Goal: Transaction & Acquisition: Purchase product/service

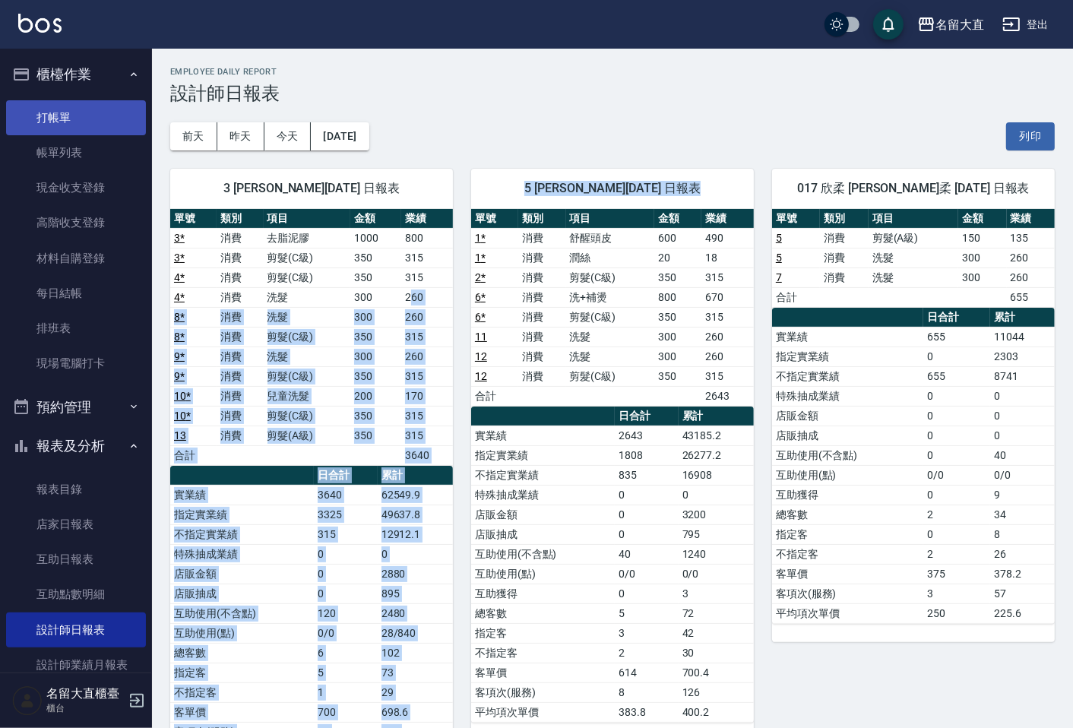
click at [65, 107] on link "打帳單" at bounding box center [76, 117] width 140 height 35
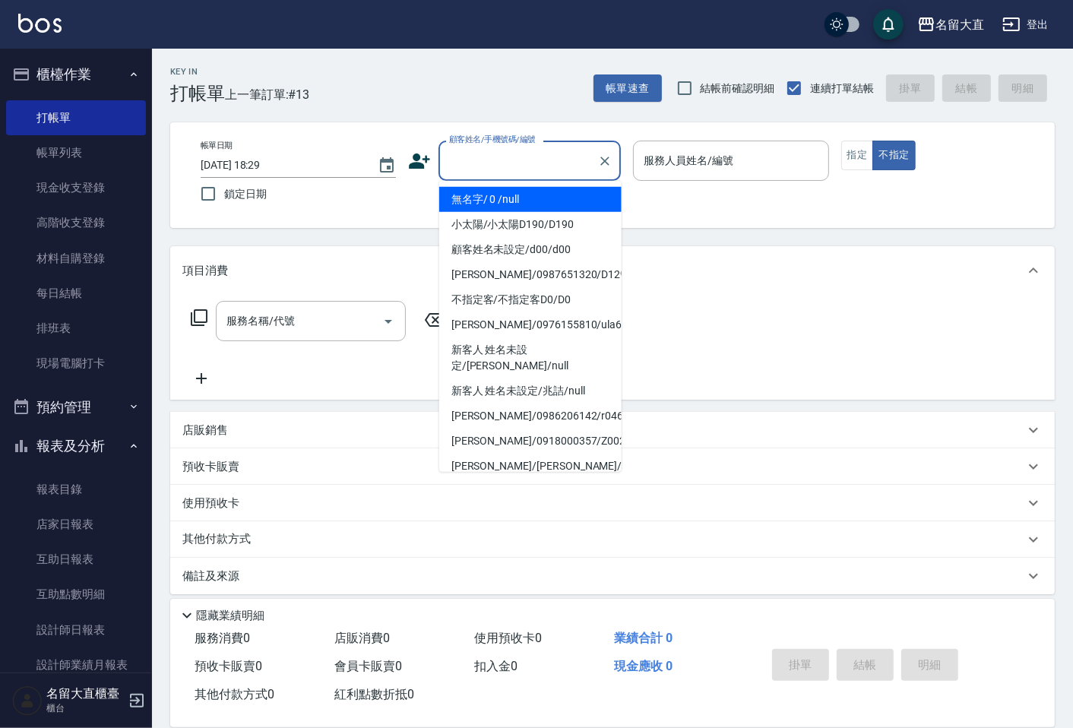
click at [490, 163] on input "顧客姓名/手機號碼/編號" at bounding box center [518, 160] width 146 height 27
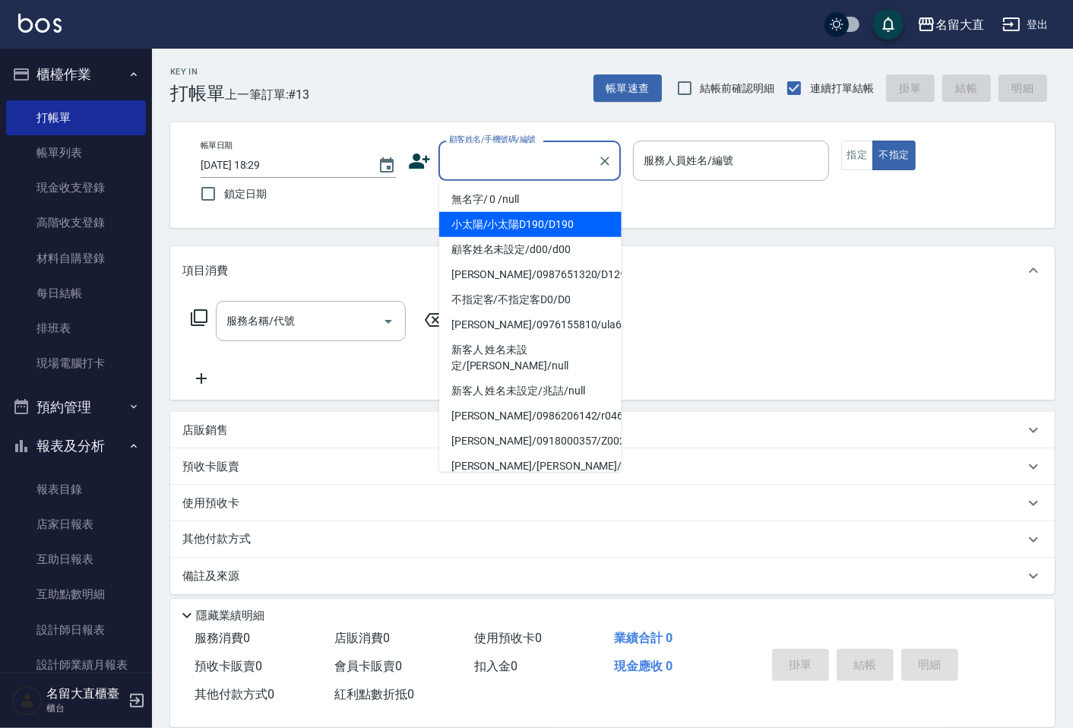
click at [486, 207] on li "無名字/ 0 /null" at bounding box center [530, 199] width 182 height 25
type input "無名字/ 0 /null"
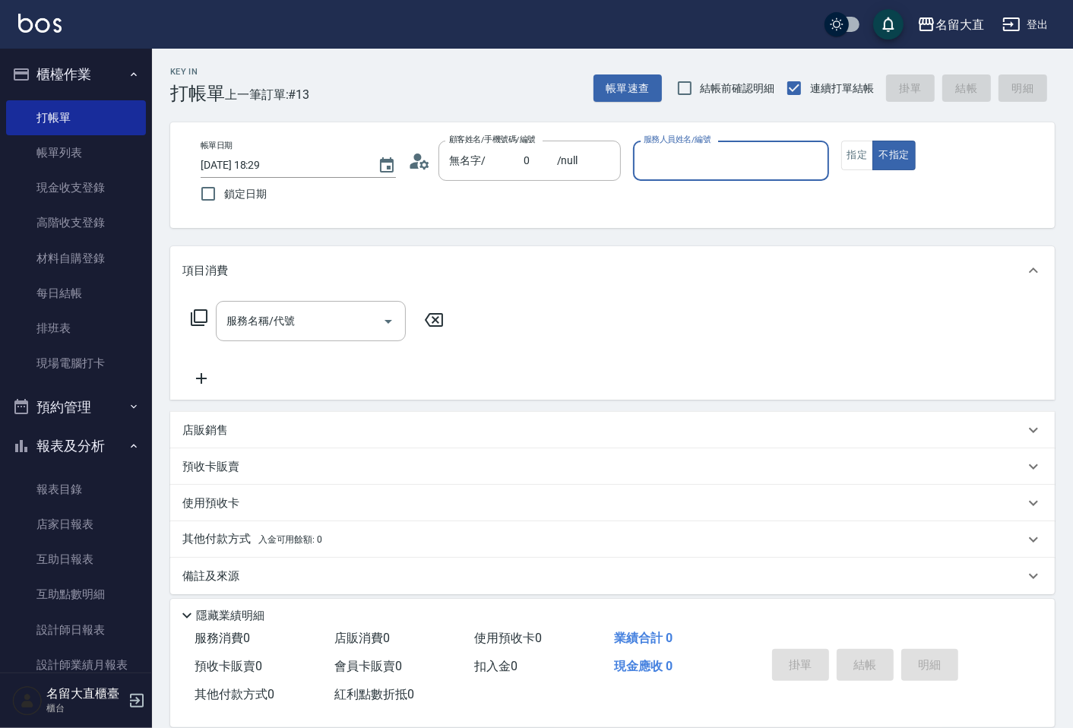
click at [655, 150] on div "服務人員姓名/編號" at bounding box center [730, 161] width 195 height 40
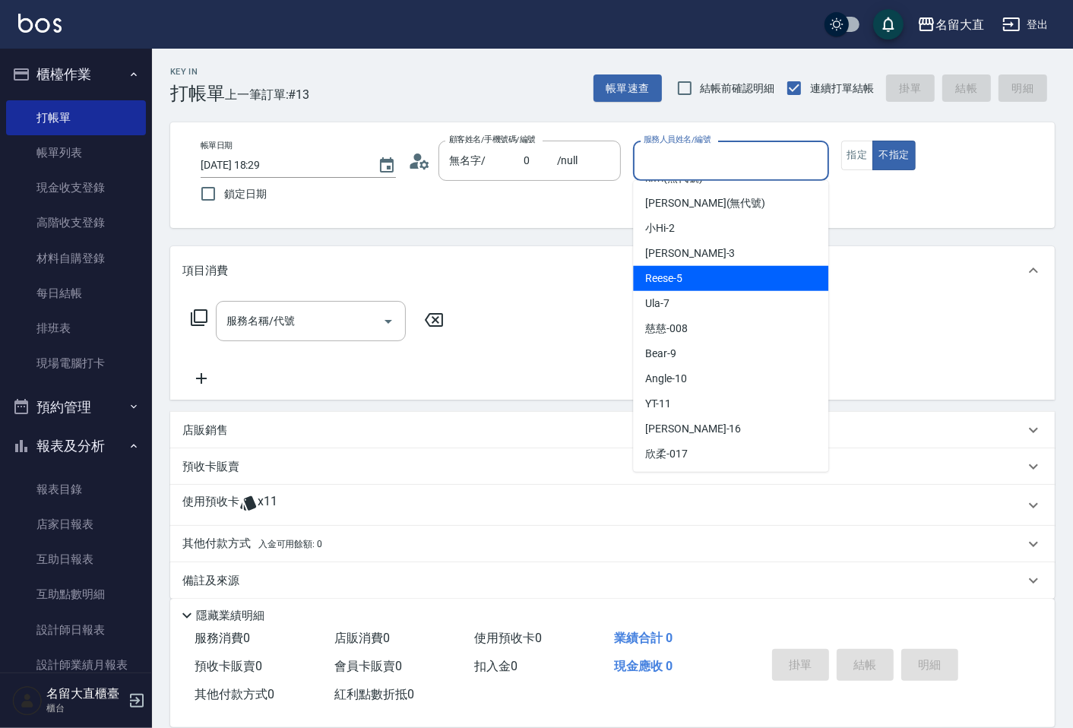
scroll to position [169, 0]
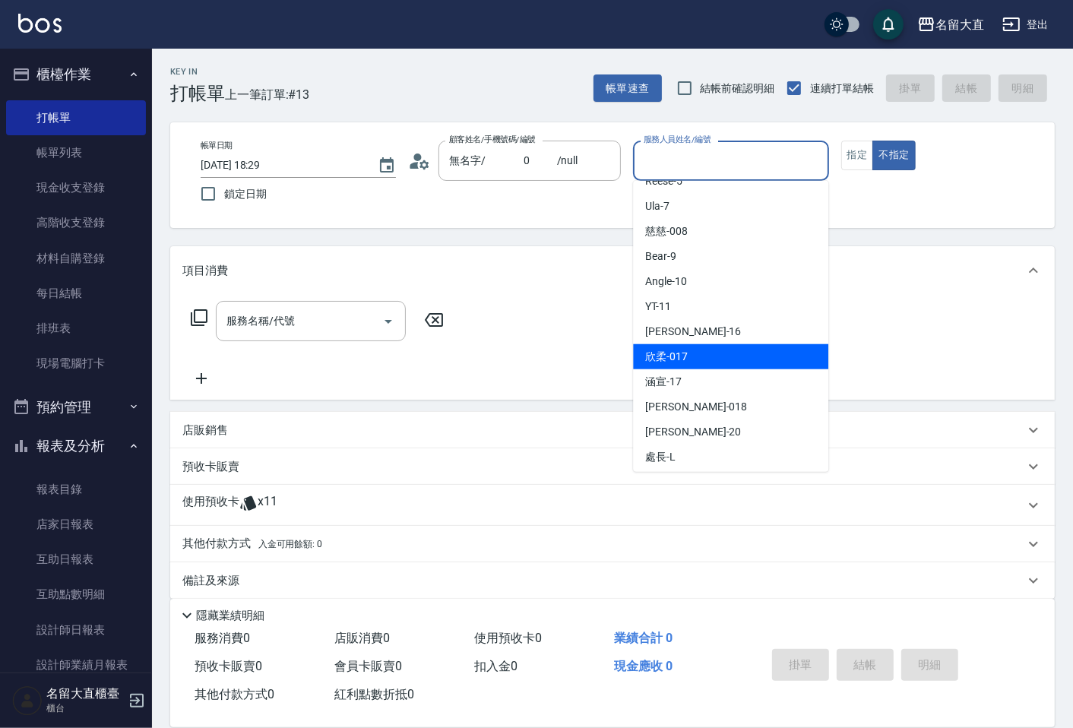
click at [657, 354] on span "欣柔 -017" at bounding box center [666, 357] width 43 height 16
type input "欣柔-017"
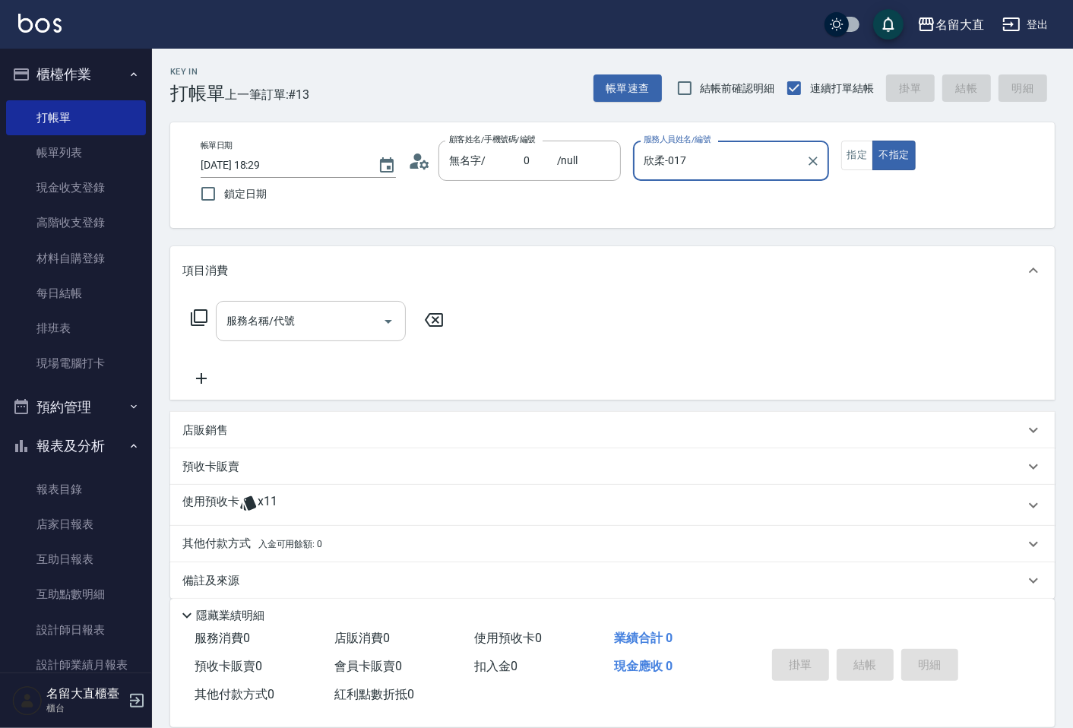
click at [277, 315] on input "服務名稱/代號" at bounding box center [300, 321] width 154 height 27
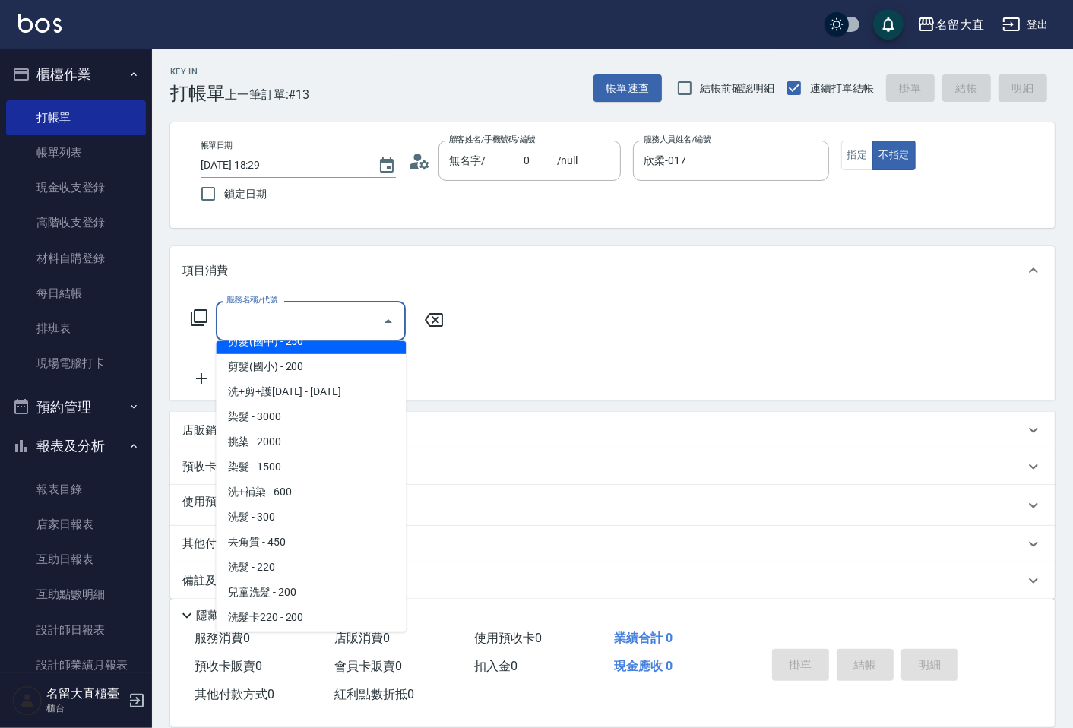
scroll to position [253, 0]
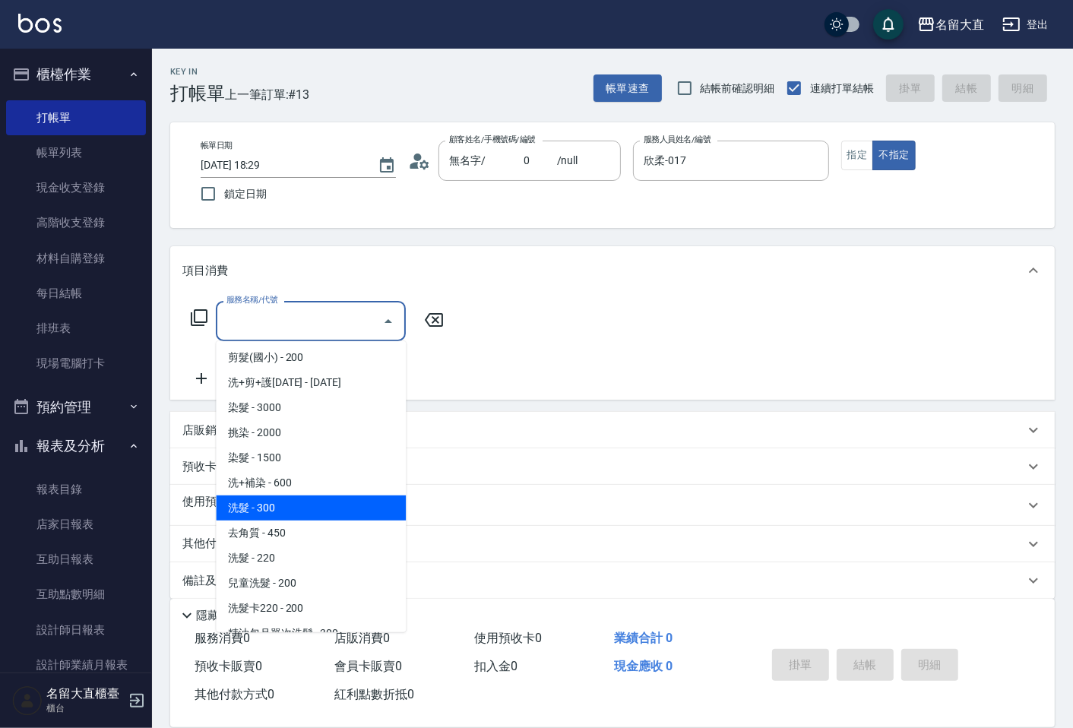
click at [279, 498] on span "洗髮 - 300" at bounding box center [311, 508] width 190 height 25
type input "洗髮(500)"
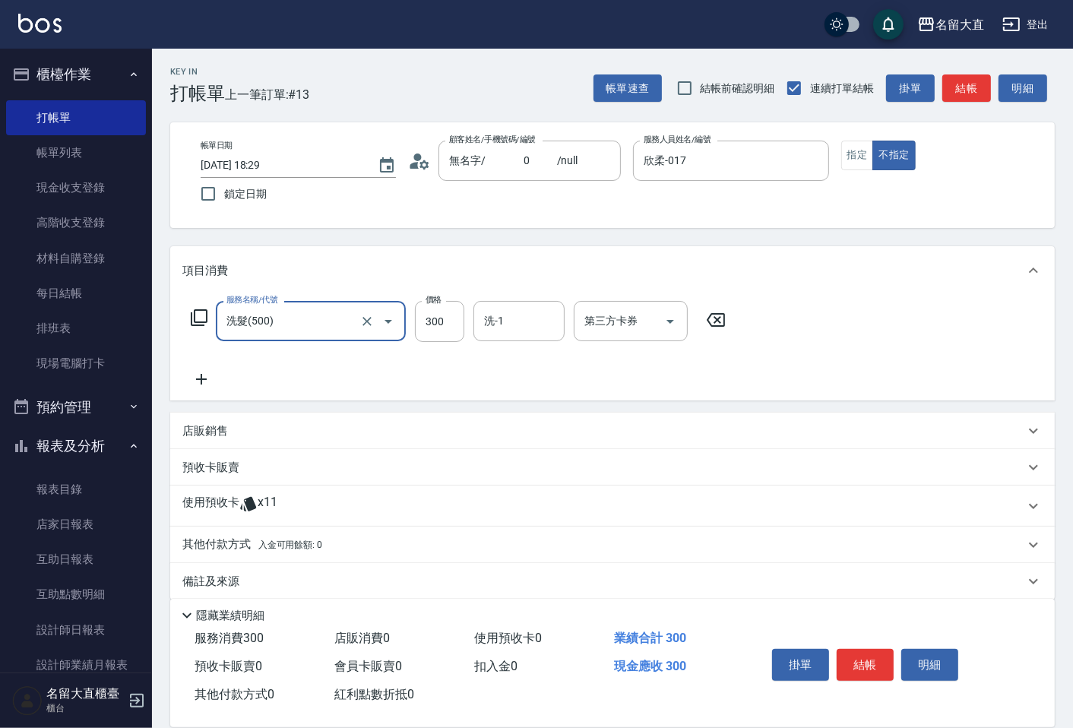
click at [199, 375] on icon at bounding box center [201, 379] width 38 height 18
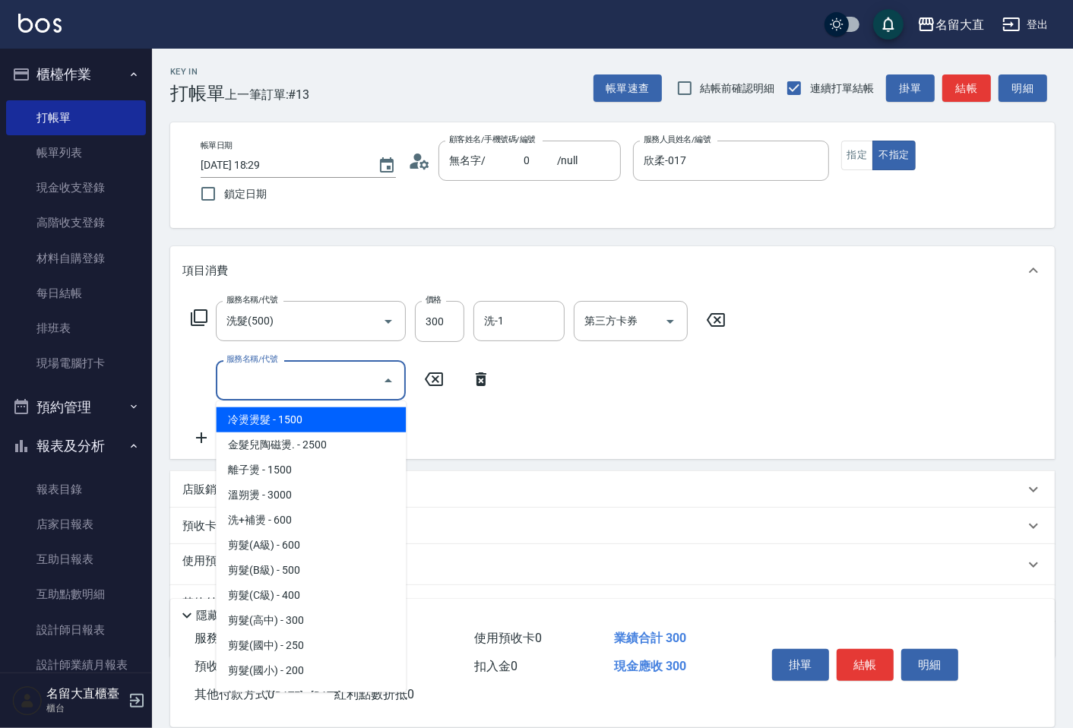
drag, startPoint x: 233, startPoint y: 368, endPoint x: 237, endPoint y: 378, distance: 10.6
click at [236, 368] on input "服務名稱/代號" at bounding box center [300, 380] width 154 height 27
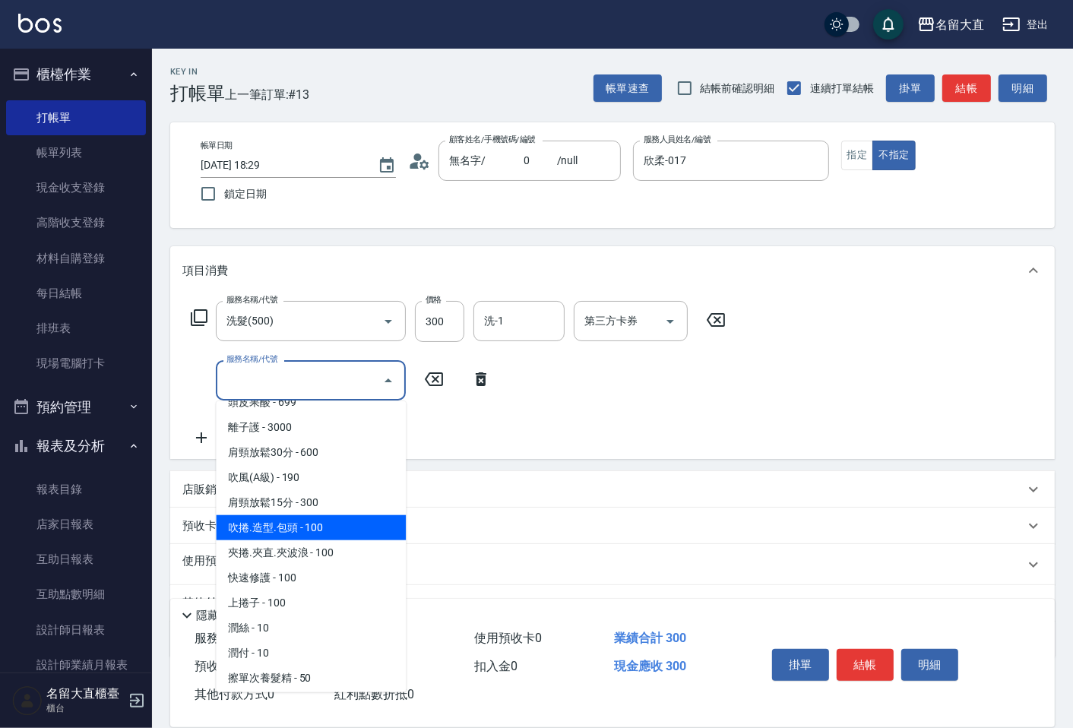
scroll to position [1266, 0]
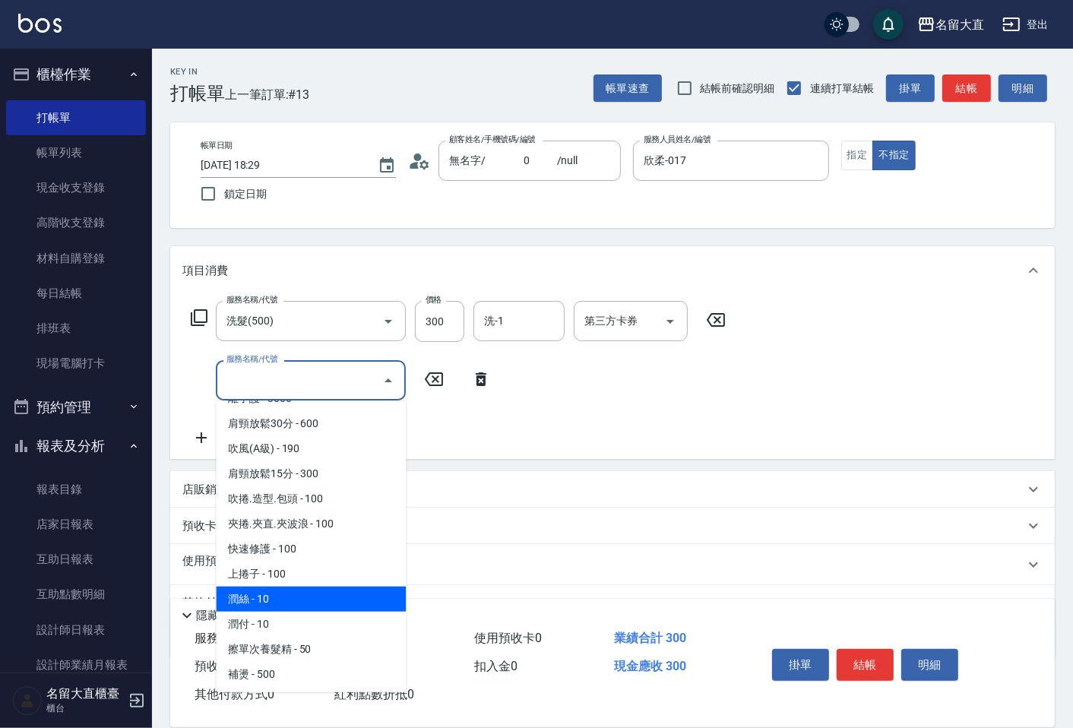
click at [277, 587] on span "潤絲 - 10" at bounding box center [311, 599] width 190 height 25
type input "潤絲(802)"
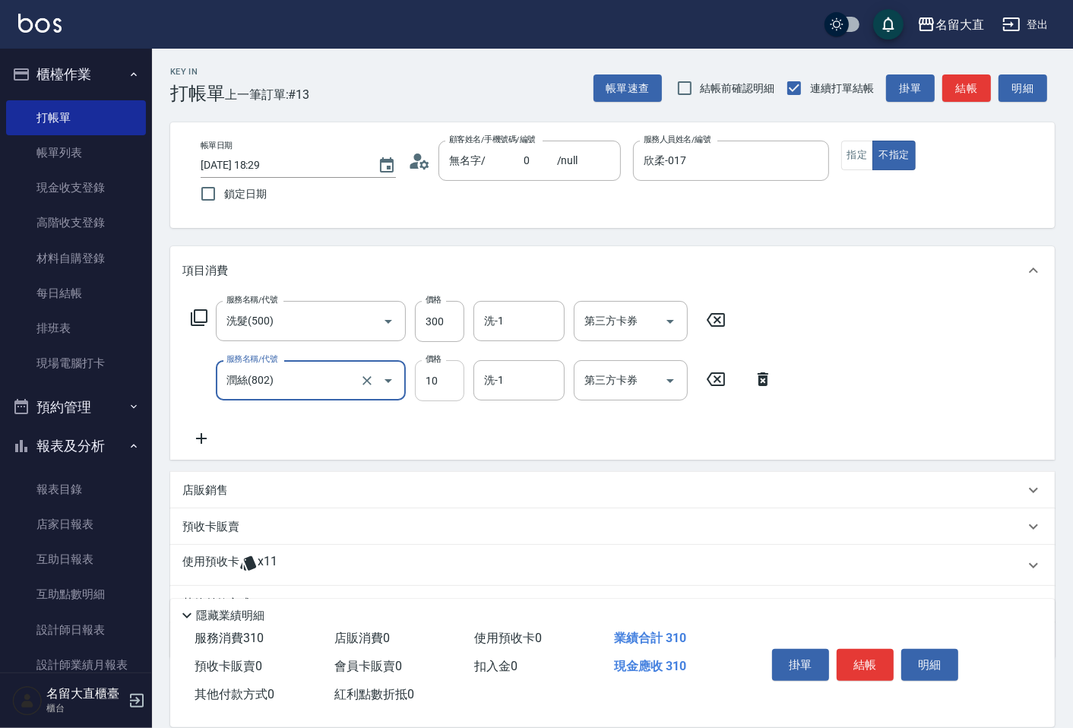
click at [429, 396] on input "10" at bounding box center [439, 380] width 49 height 41
type input "20"
click at [854, 667] on button "結帳" at bounding box center [865, 665] width 57 height 32
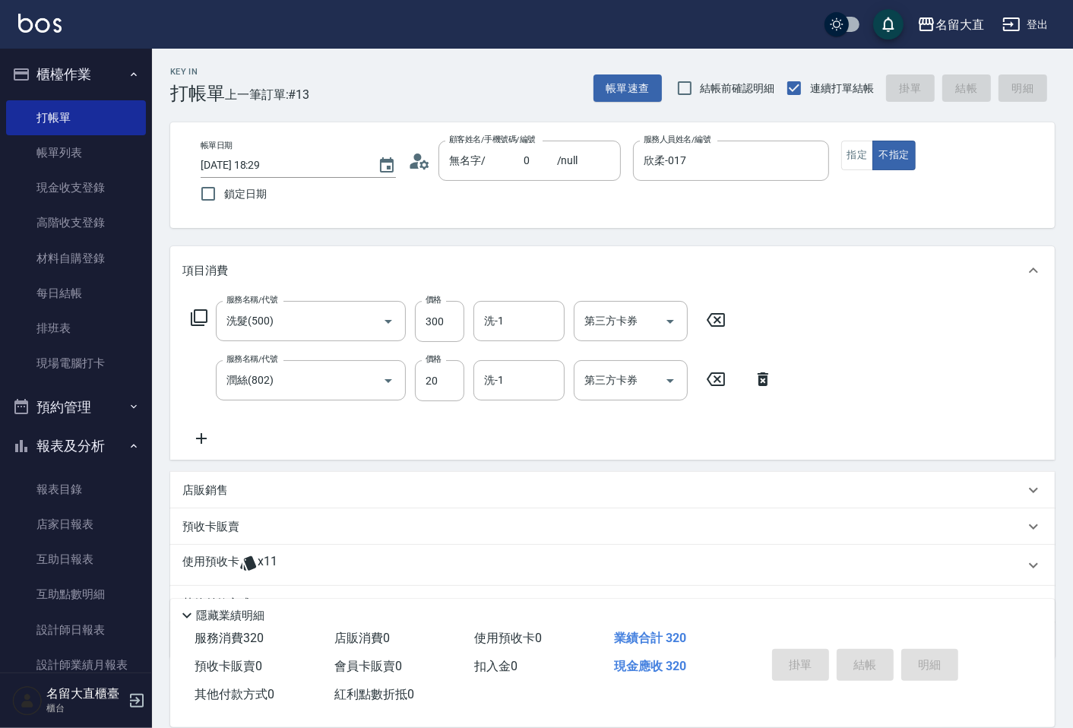
type input "[DATE] 18:30"
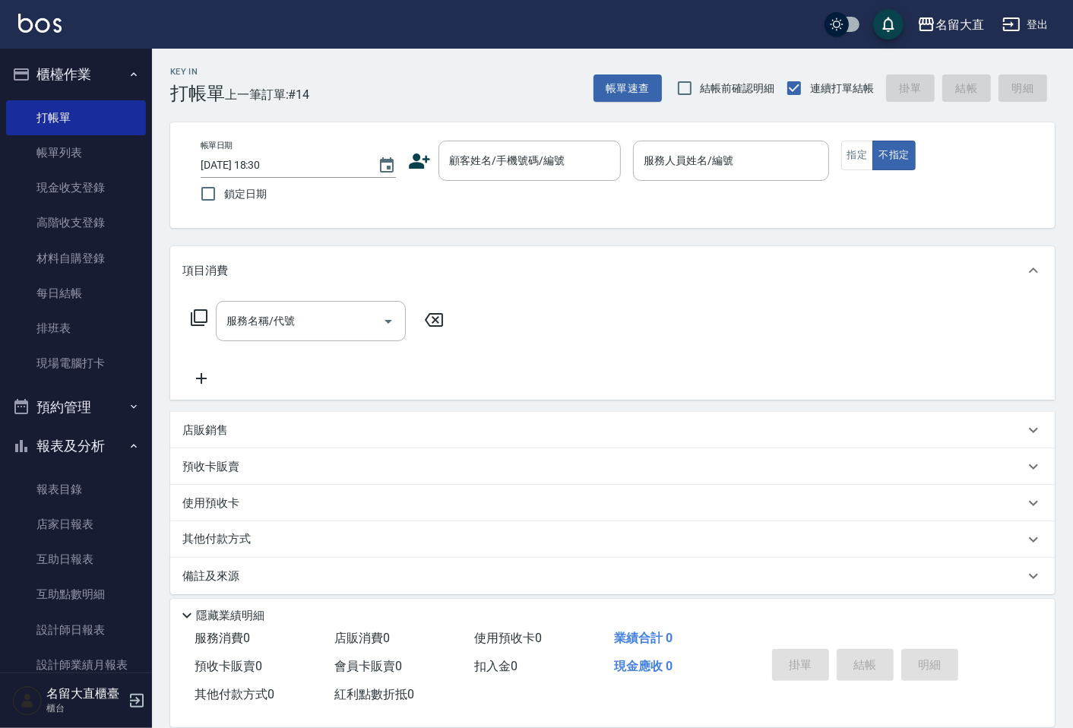
drag, startPoint x: 842, startPoint y: 616, endPoint x: 832, endPoint y: 625, distance: 13.4
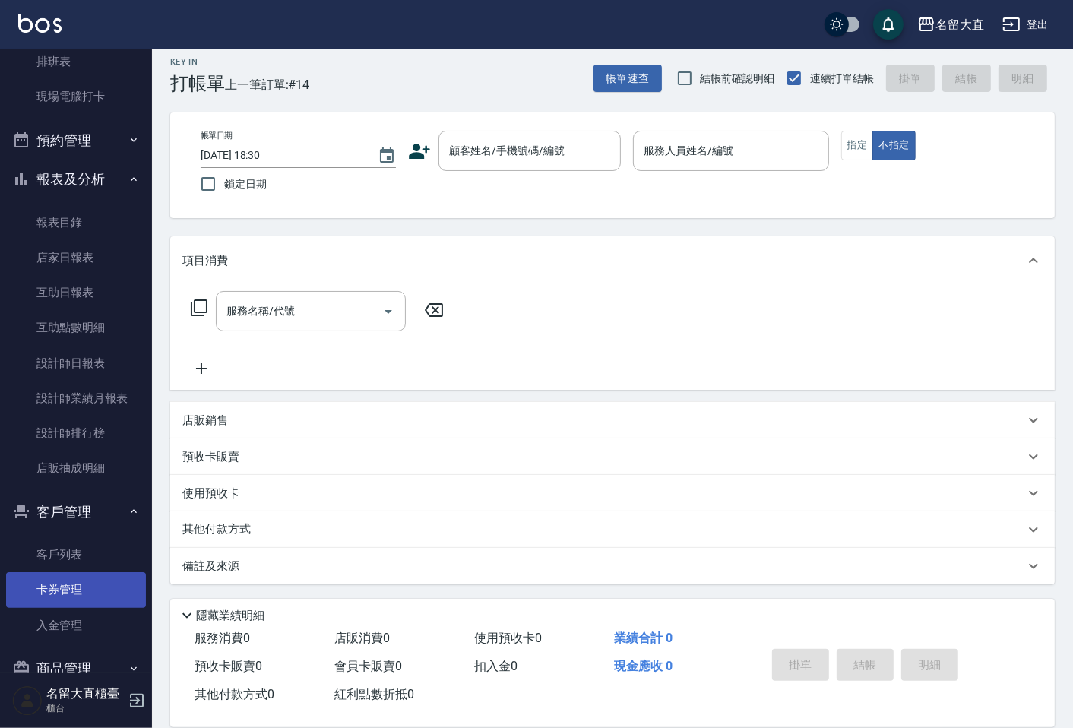
scroll to position [299, 0]
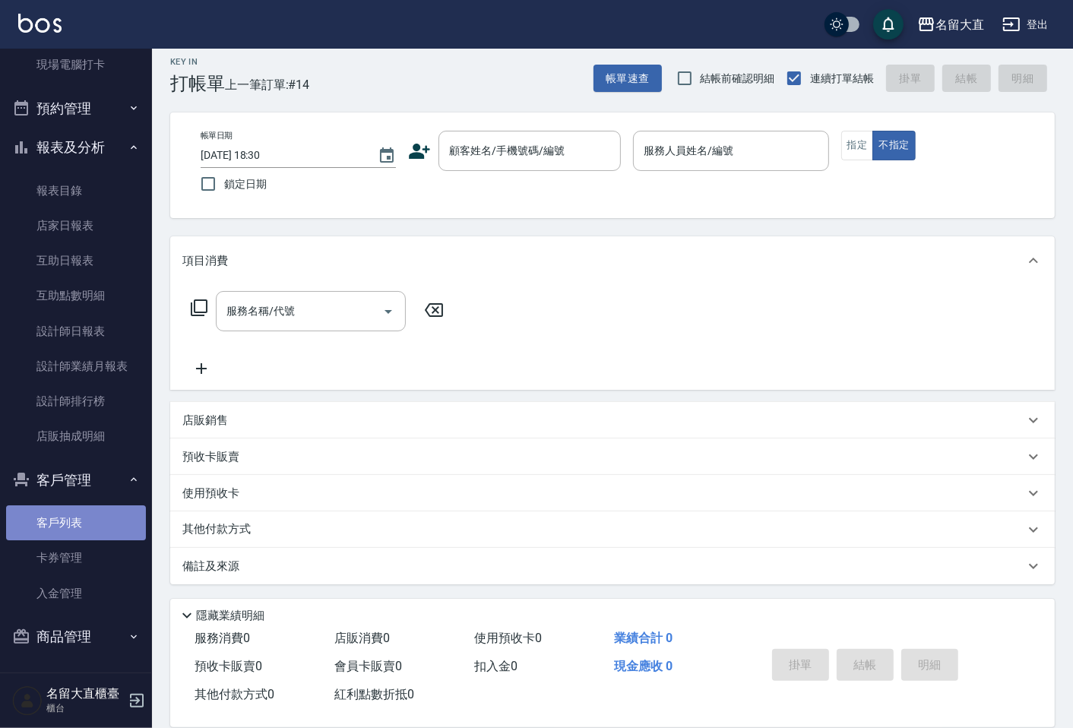
click at [87, 523] on link "客戶列表" at bounding box center [76, 522] width 140 height 35
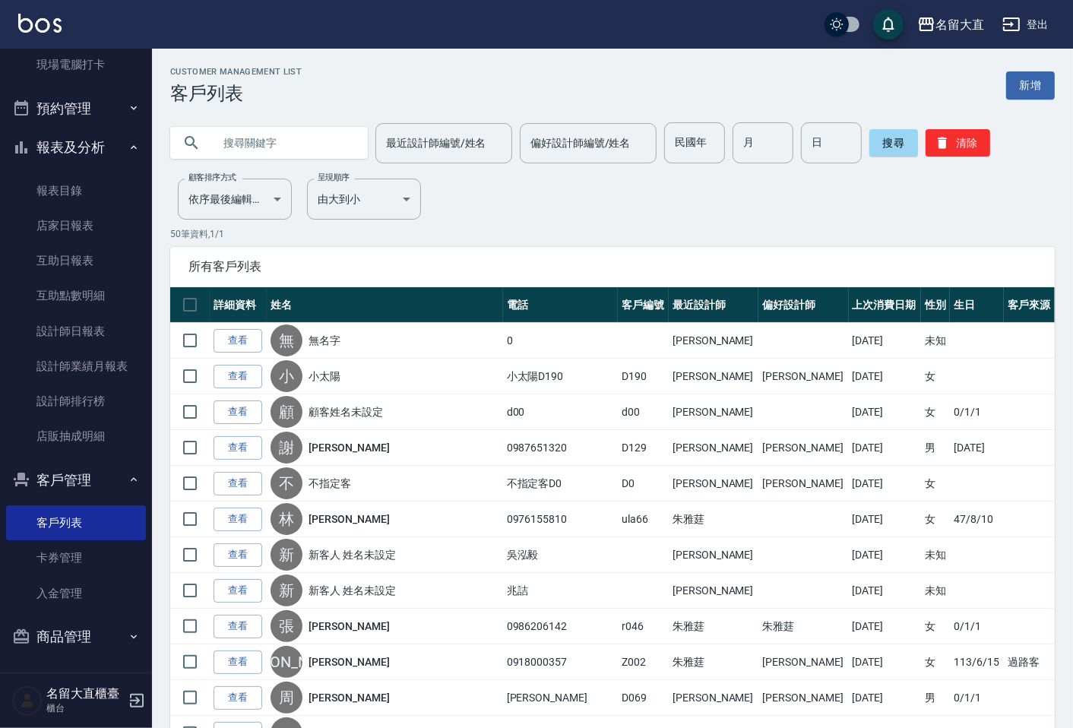
click at [315, 152] on input "text" at bounding box center [284, 142] width 143 height 41
type input "ㄇ"
type input "DA"
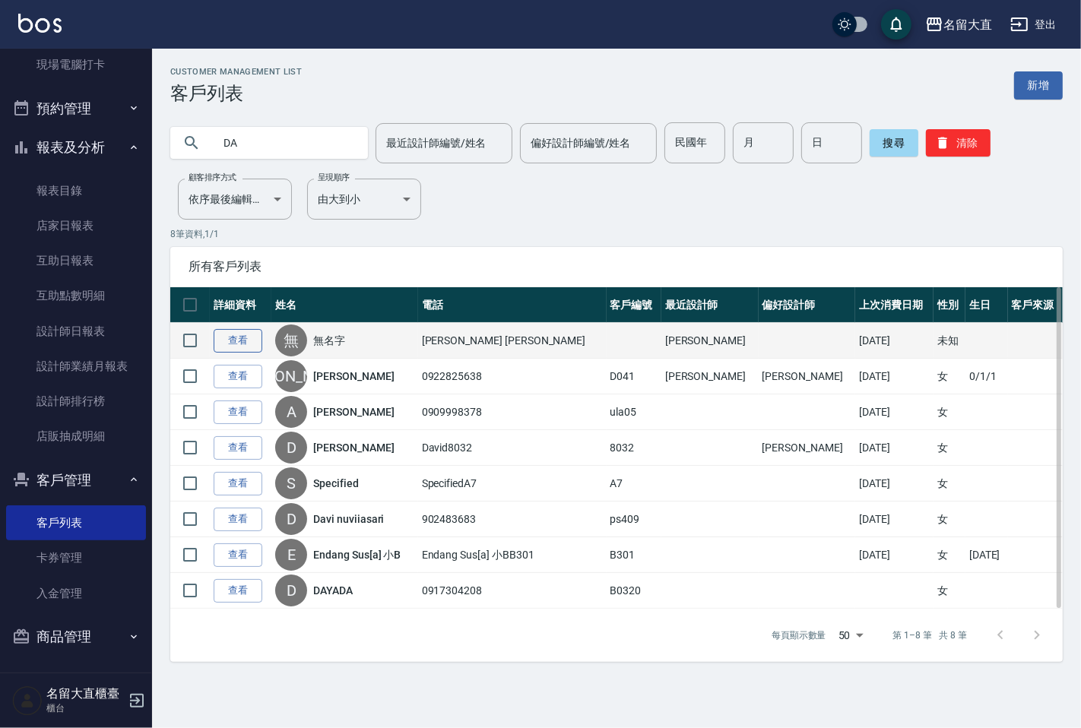
click at [224, 336] on link "查看" at bounding box center [238, 341] width 49 height 24
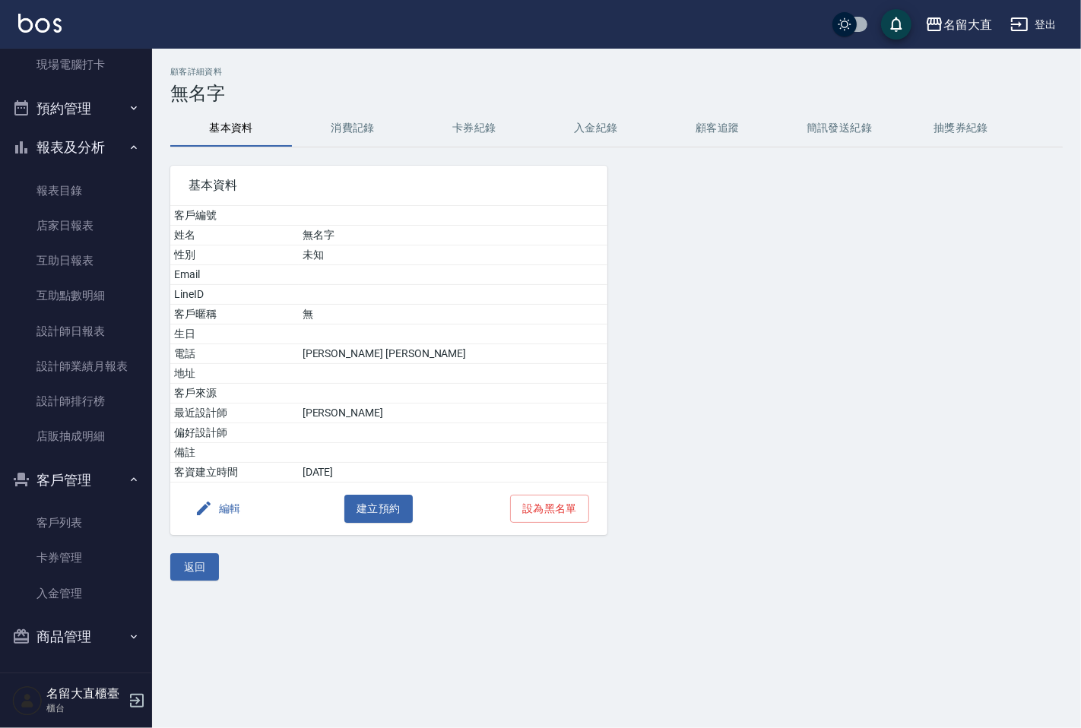
click at [360, 131] on button "消費記錄" at bounding box center [353, 128] width 122 height 36
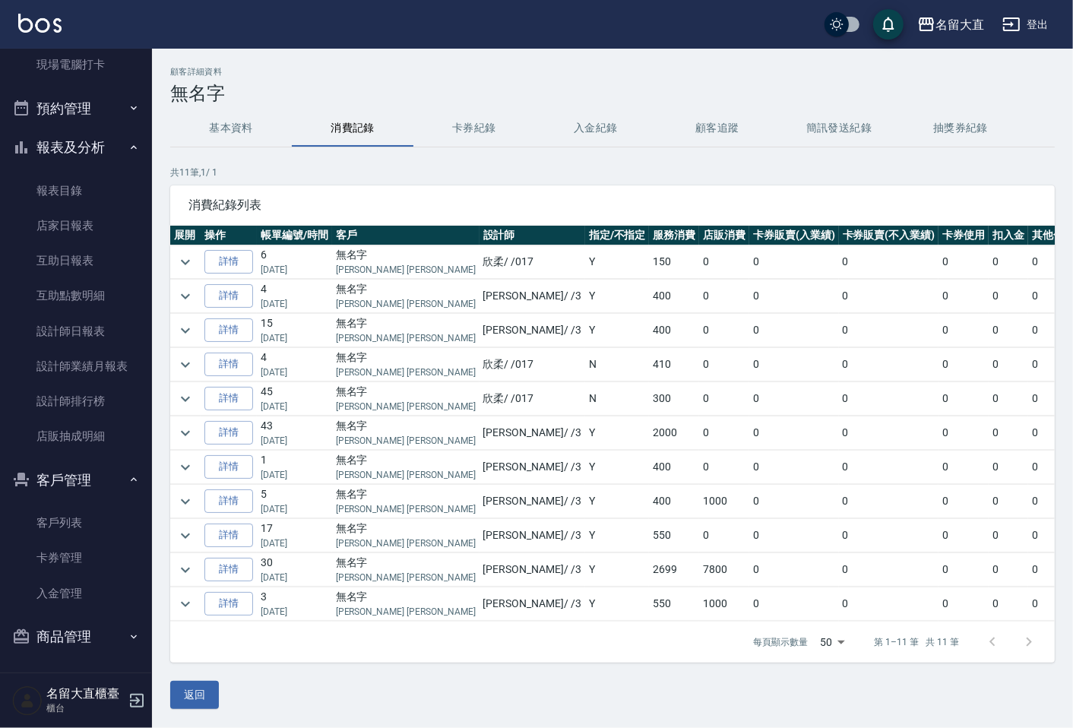
scroll to position [12, 0]
drag, startPoint x: 813, startPoint y: 378, endPoint x: 536, endPoint y: 34, distance: 441.5
click at [939, 382] on td "0" at bounding box center [964, 398] width 50 height 33
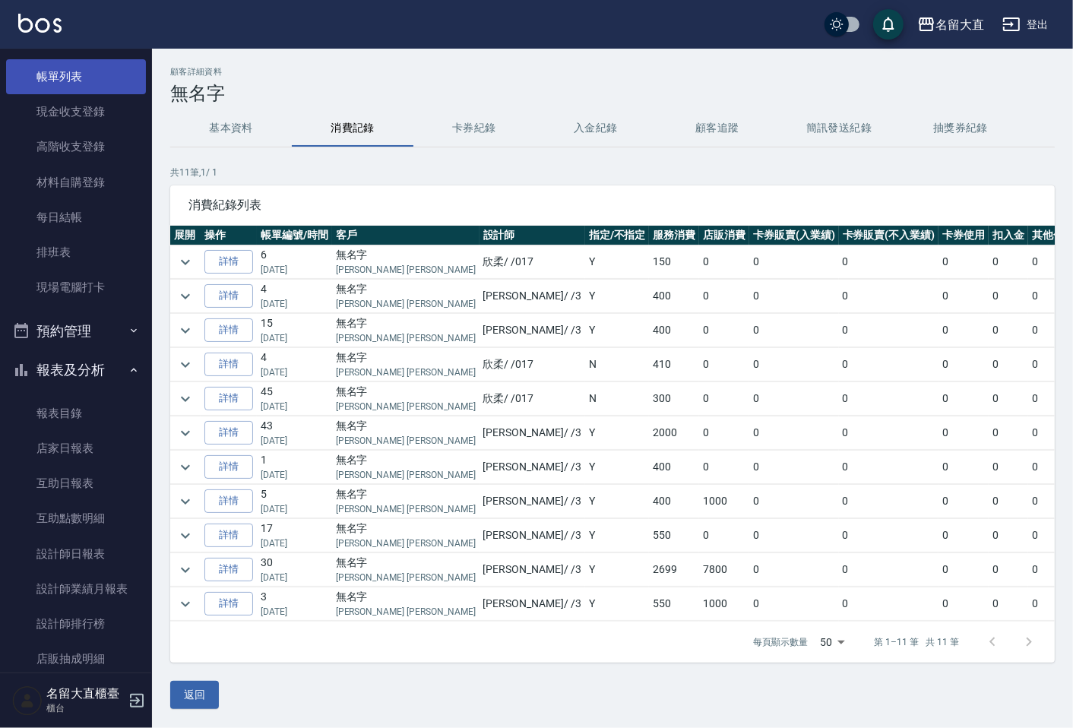
scroll to position [46, 0]
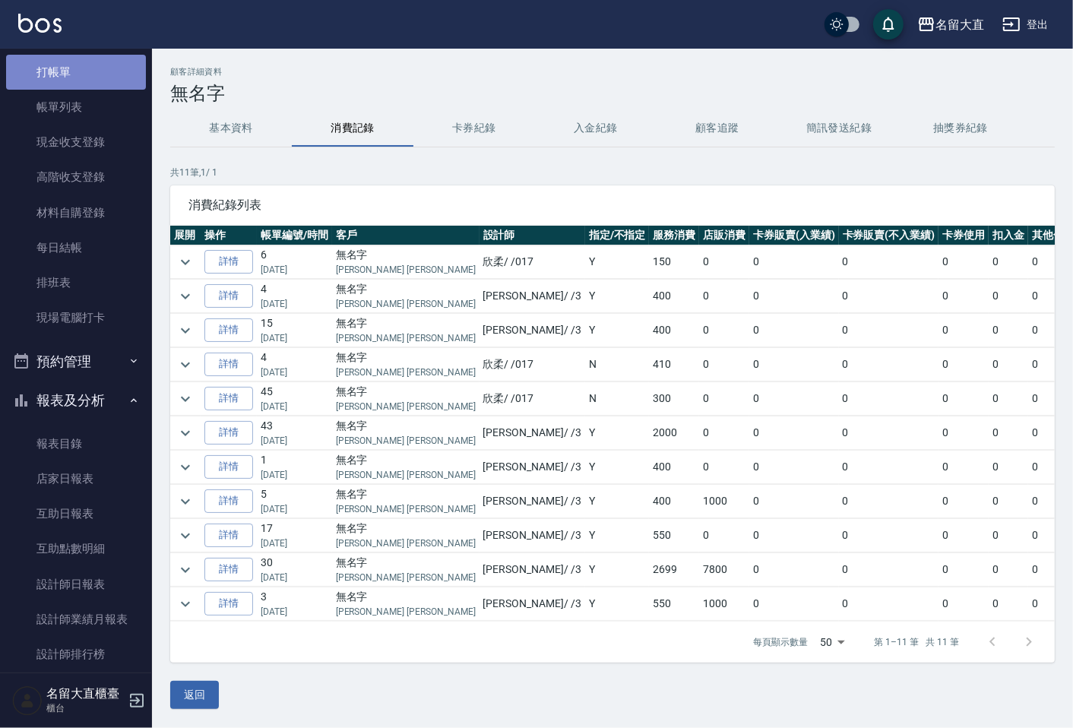
click at [119, 84] on link "打帳單" at bounding box center [76, 72] width 140 height 35
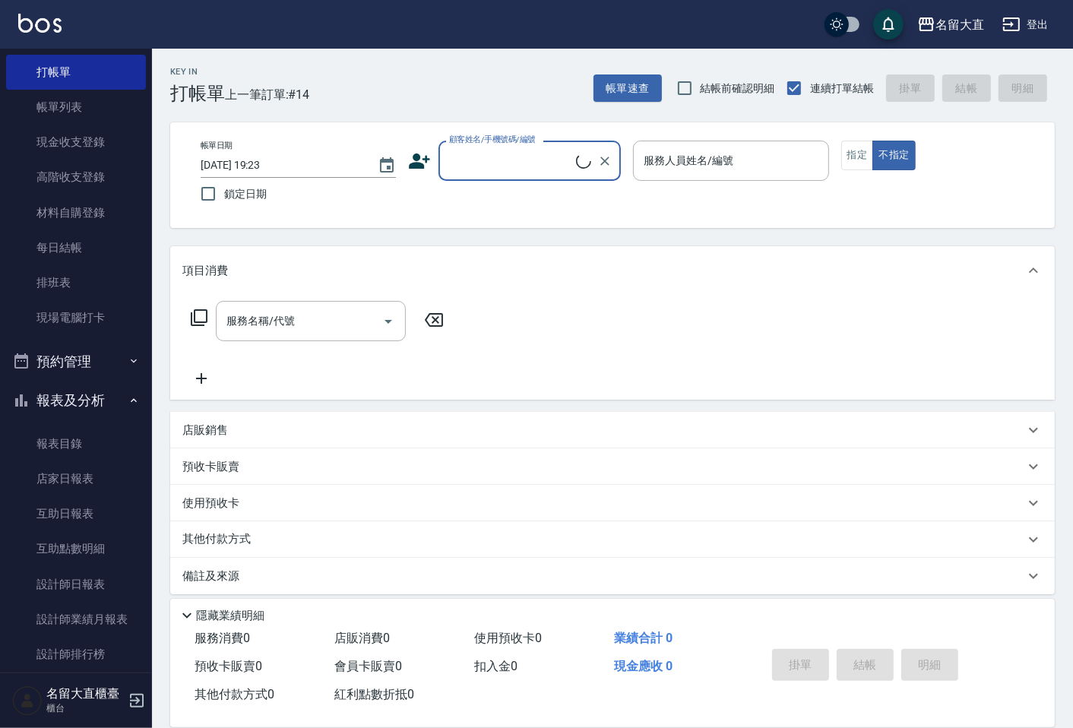
type input "ㄔ"
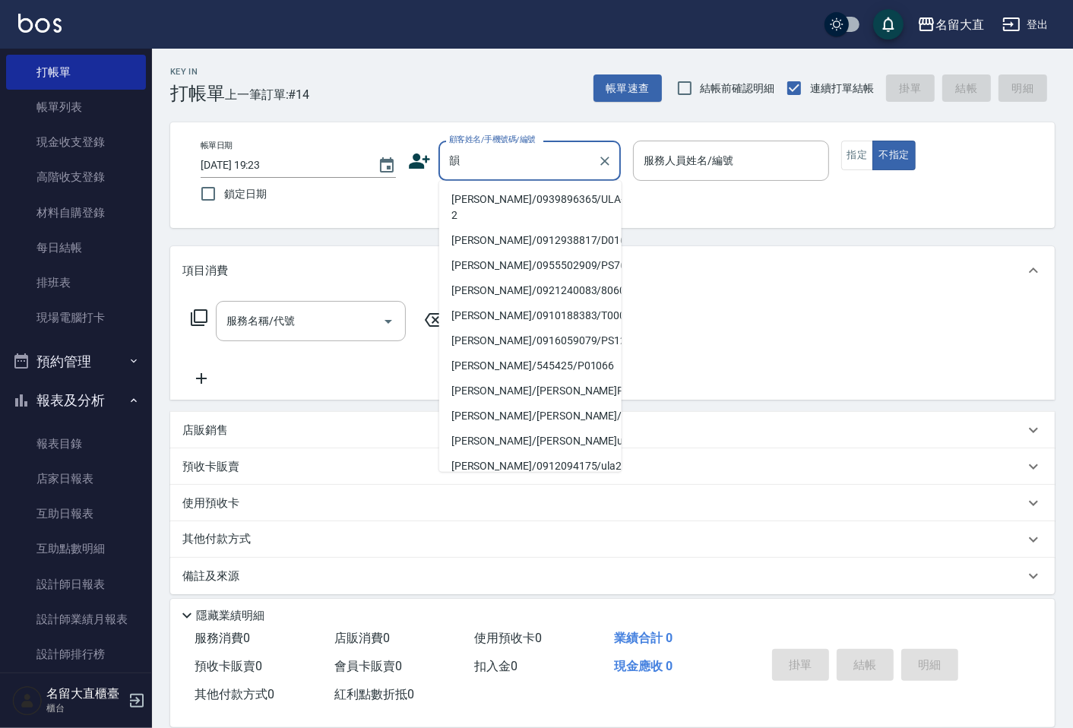
click at [563, 190] on li "[PERSON_NAME]/0939896365/ULA-2" at bounding box center [530, 207] width 182 height 41
type input "[PERSON_NAME]/0939896365/ULA-2"
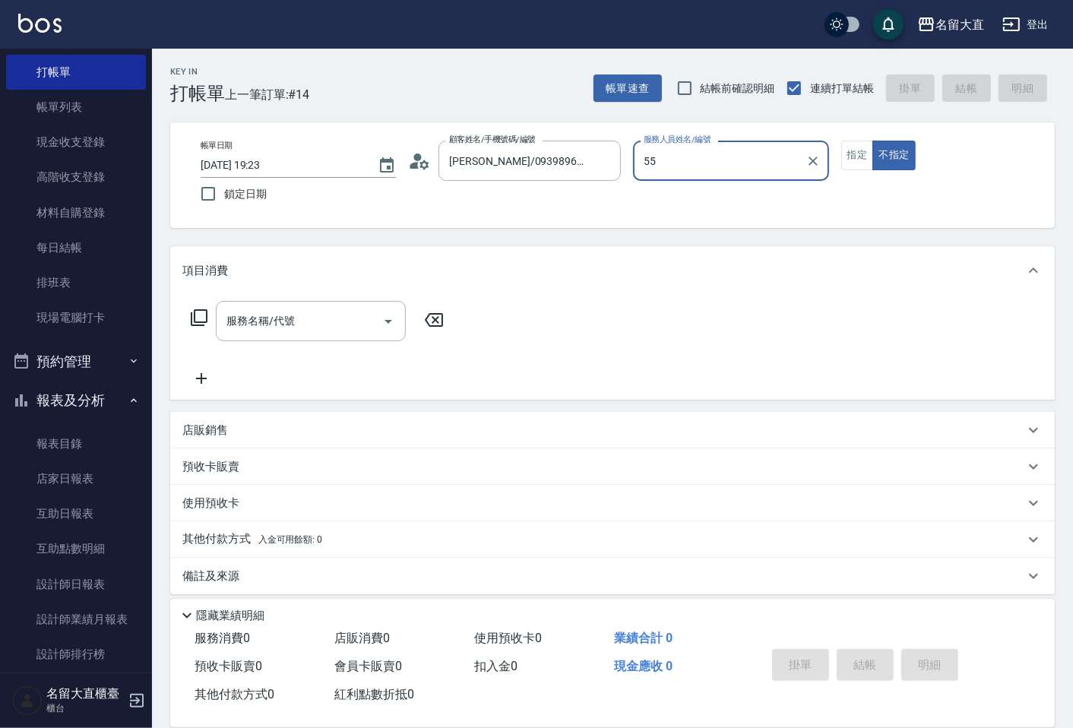
type input "55"
click at [872, 141] on button "不指定" at bounding box center [893, 156] width 43 height 30
type button "false"
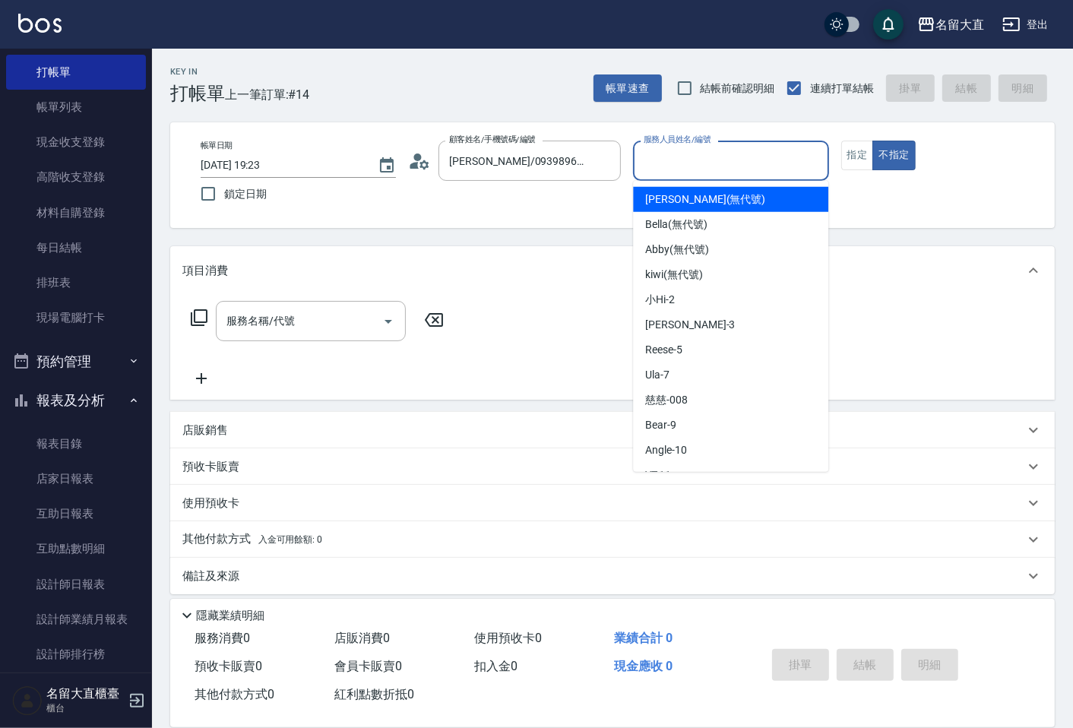
click at [731, 157] on input "服務人員姓名/編號" at bounding box center [731, 160] width 182 height 27
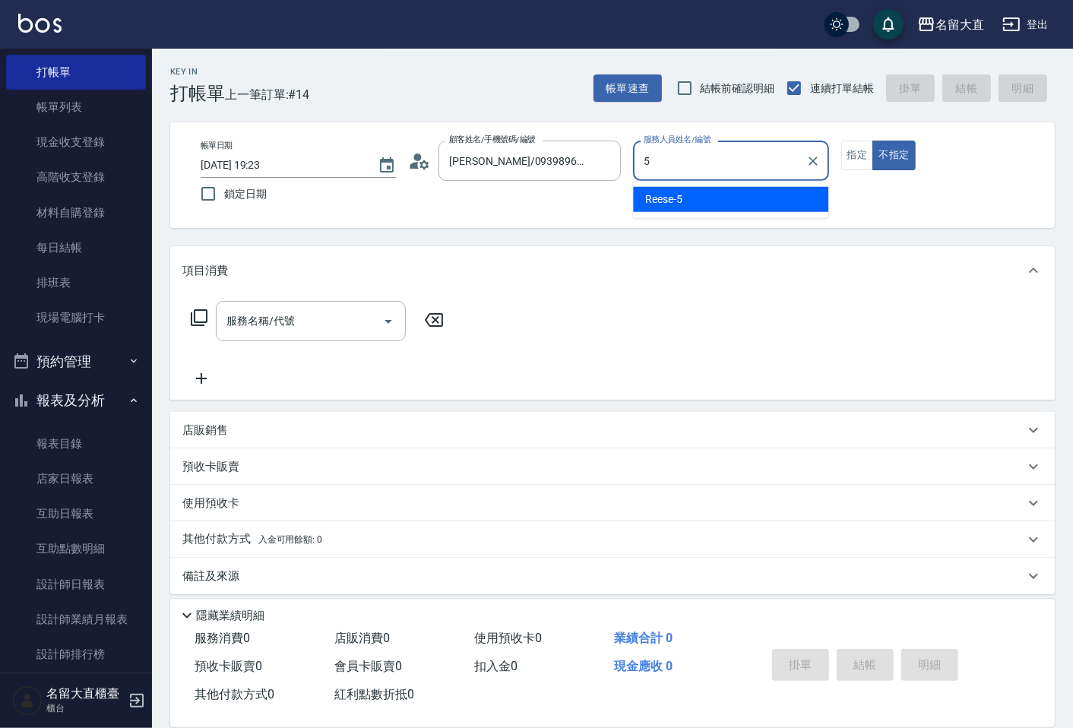
type input "[PERSON_NAME]-5"
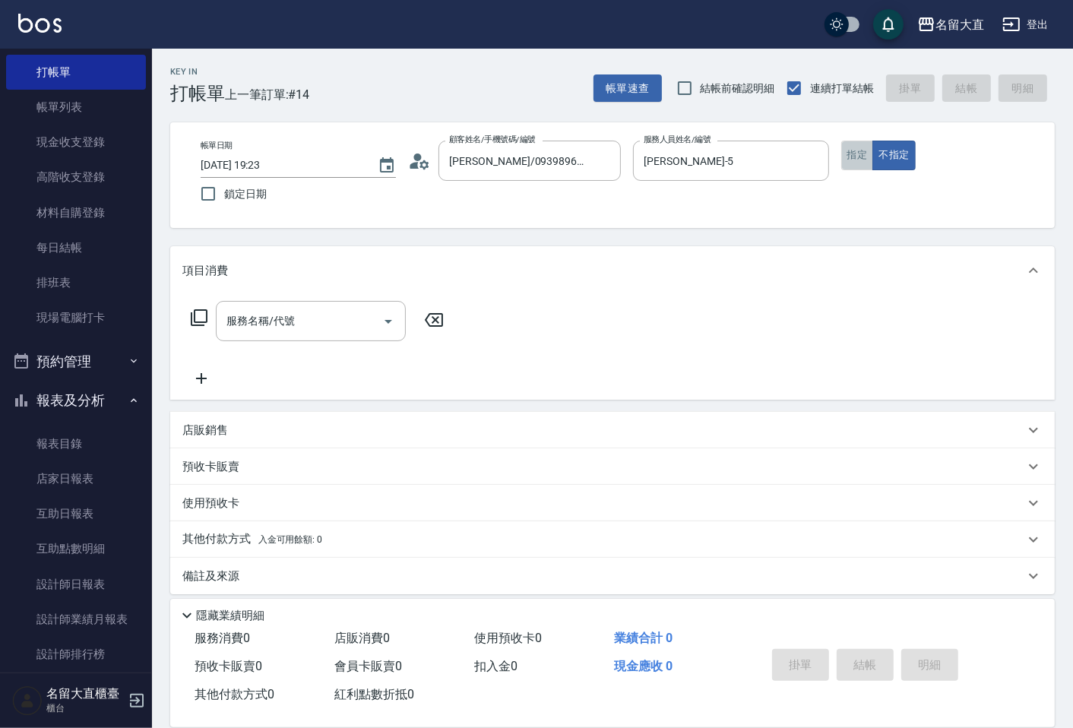
click at [851, 158] on button "指定" at bounding box center [857, 156] width 33 height 30
click at [376, 313] on div at bounding box center [387, 321] width 23 height 40
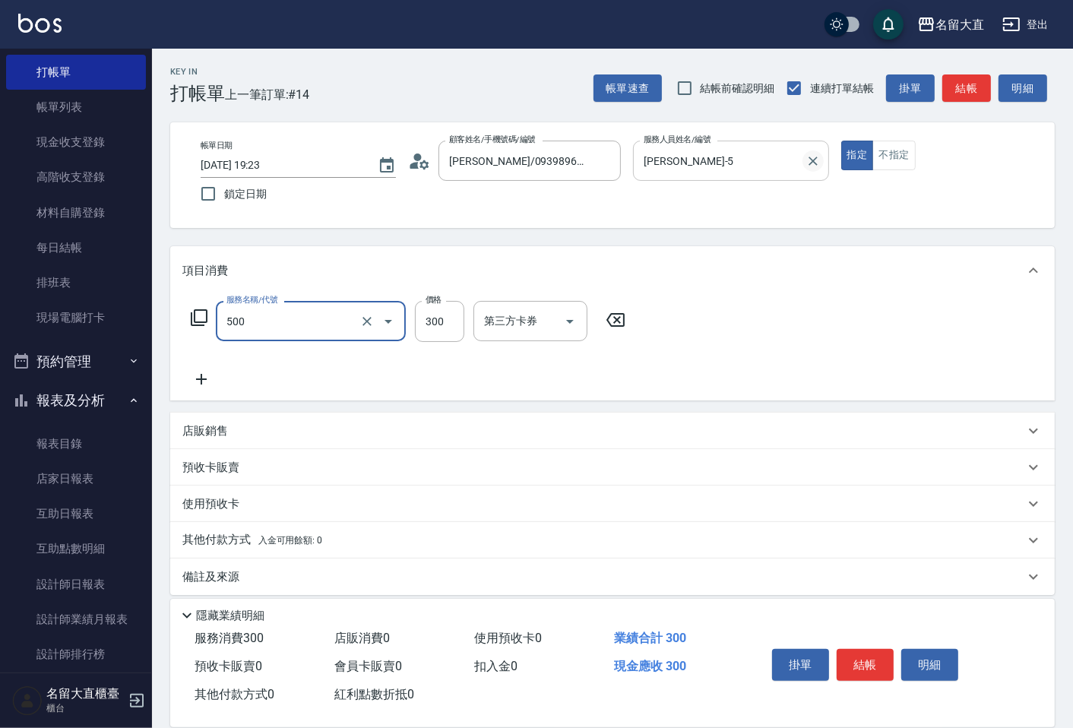
type input "洗髮(500)"
click at [977, 89] on button "結帳" at bounding box center [966, 88] width 49 height 28
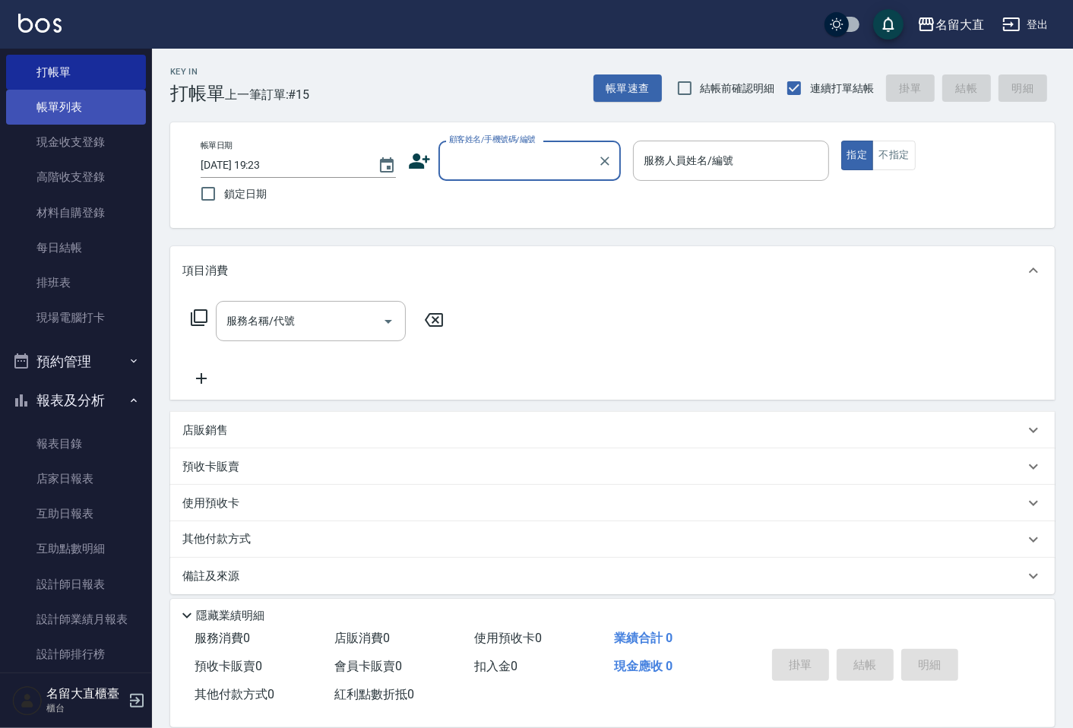
click at [117, 94] on link "帳單列表" at bounding box center [76, 107] width 140 height 35
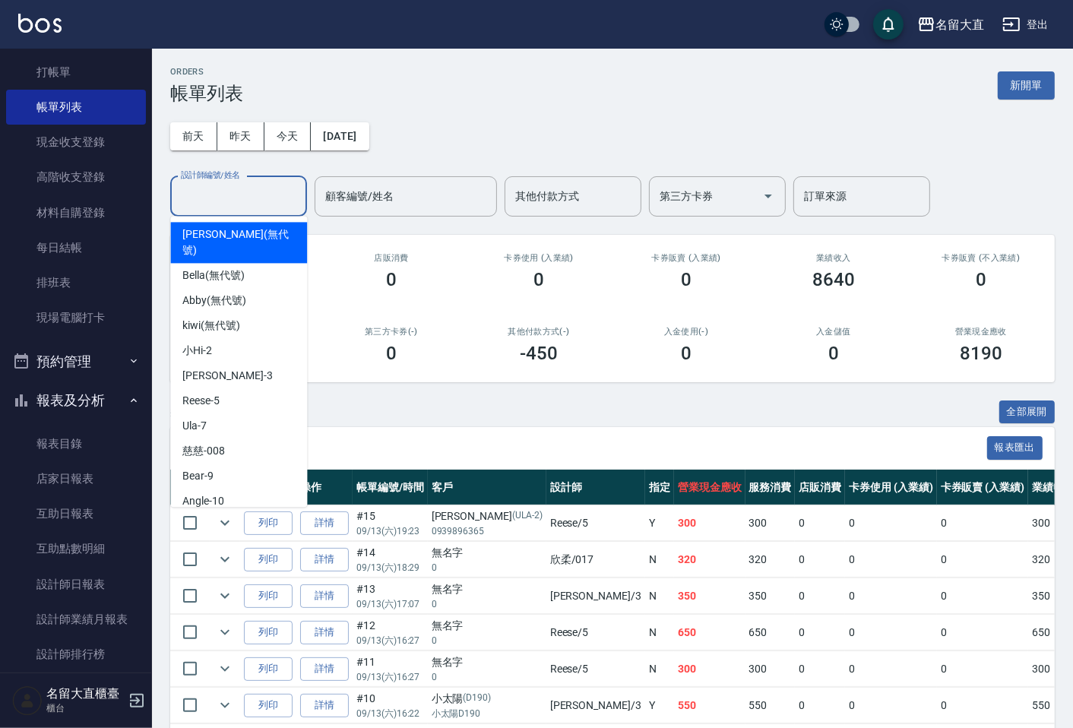
click at [249, 187] on input "設計師編號/姓名" at bounding box center [238, 196] width 123 height 27
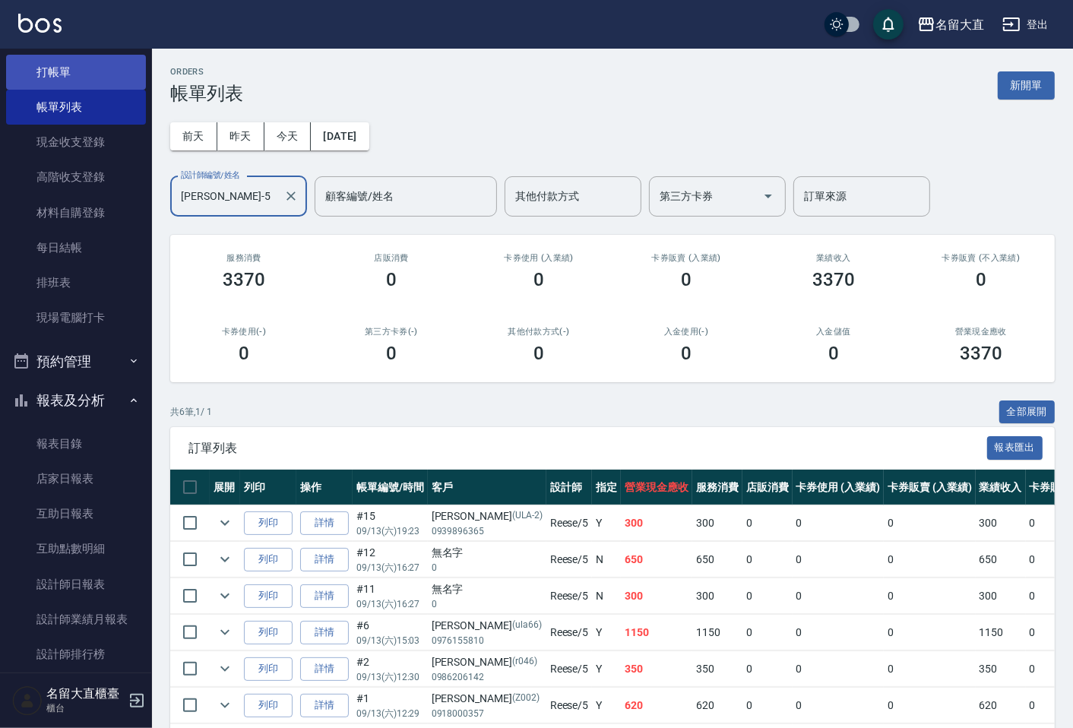
type input "[PERSON_NAME]-5"
click at [49, 61] on link "打帳單" at bounding box center [76, 72] width 140 height 35
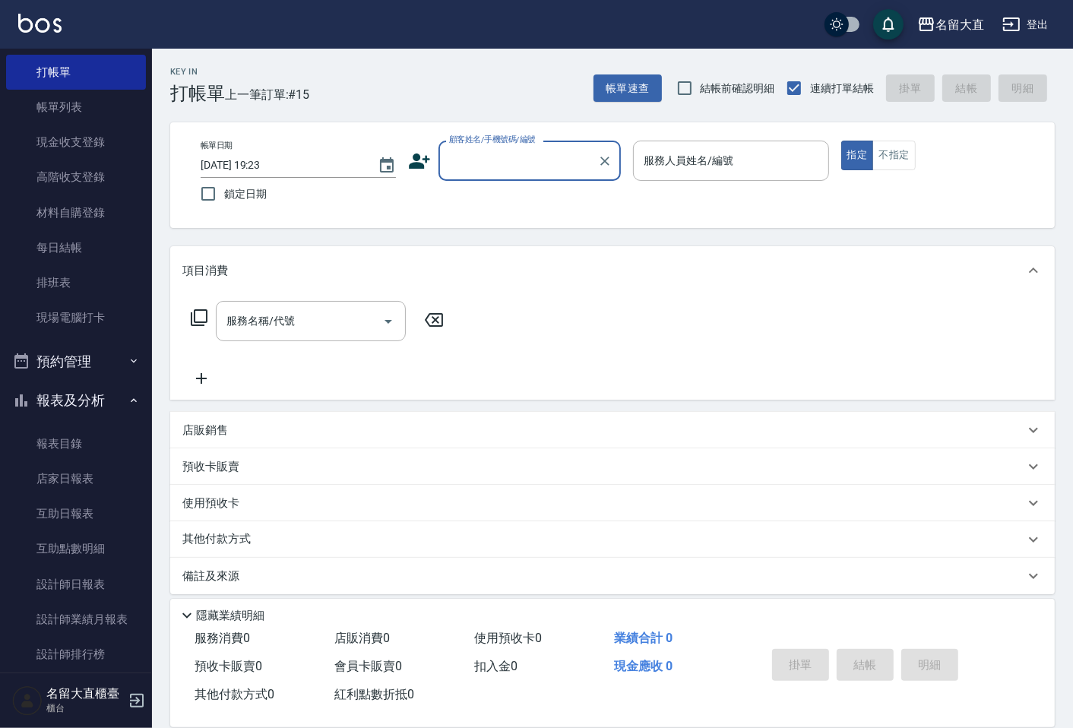
scroll to position [10, 0]
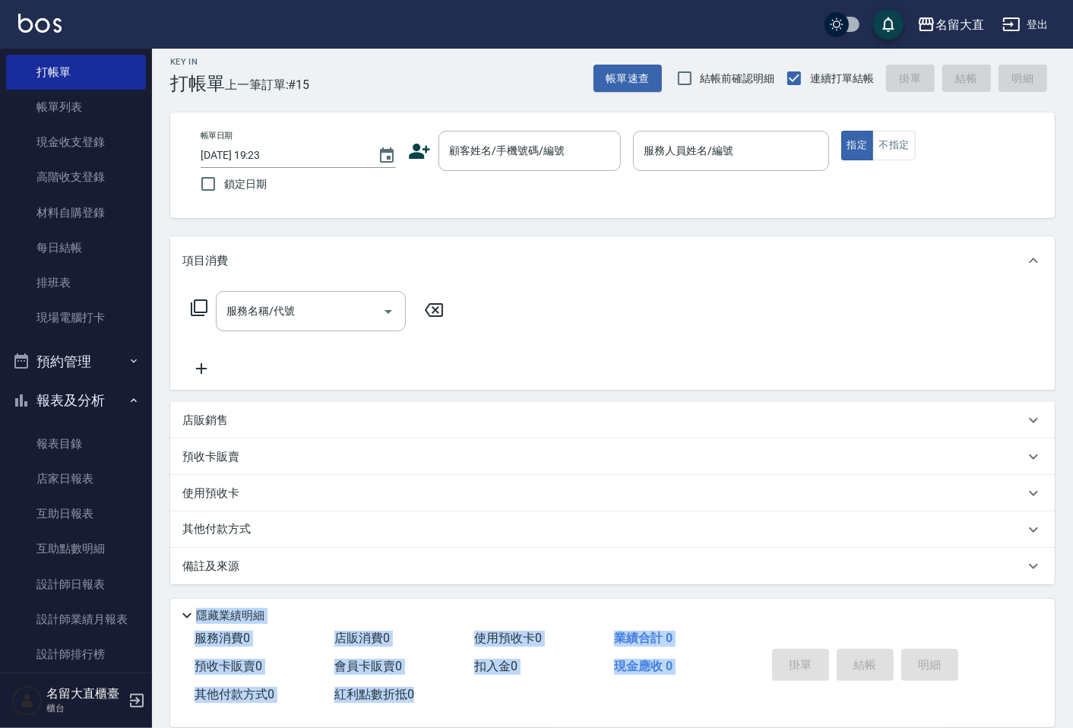
drag, startPoint x: 758, startPoint y: 743, endPoint x: 596, endPoint y: 378, distance: 399.1
click at [552, 439] on div "Key In 打帳單 上一筆訂單:#15 帳單速查 結帳前確認明細 連續打單結帳 掛單 結帳 明細 帳單日期 [DATE] 19:23 鎖定日期 顧客姓名/手…" at bounding box center [612, 384] width 921 height 690
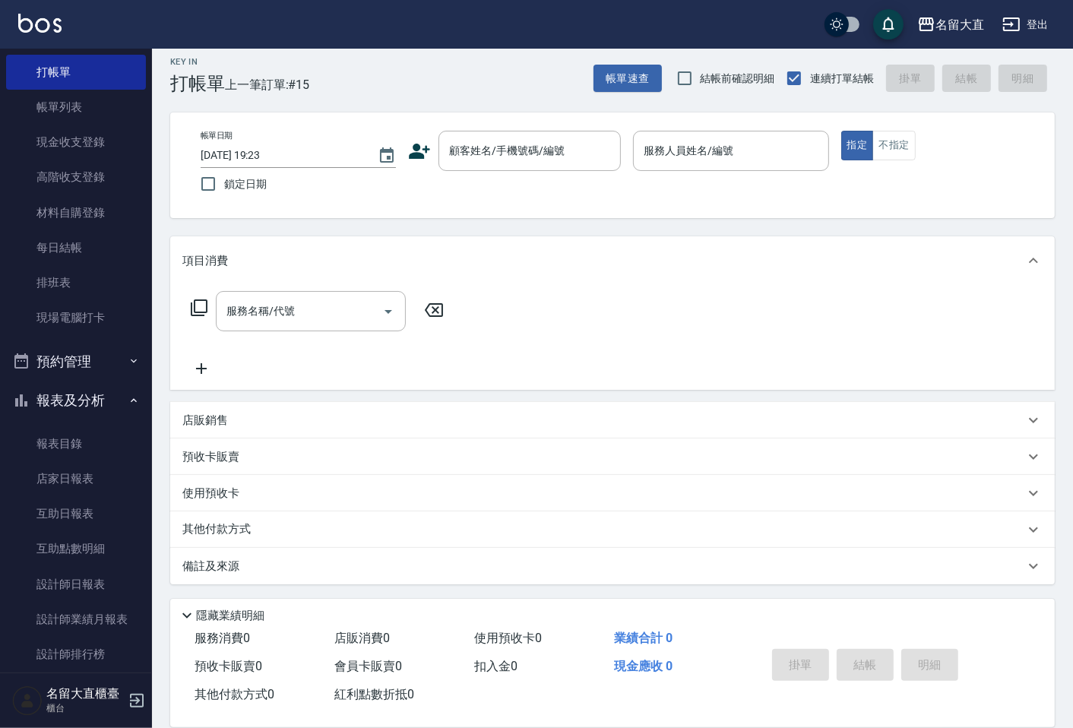
drag, startPoint x: 659, startPoint y: 344, endPoint x: 640, endPoint y: 325, distance: 27.4
click at [656, 342] on div "服務名稱/代號 服務名稱/代號" at bounding box center [612, 337] width 885 height 105
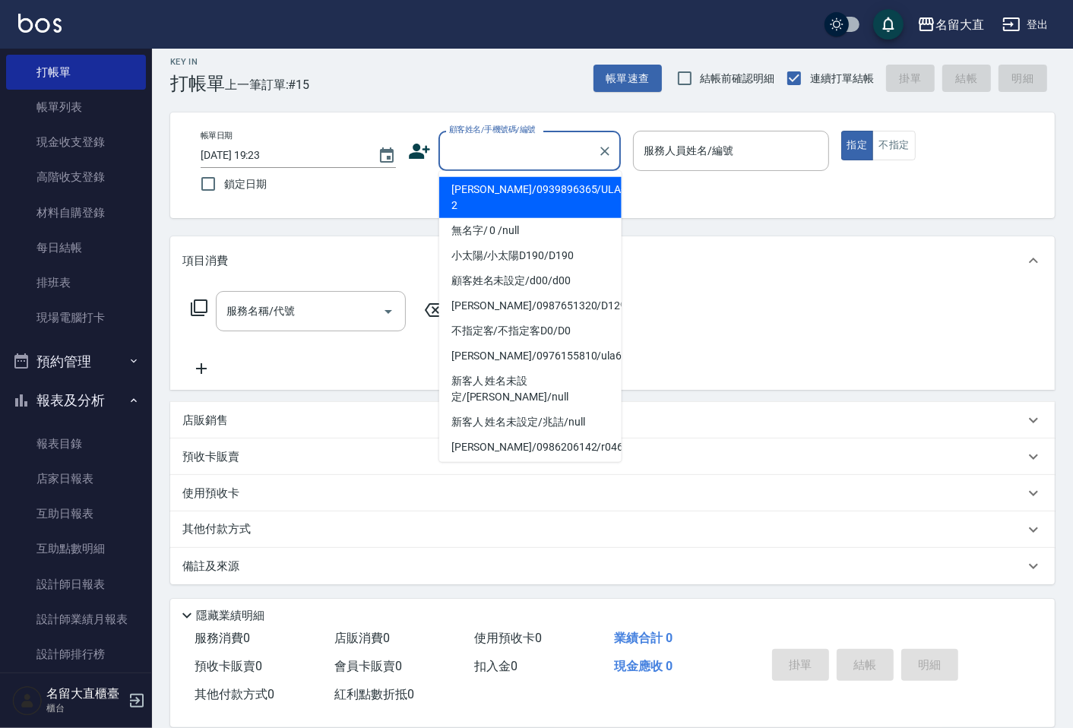
drag, startPoint x: 563, startPoint y: 149, endPoint x: 556, endPoint y: 157, distance: 11.3
click at [561, 150] on input "顧客姓名/手機號碼/編號" at bounding box center [518, 151] width 146 height 27
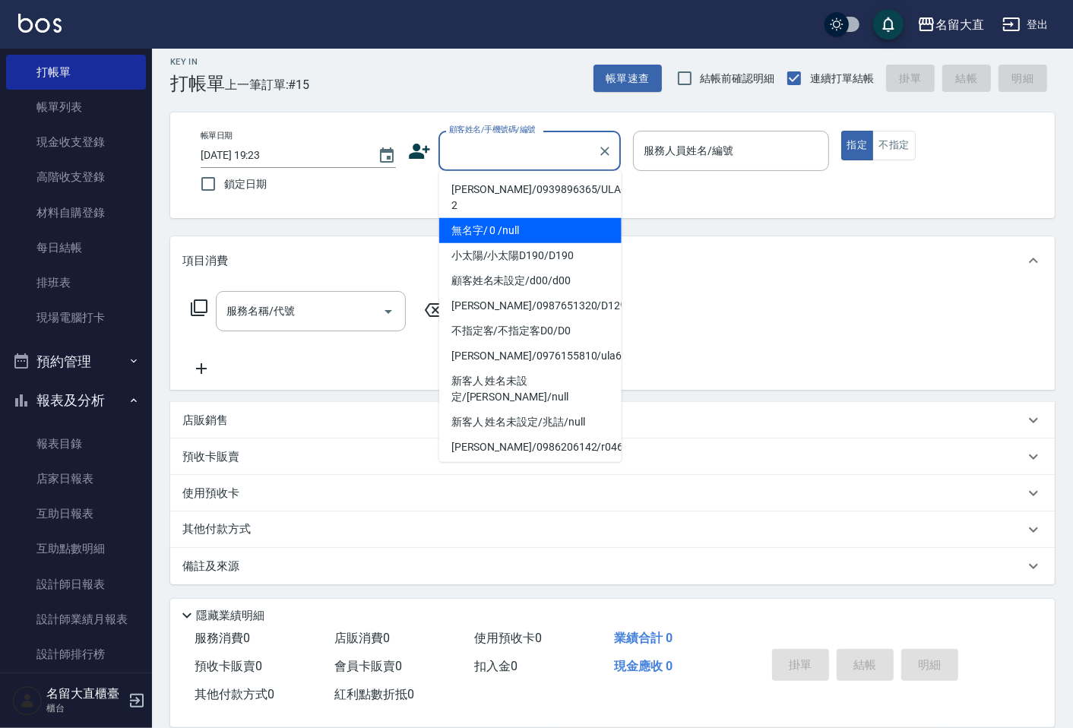
click at [565, 218] on li "無名字/ 0 /null" at bounding box center [530, 230] width 182 height 25
type input "無名字/ 0 /null"
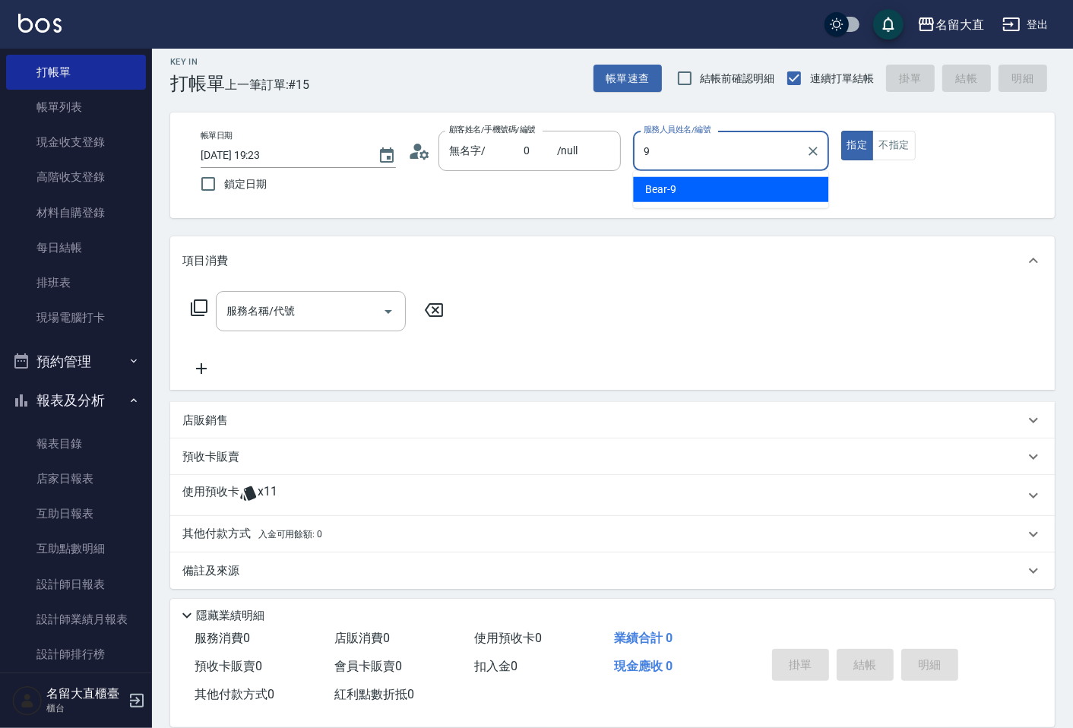
type input "Bear-9"
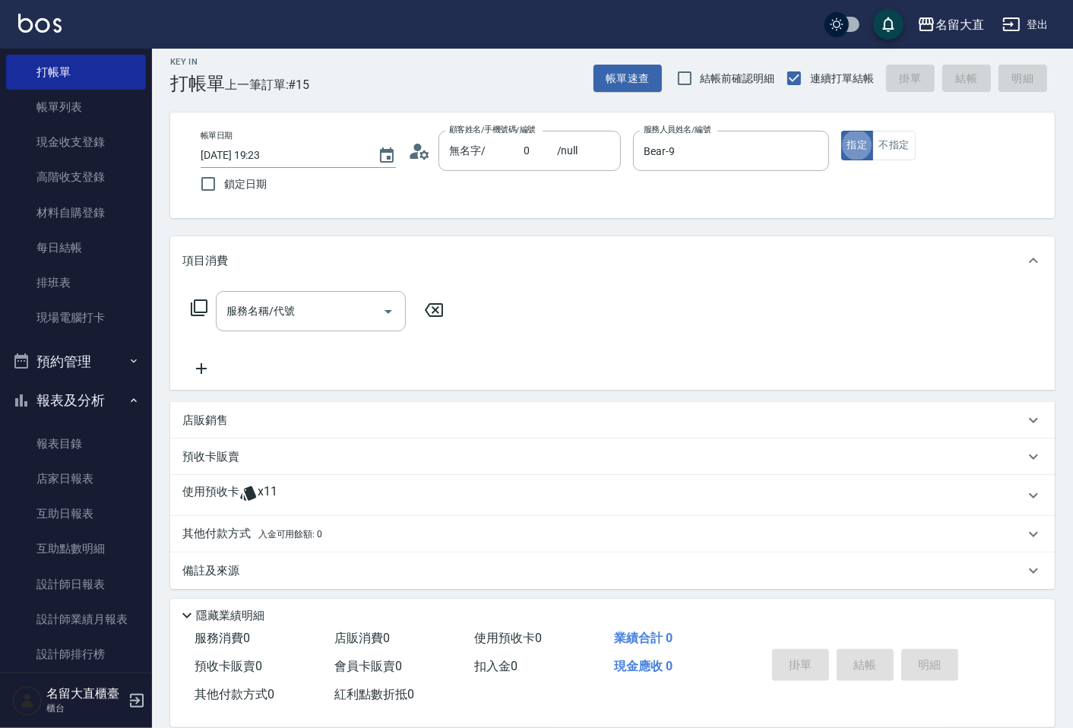
type button "true"
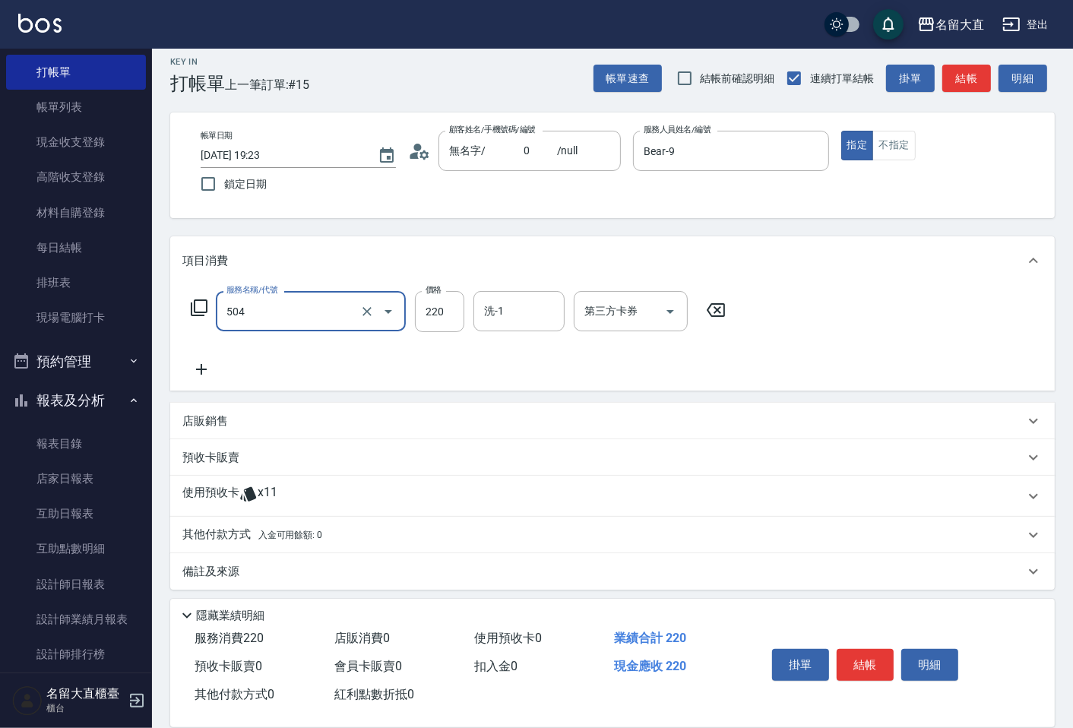
type input "洗髮(504)"
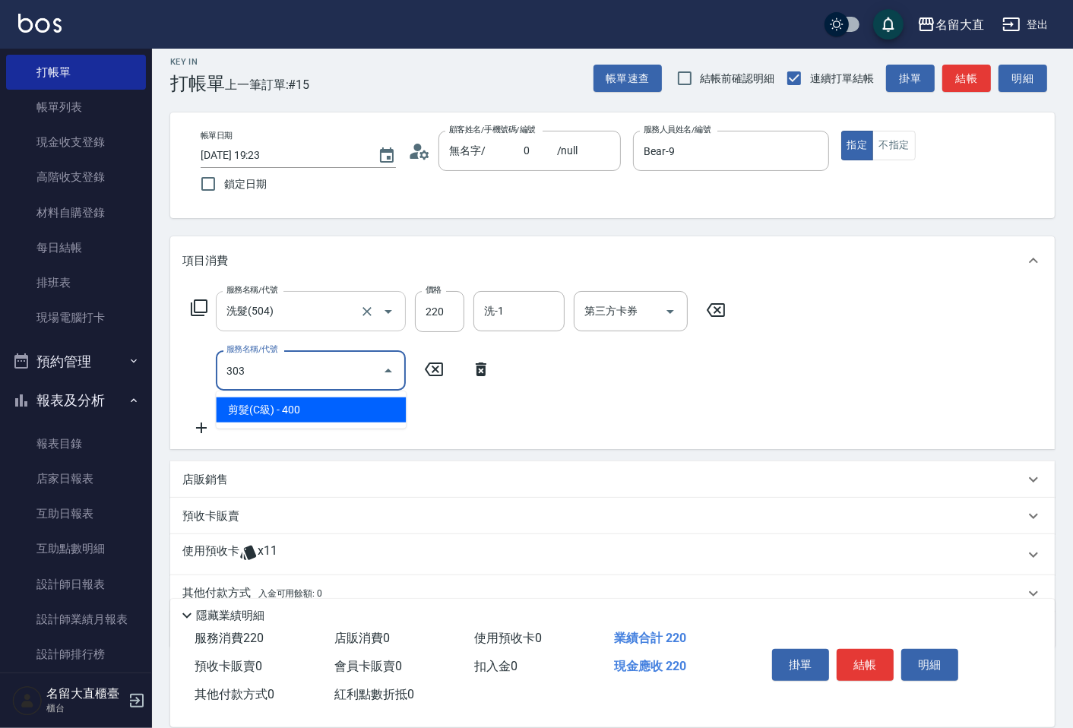
type input "剪髮(C級)(303)"
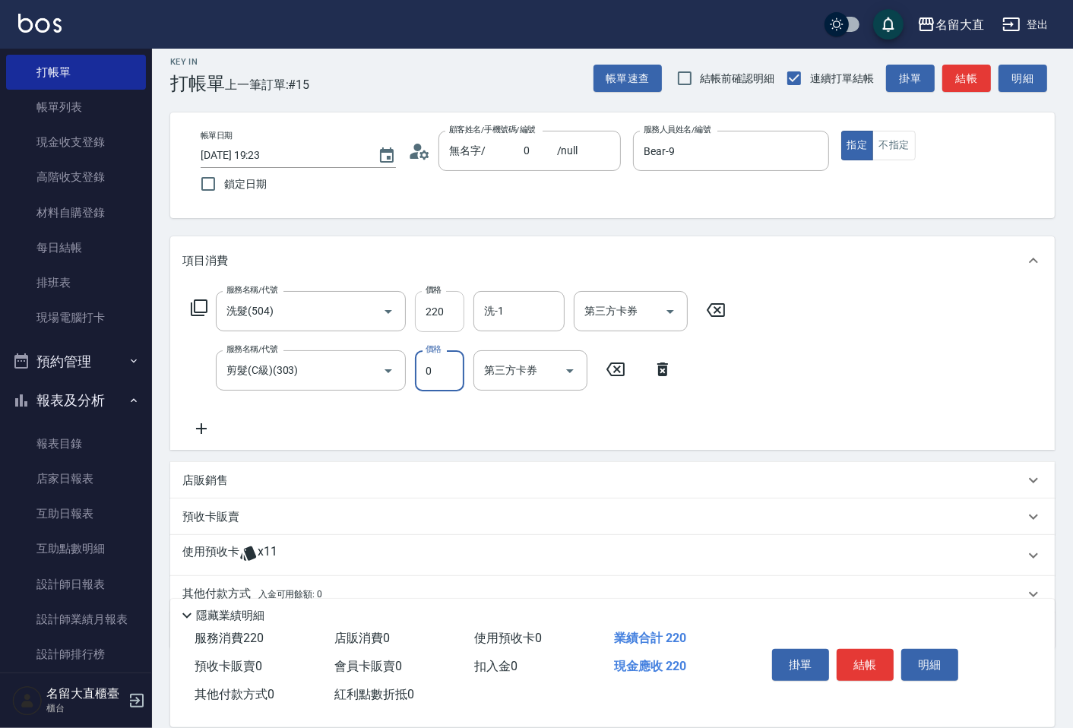
type input "0"
click at [447, 312] on input "220" at bounding box center [439, 311] width 49 height 41
type input "0"
click at [336, 315] on input "洗髮(504)" at bounding box center [290, 311] width 134 height 27
type input "洗髮(500)"
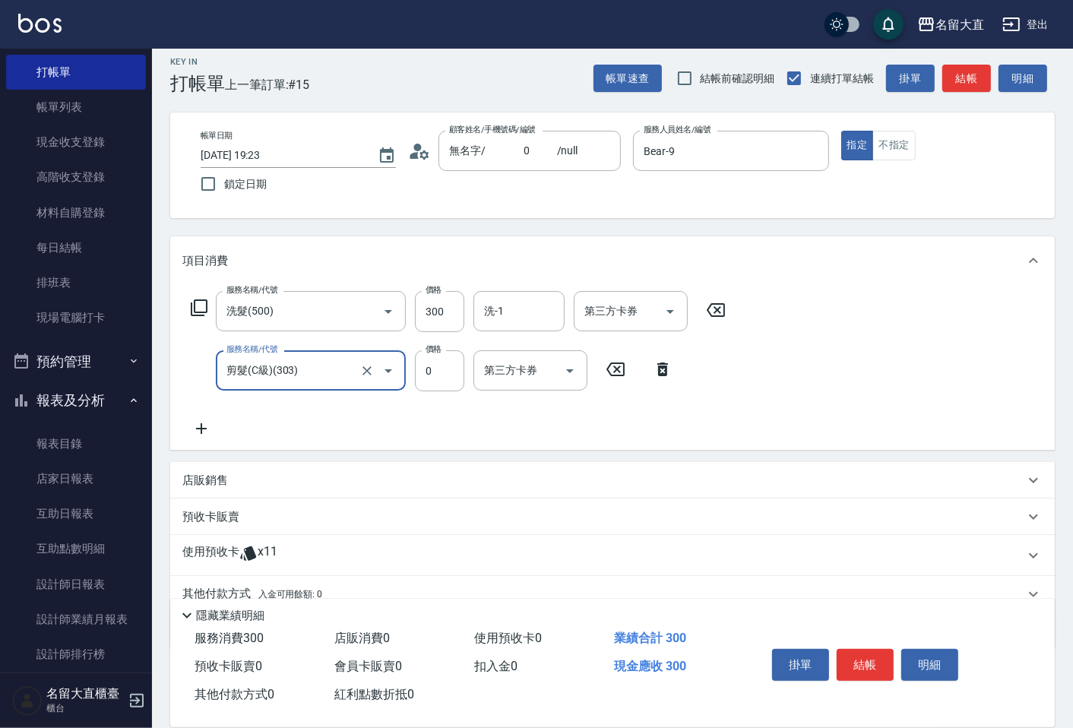
drag, startPoint x: 351, startPoint y: 366, endPoint x: 340, endPoint y: 354, distance: 15.6
click at [347, 362] on input "剪髮(C級)(303)" at bounding box center [290, 370] width 134 height 27
type input "剪髮(C級)(303)"
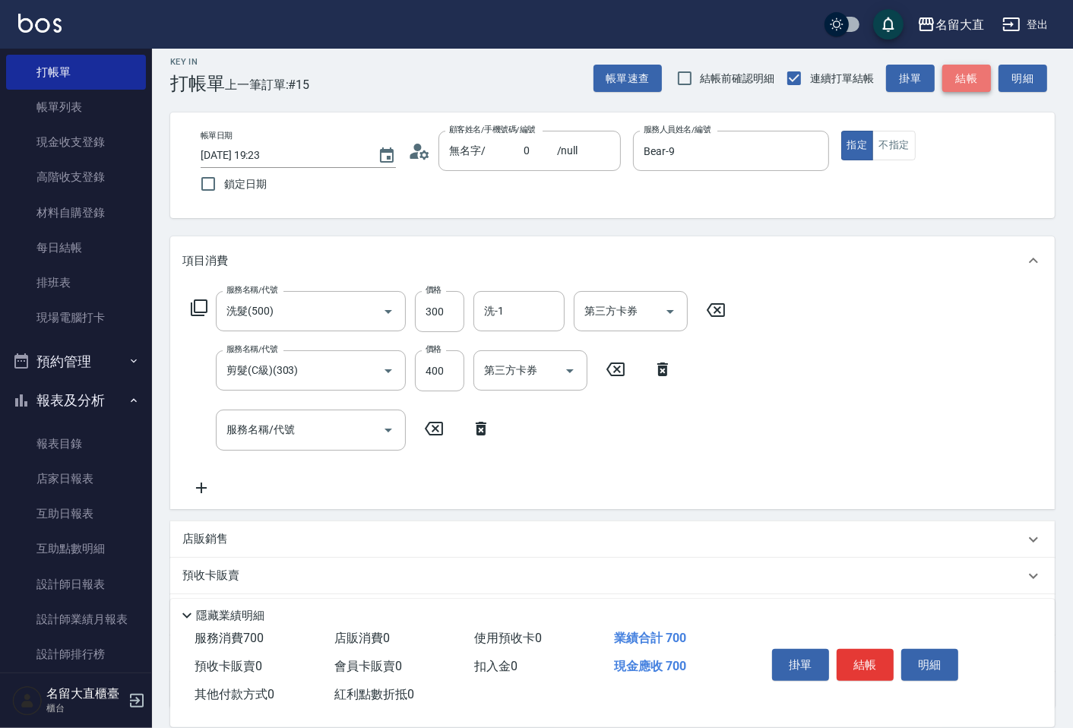
click at [982, 74] on button "結帳" at bounding box center [966, 79] width 49 height 28
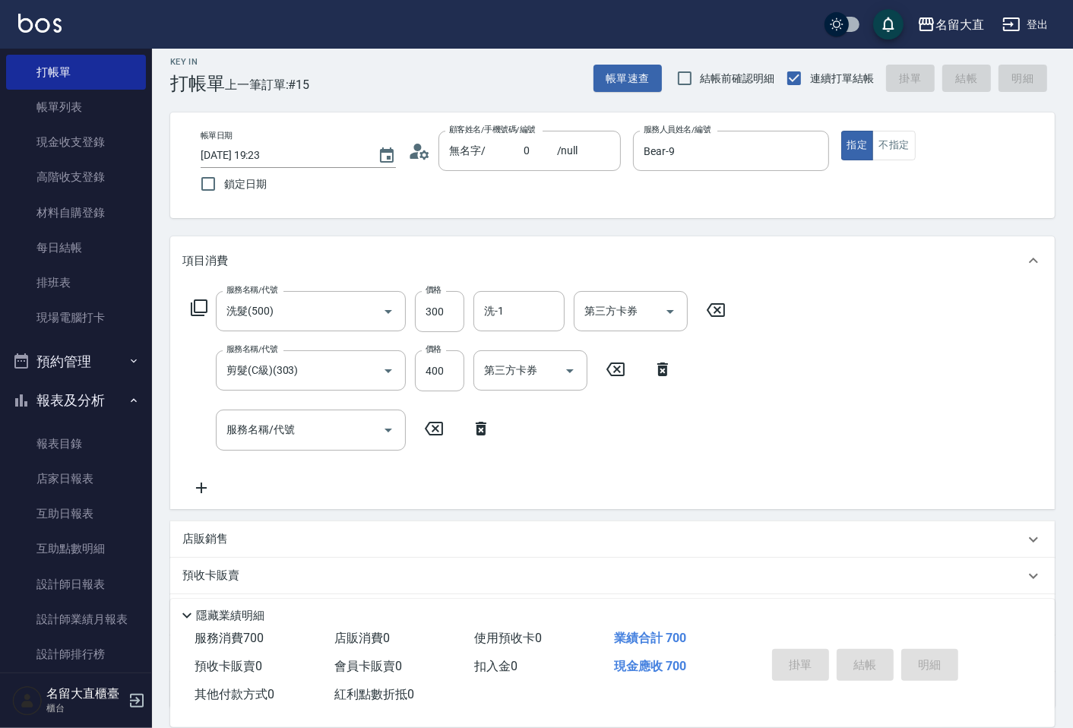
type input "[DATE] 19:36"
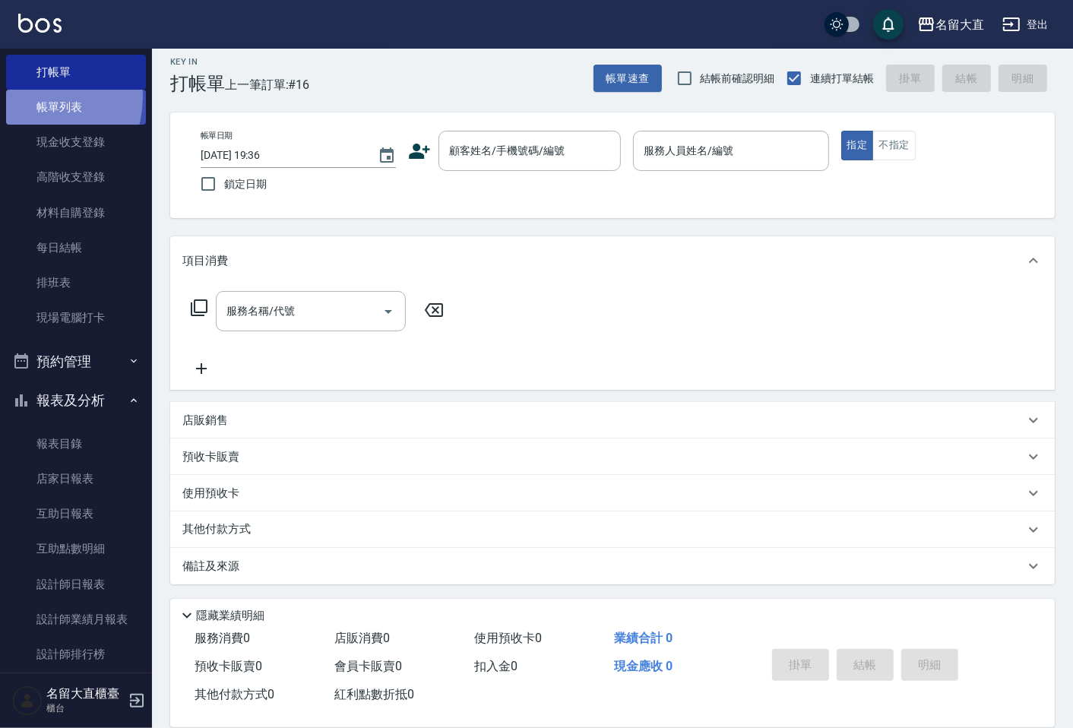
click at [28, 97] on link "帳單列表" at bounding box center [76, 107] width 140 height 35
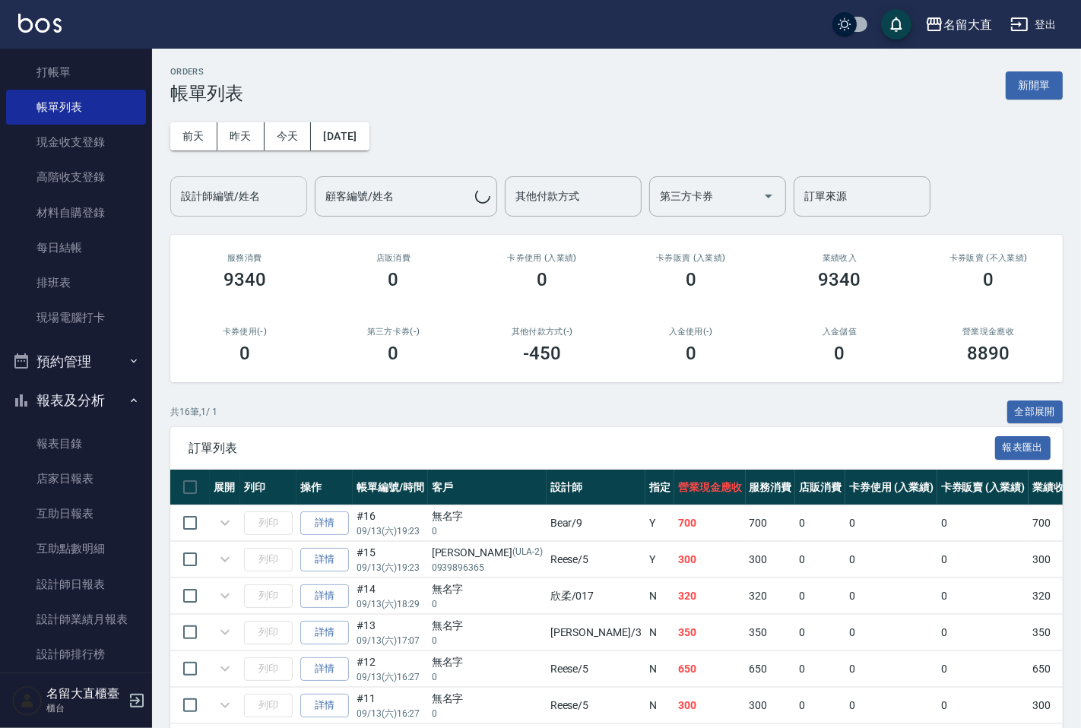
click at [262, 195] on input "設計師編號/姓名" at bounding box center [238, 196] width 123 height 27
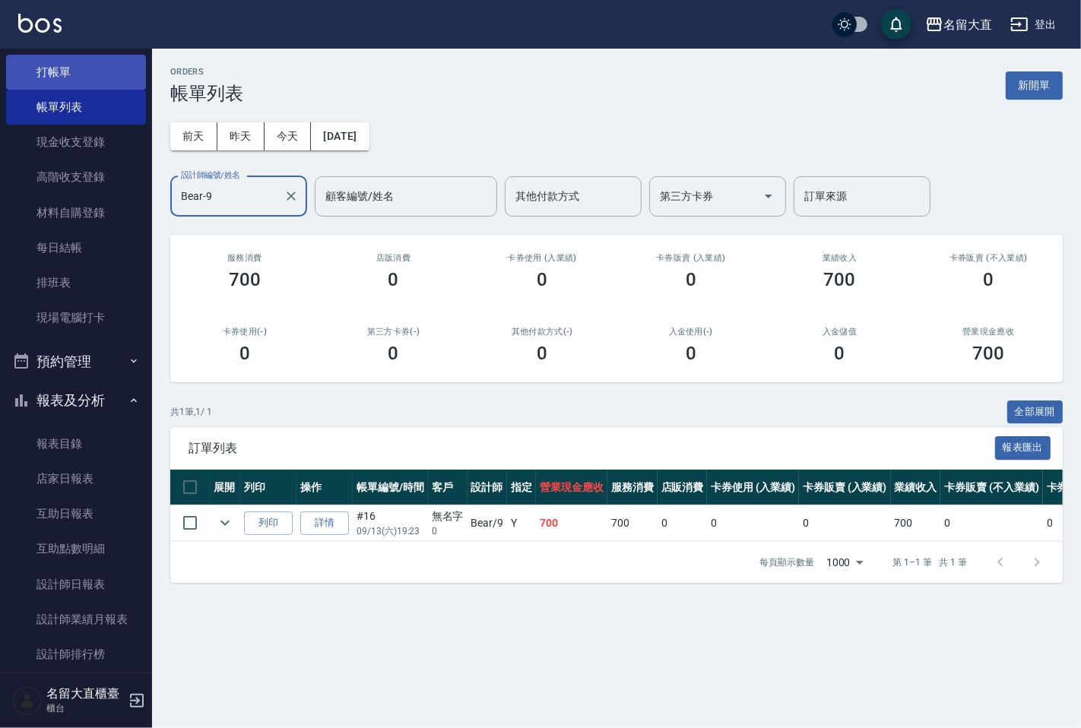
type input "Bear-9"
click at [87, 79] on link "打帳單" at bounding box center [76, 72] width 140 height 35
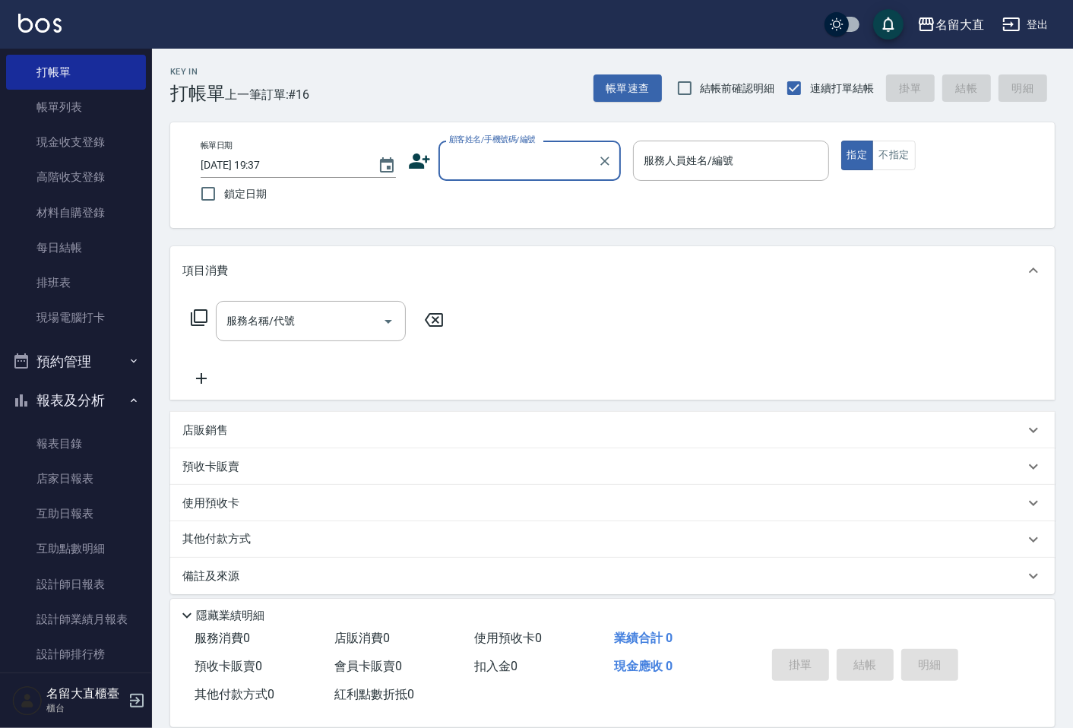
click at [484, 152] on input "顧客姓名/手機號碼/編號" at bounding box center [518, 160] width 146 height 27
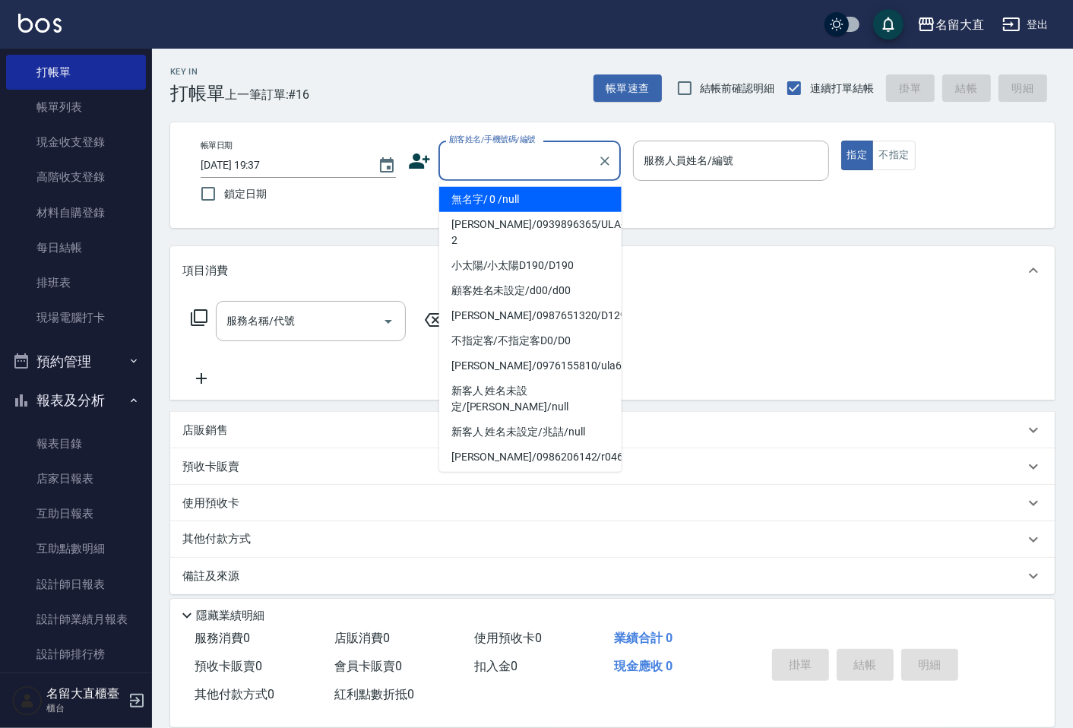
click at [502, 198] on li "無名字/ 0 /null" at bounding box center [530, 199] width 182 height 25
type input "無名字/ 0 /null"
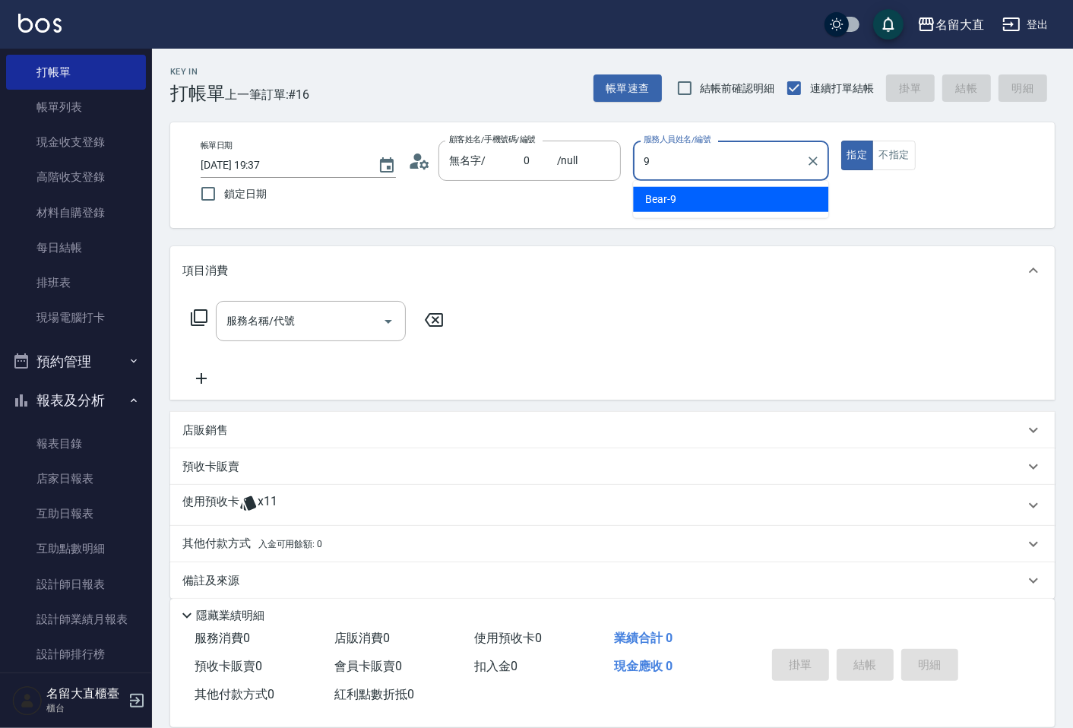
type input "Bear-9"
type button "true"
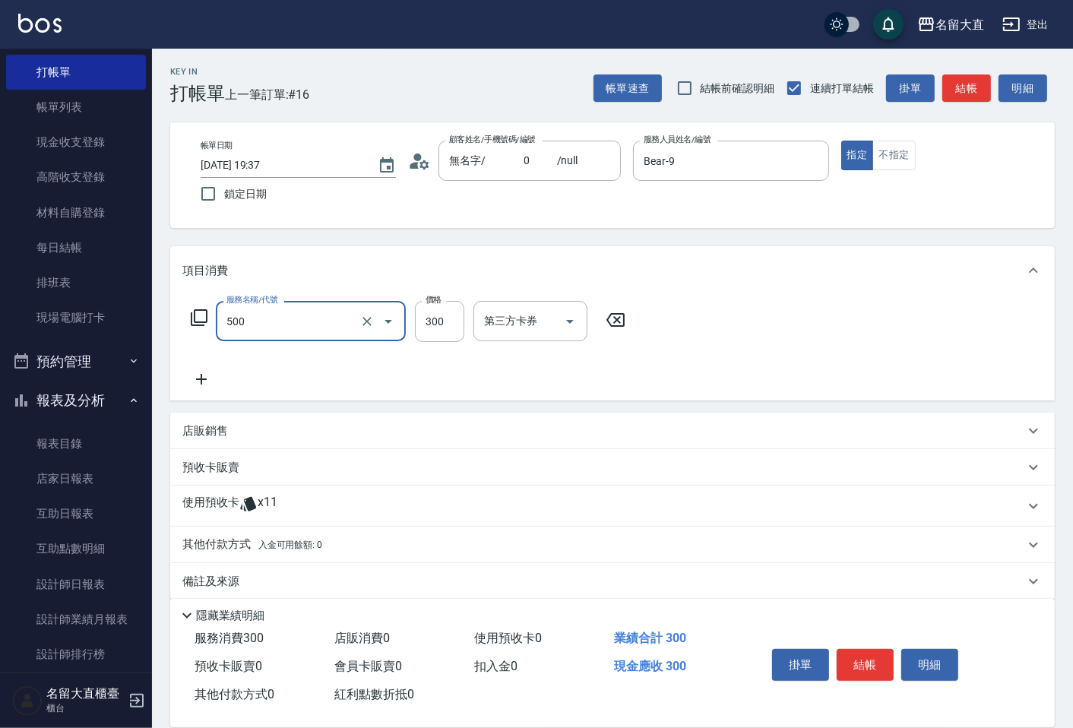
type input "洗髮(500)"
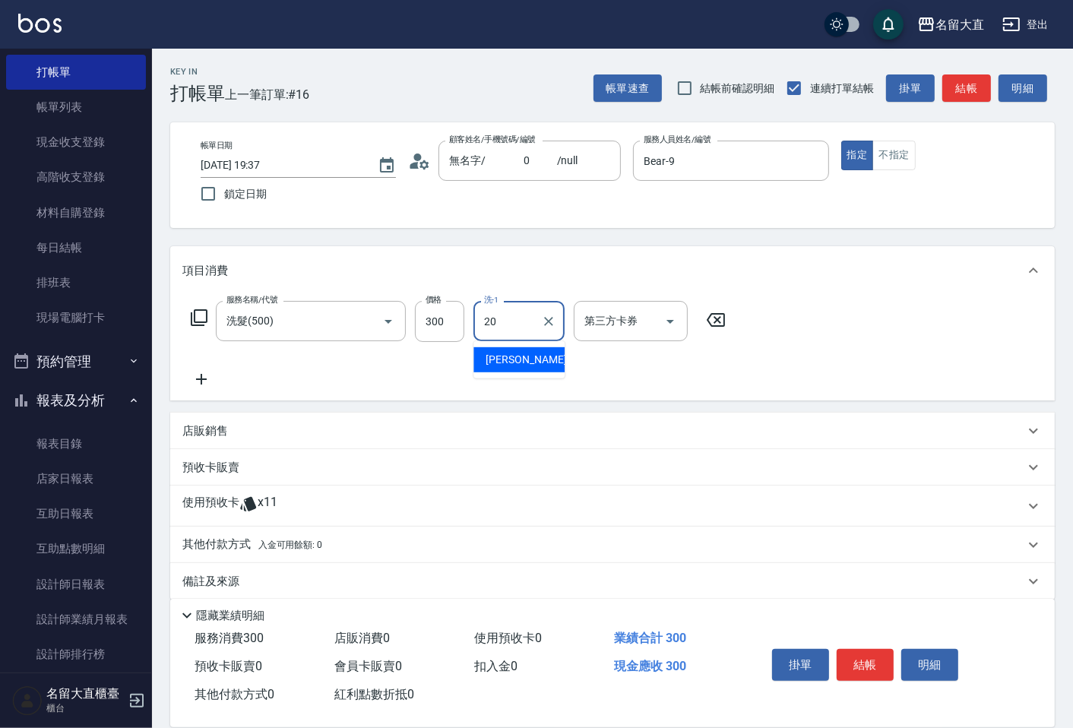
type input "詩雅-20"
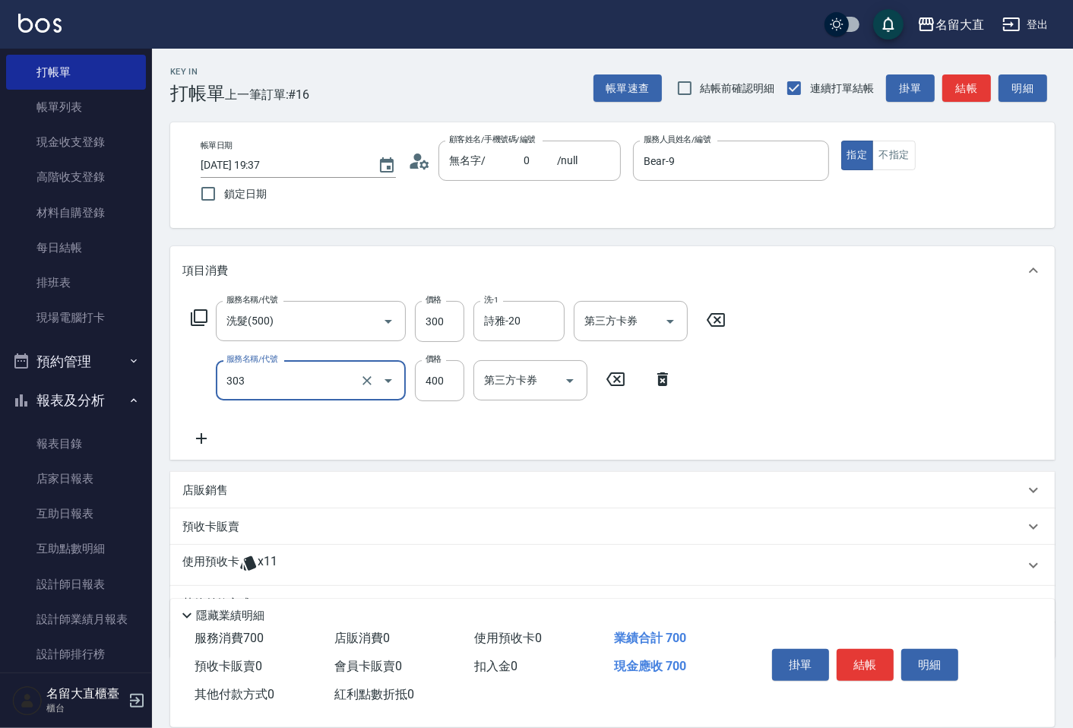
type input "剪髮(C級)(303)"
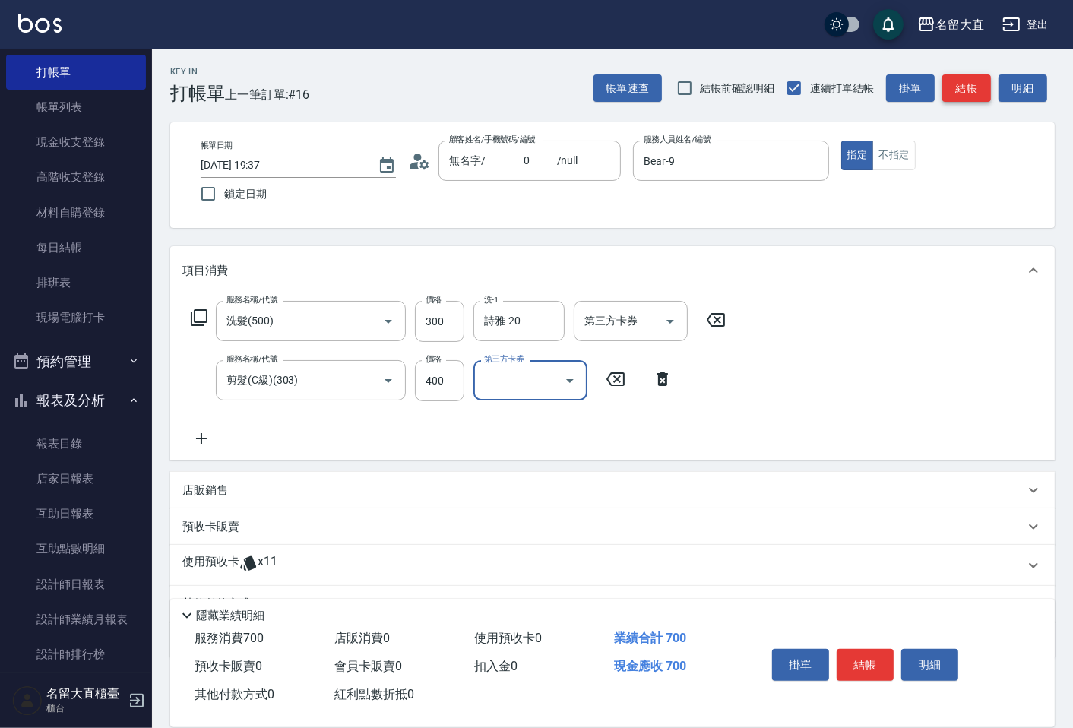
click at [984, 85] on button "結帳" at bounding box center [966, 88] width 49 height 28
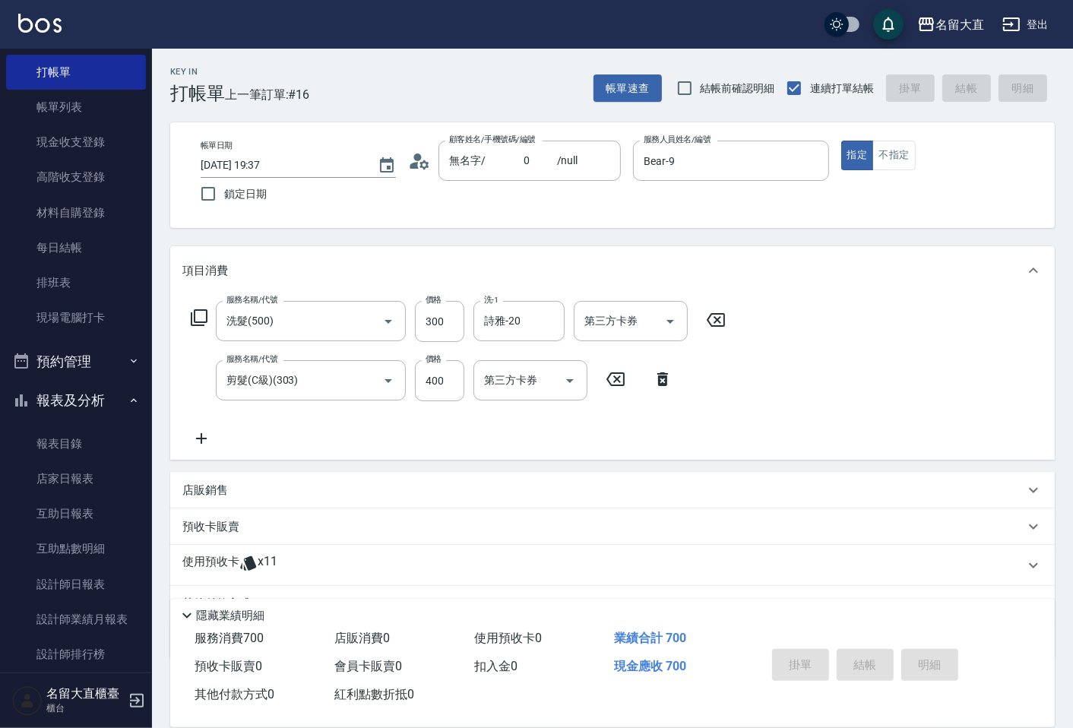
type input "[DATE] 19:38"
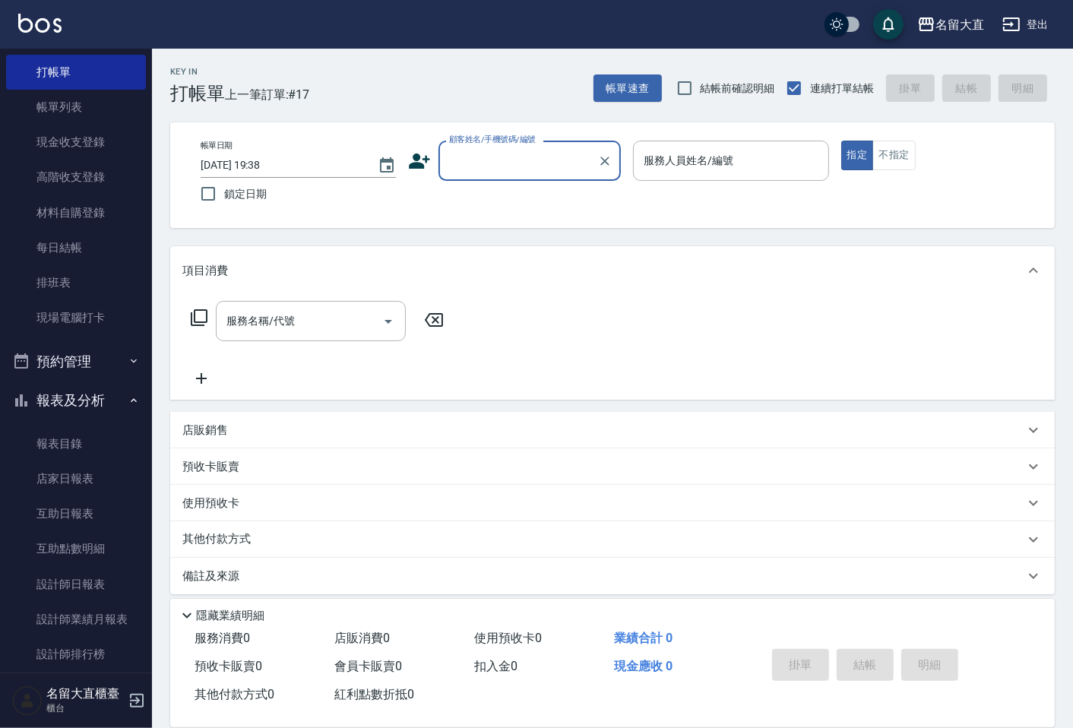
click at [505, 160] on input "顧客姓名/手機號碼/編號" at bounding box center [518, 160] width 146 height 27
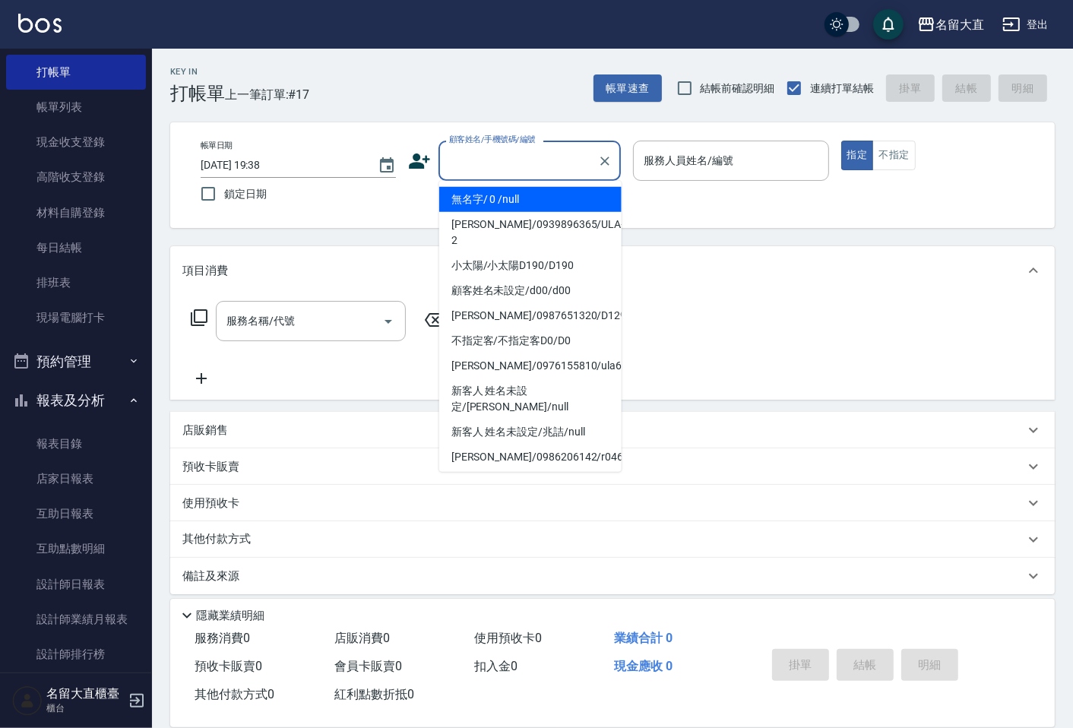
click at [505, 195] on li "無名字/ 0 /null" at bounding box center [530, 199] width 182 height 25
type input "無名字/ 0 /null"
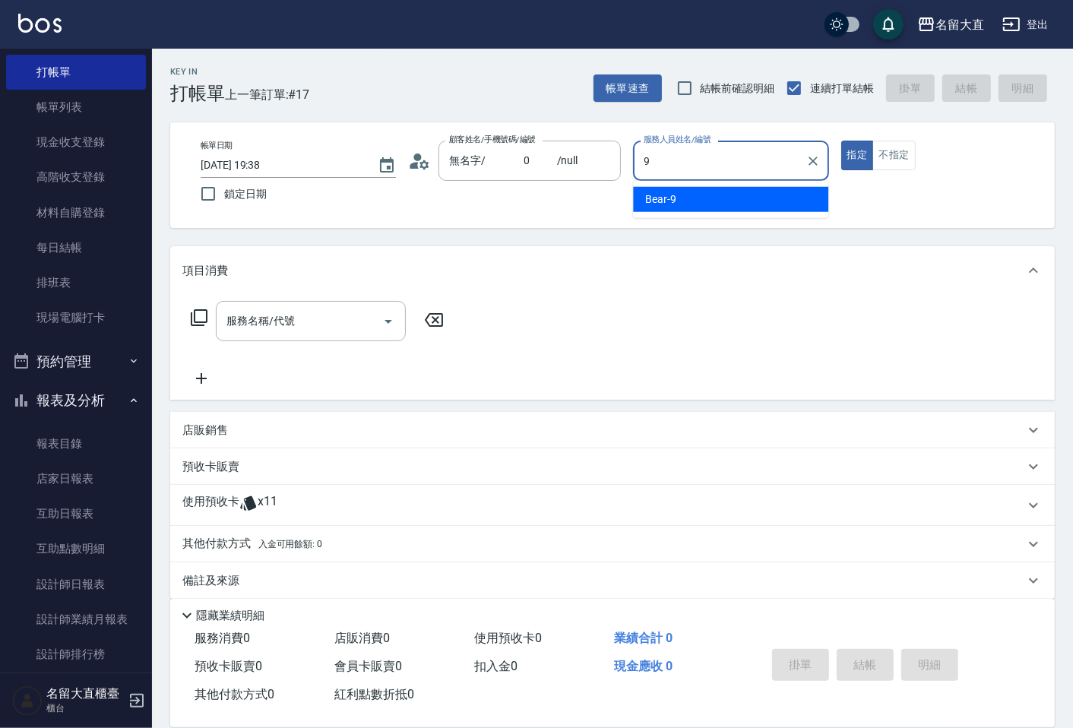
type input "Bear-9"
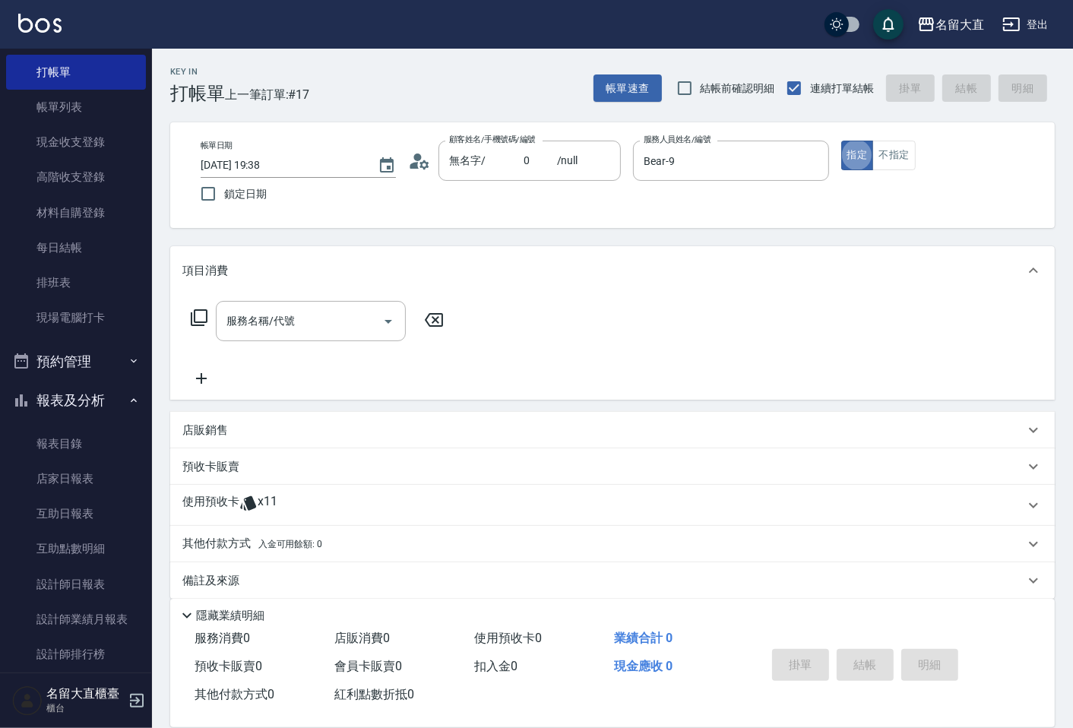
click at [198, 313] on icon at bounding box center [199, 318] width 18 height 18
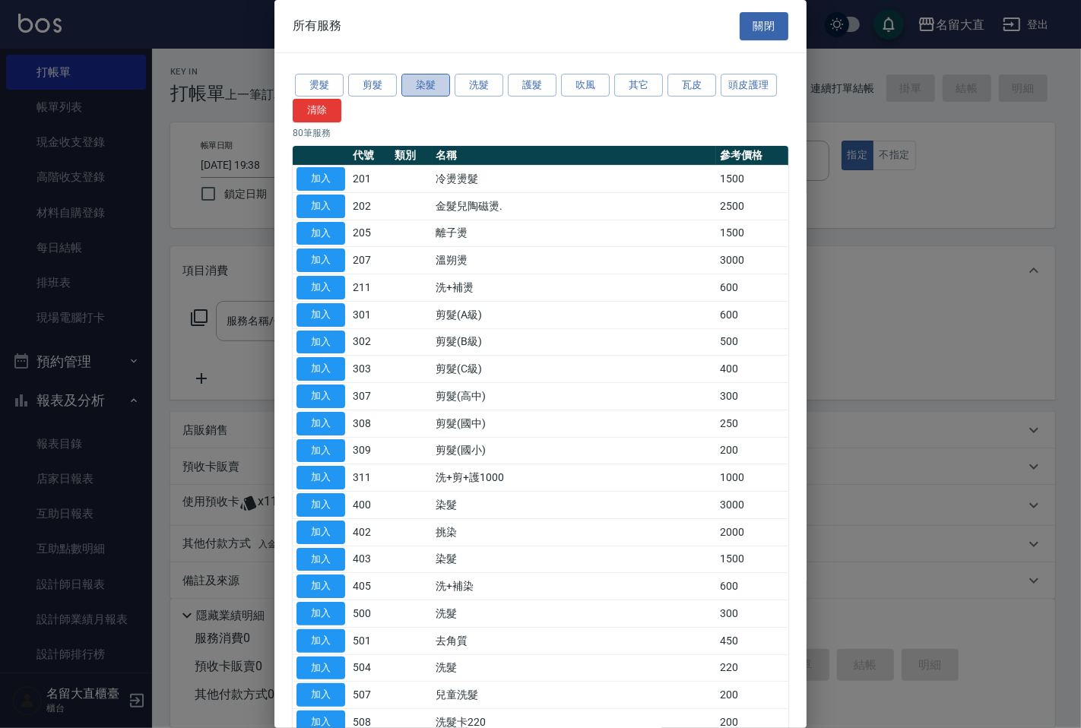
click at [419, 78] on button "染髮" at bounding box center [425, 86] width 49 height 24
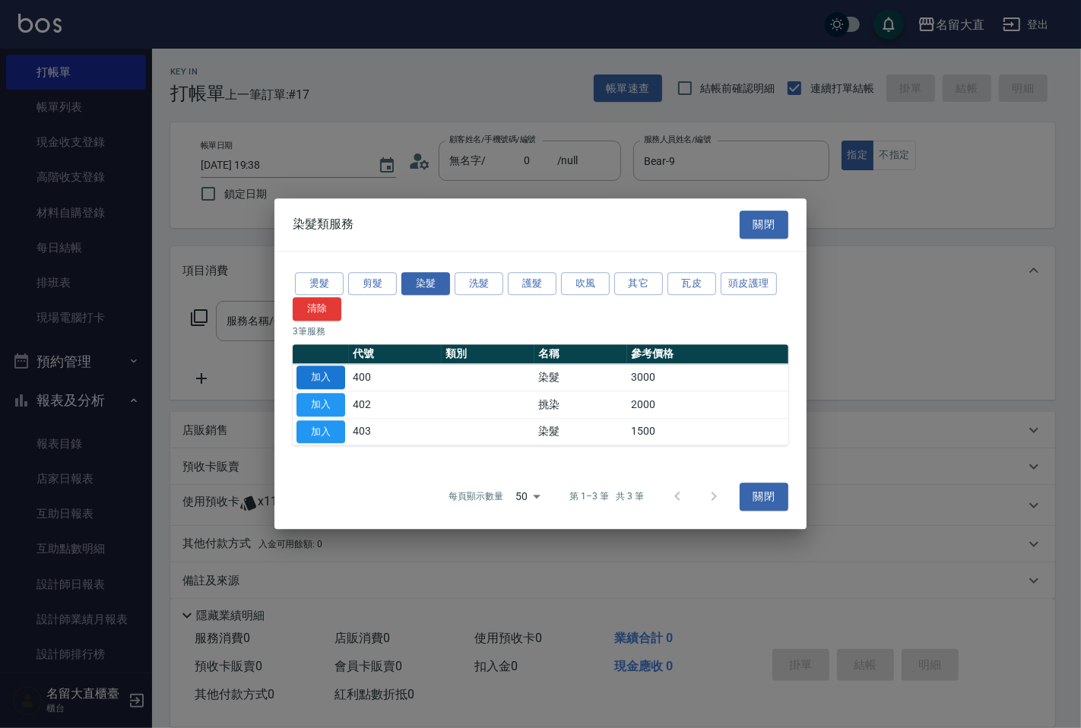
click at [339, 382] on button "加入" at bounding box center [320, 378] width 49 height 24
type input "染髮(400)"
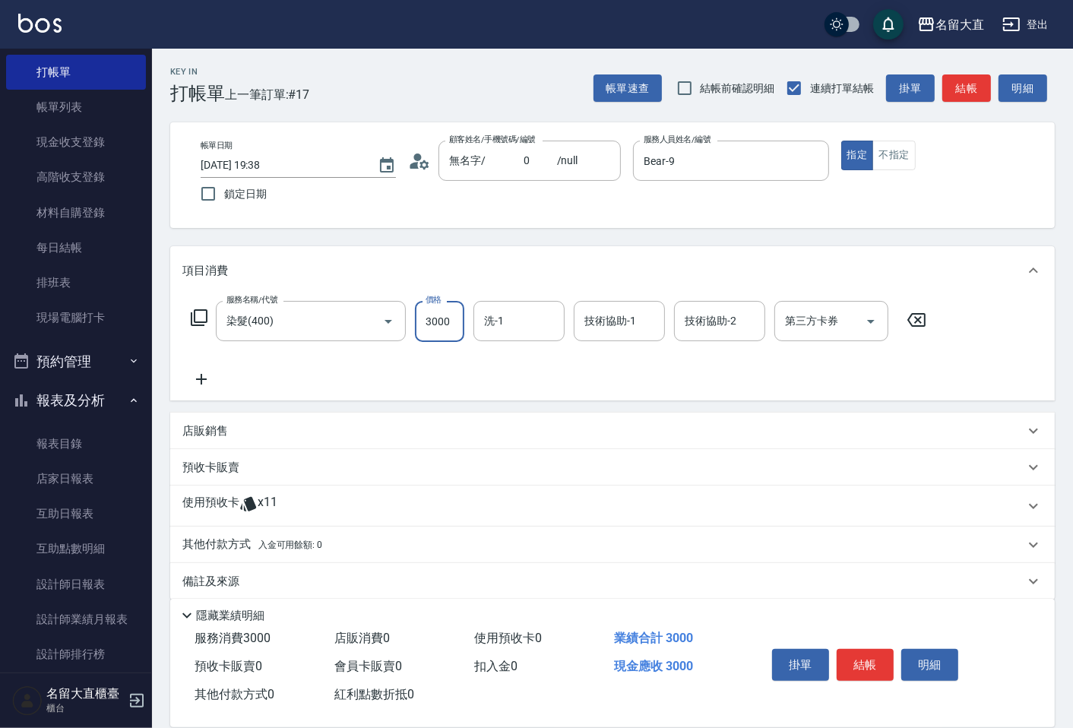
drag, startPoint x: 421, startPoint y: 328, endPoint x: 436, endPoint y: 334, distance: 16.4
click at [422, 328] on input "3000" at bounding box center [439, 321] width 49 height 41
type input "3500"
click at [210, 382] on icon at bounding box center [201, 379] width 38 height 18
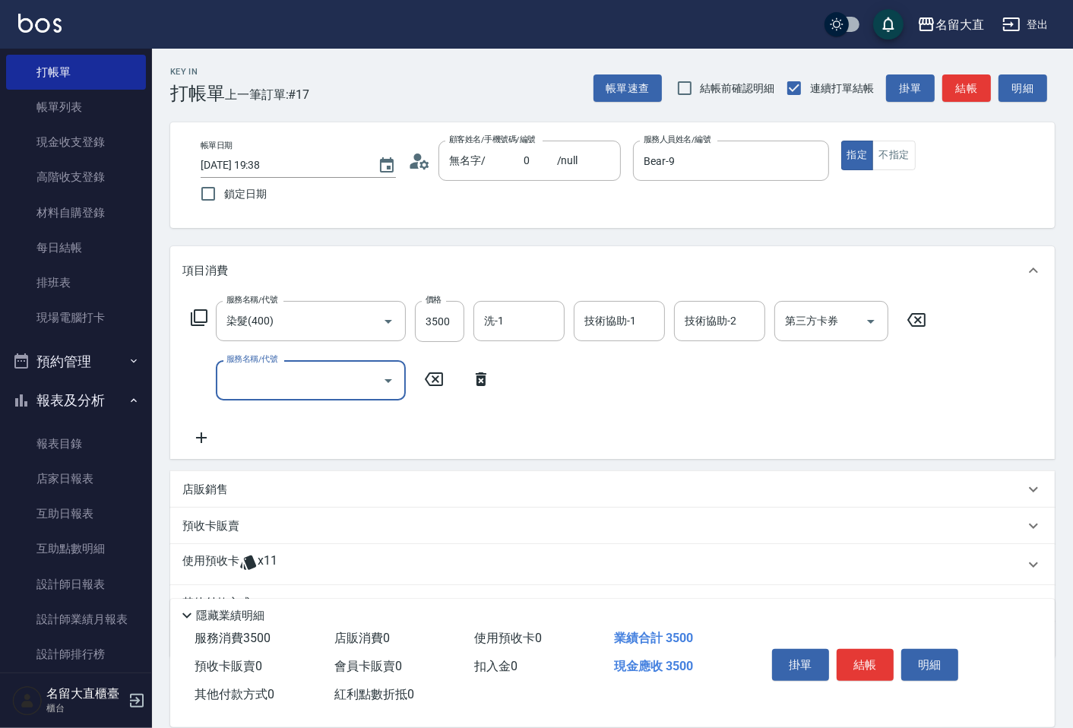
click at [280, 383] on input "服務名稱/代號" at bounding box center [300, 380] width 154 height 27
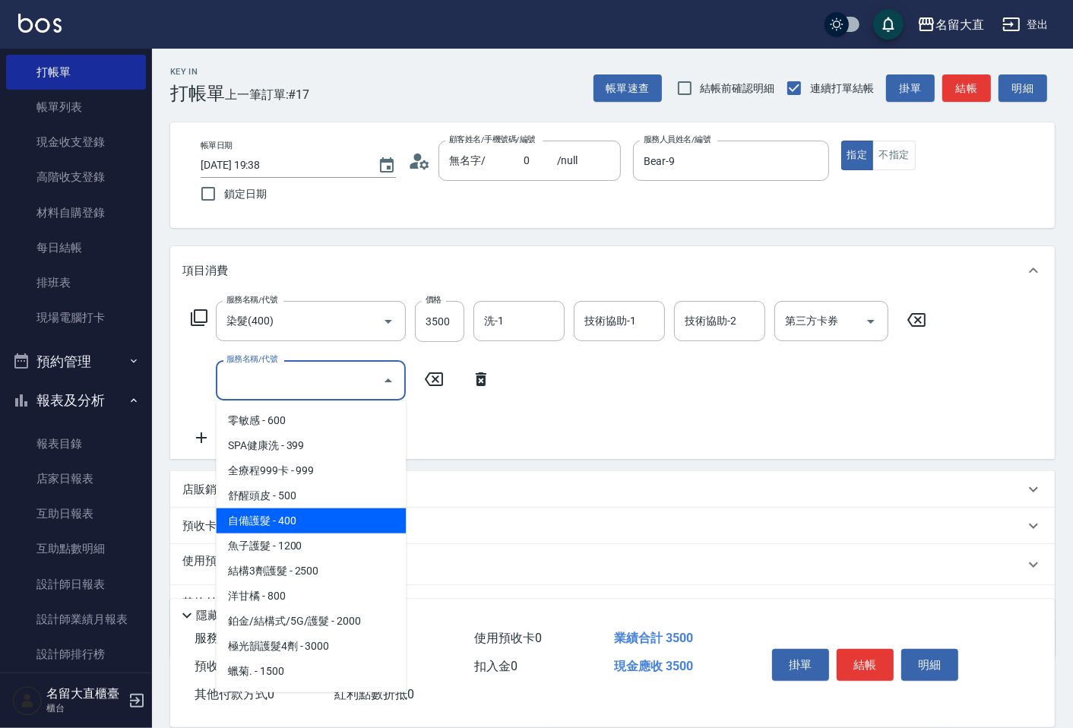
scroll to position [591, 0]
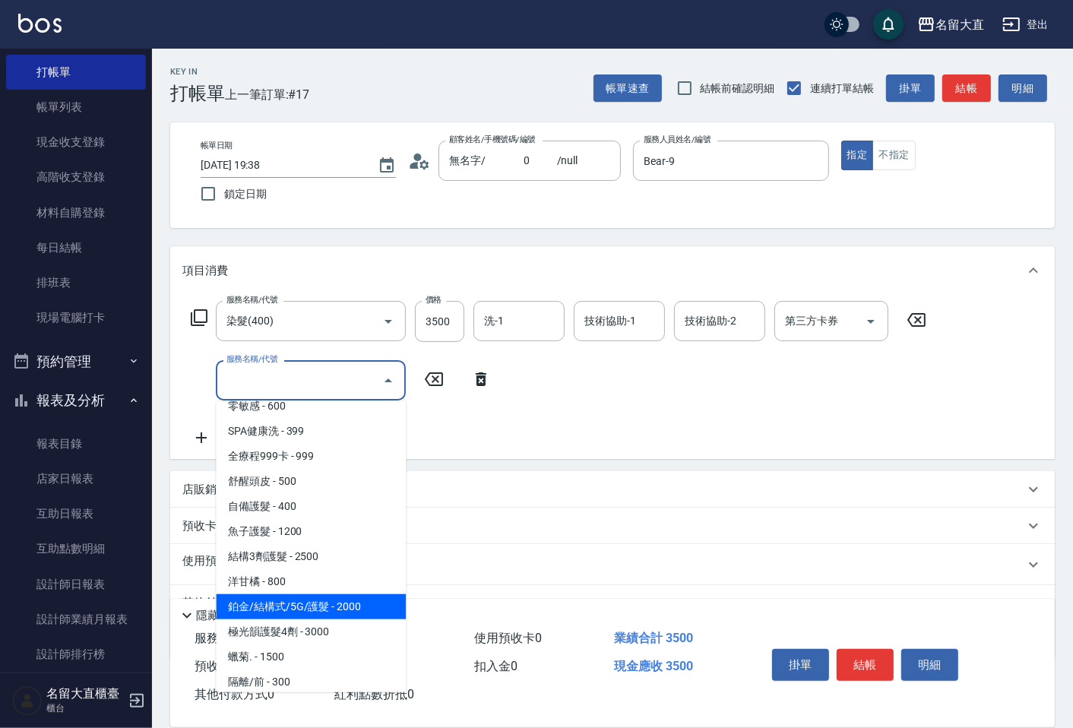
click at [357, 601] on span "鉑金/結構式/5G/護髮 - 2000" at bounding box center [311, 606] width 190 height 25
type input "鉑金/結構式/5G/護髮(605)"
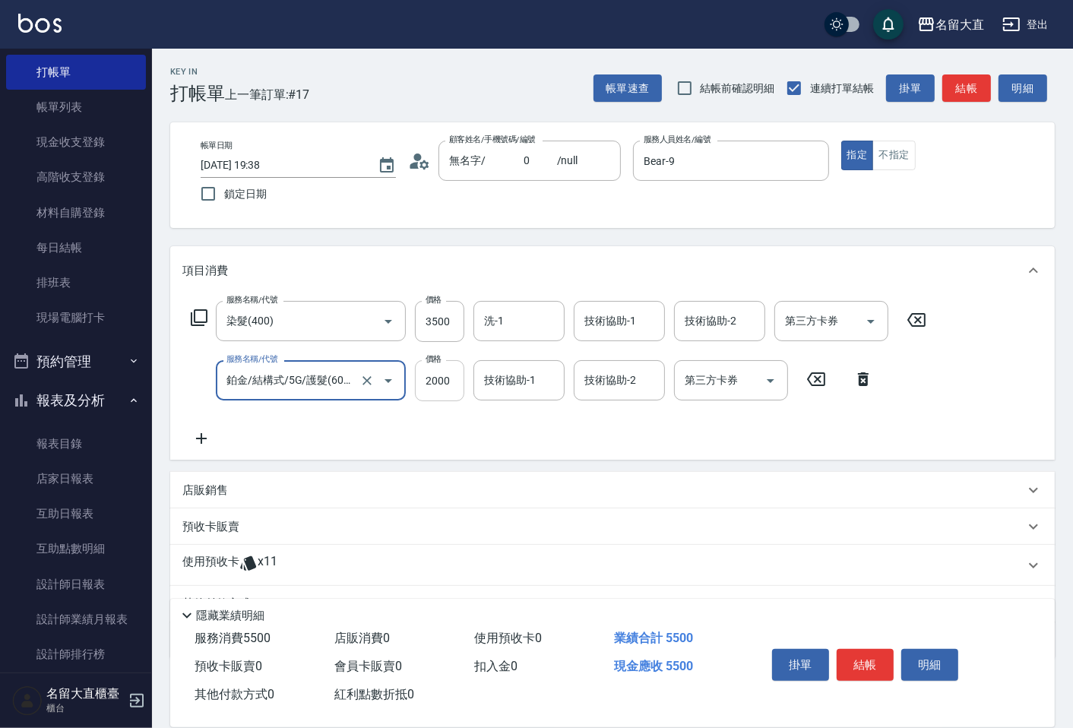
click at [454, 390] on input "2000" at bounding box center [439, 380] width 49 height 41
type input "1200"
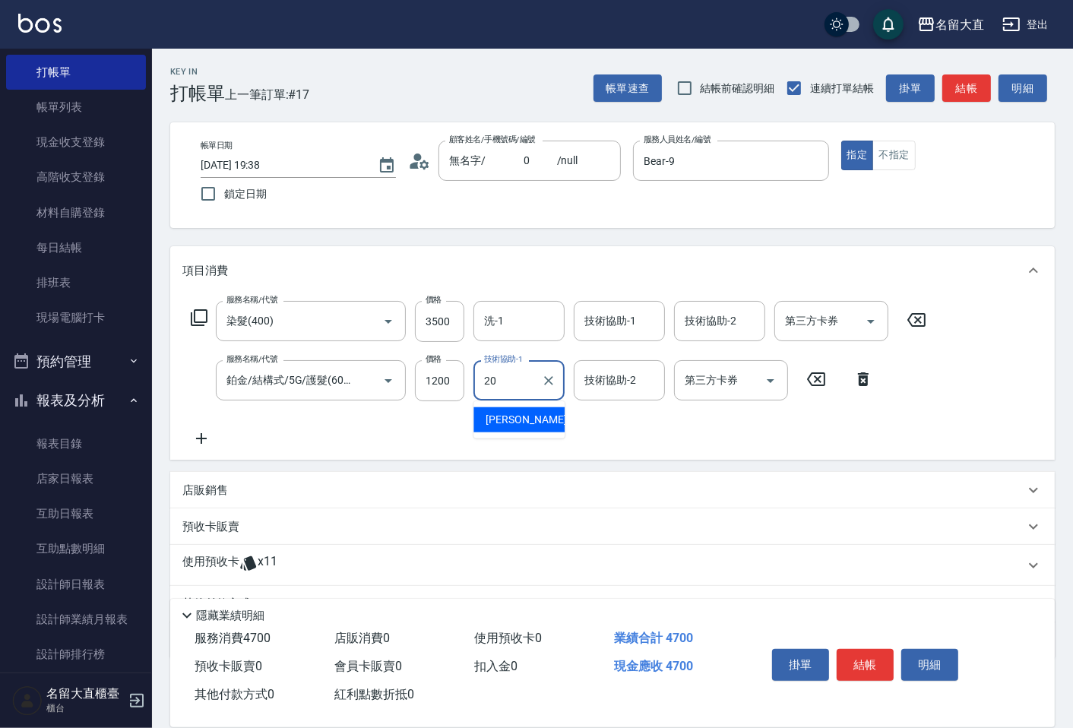
type input "詩雅-20"
click at [954, 88] on button "結帳" at bounding box center [966, 88] width 49 height 28
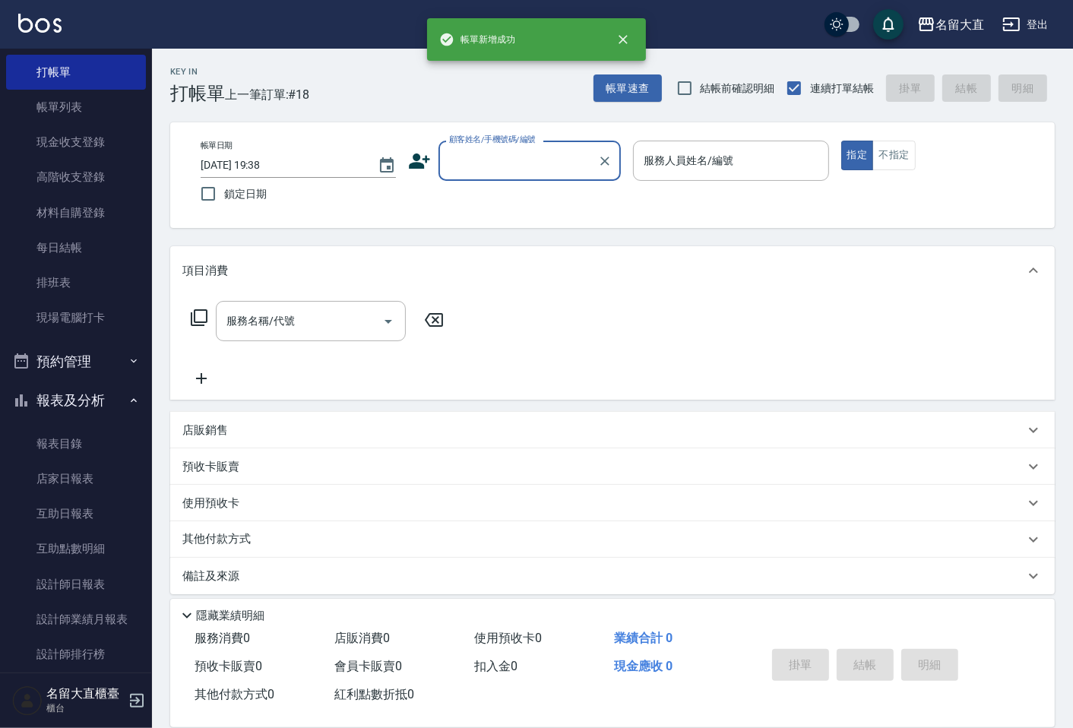
click at [497, 176] on div "顧客姓名/手機號碼/編號" at bounding box center [530, 161] width 182 height 40
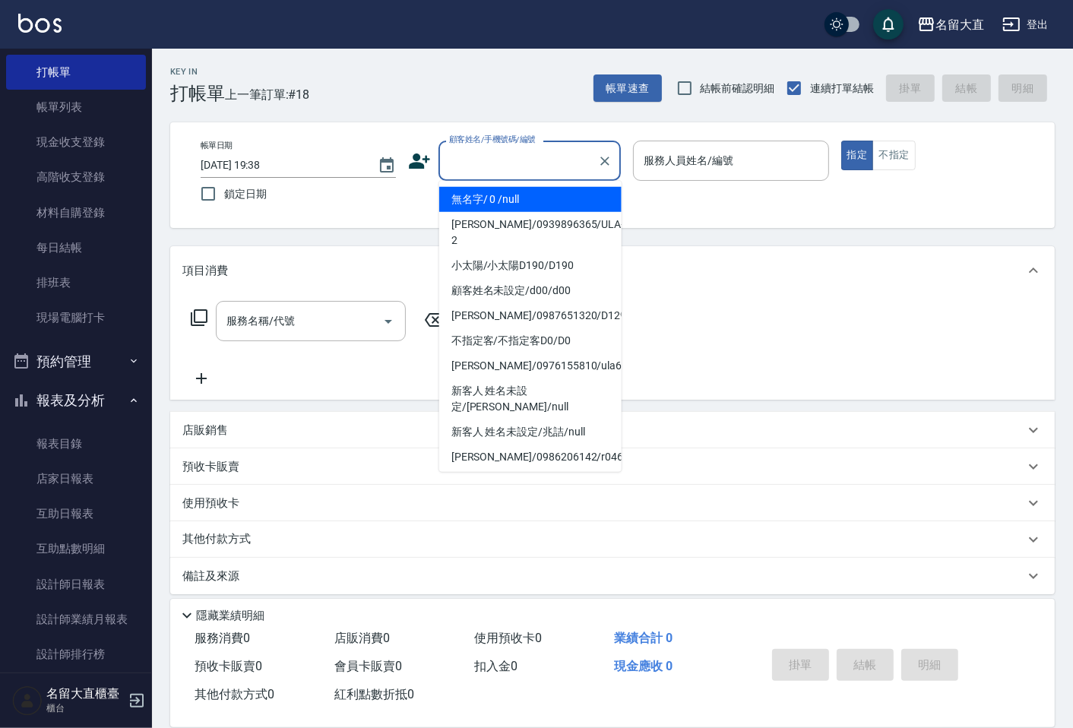
click at [506, 201] on li "無名字/ 0 /null" at bounding box center [530, 199] width 182 height 25
type input "無名字/ 0 /null"
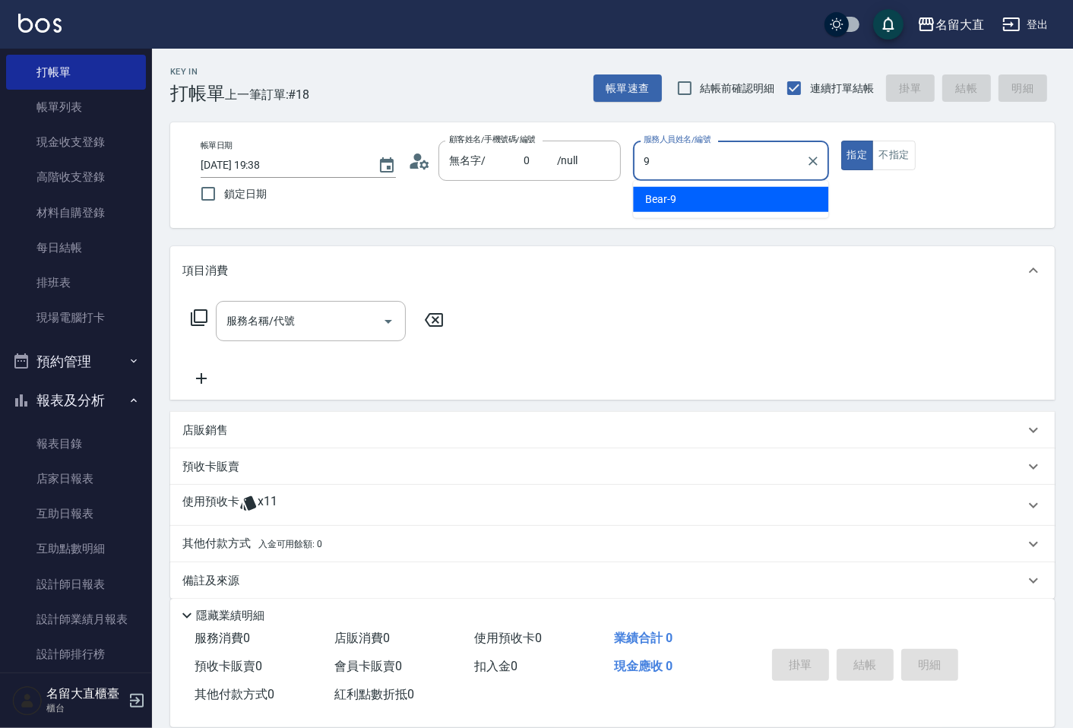
type input "Bear-9"
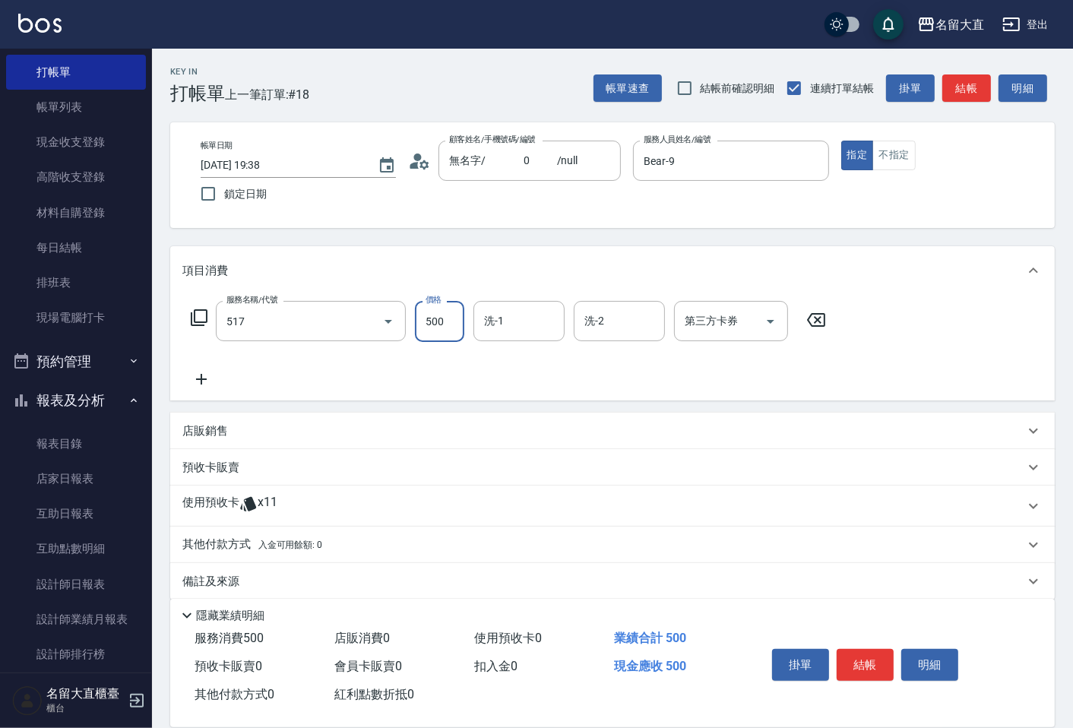
type input "舒醒頭皮(517)"
type input "600"
type input "詩雅-20"
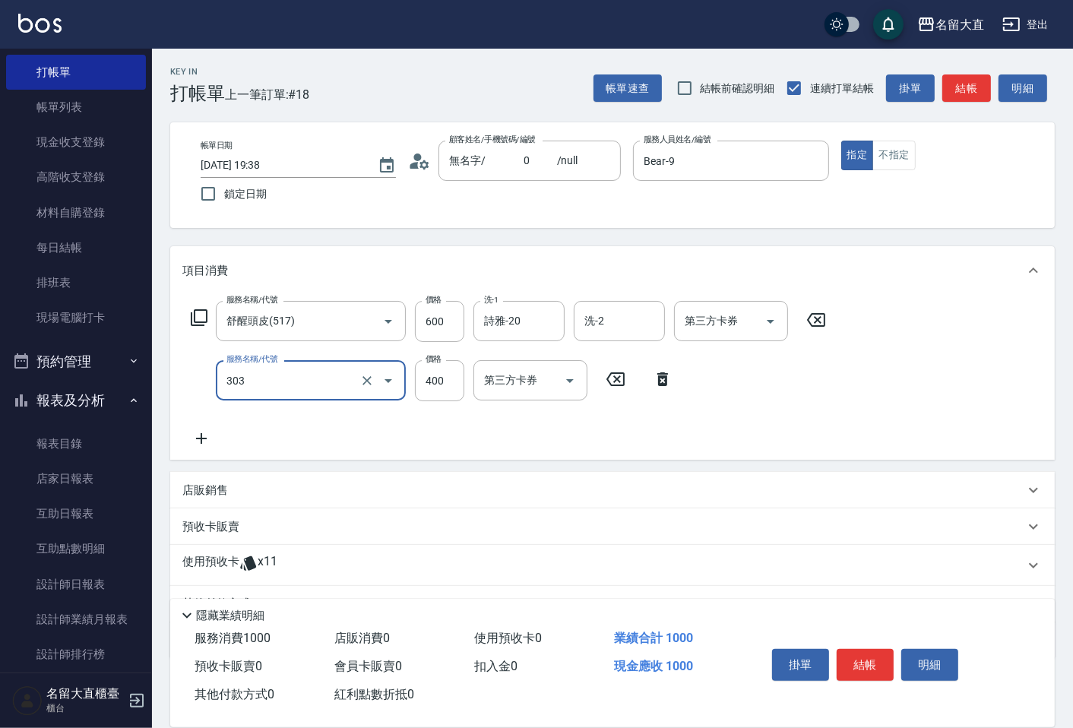
type input "剪髮(C級)(303)"
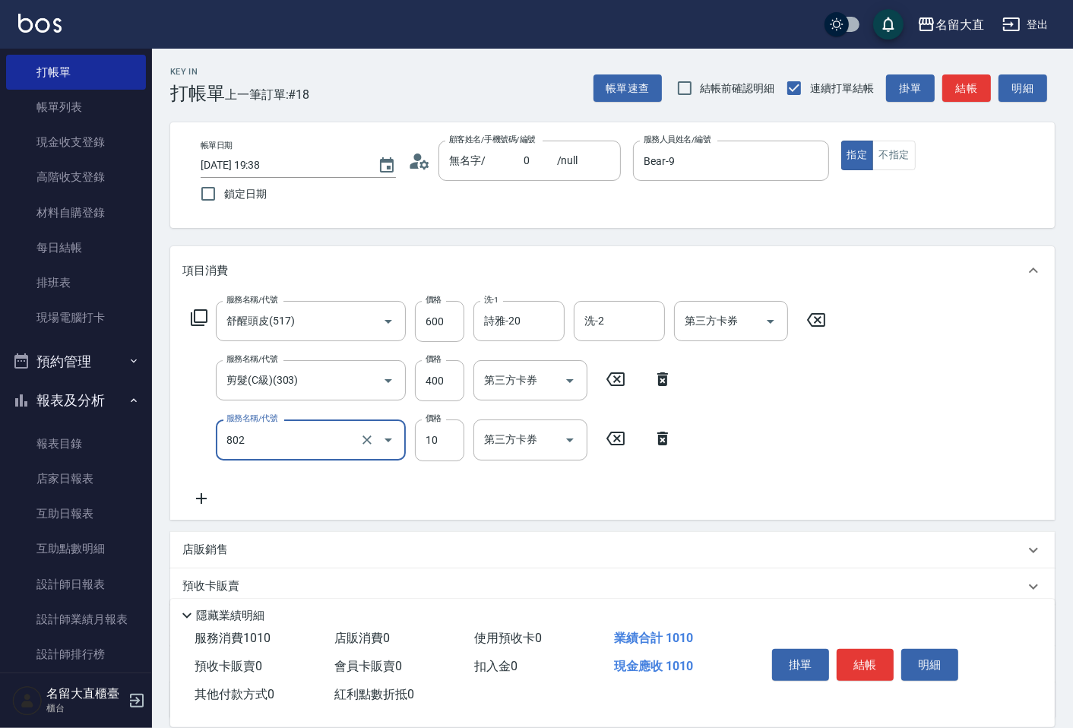
type input "潤絲(802)"
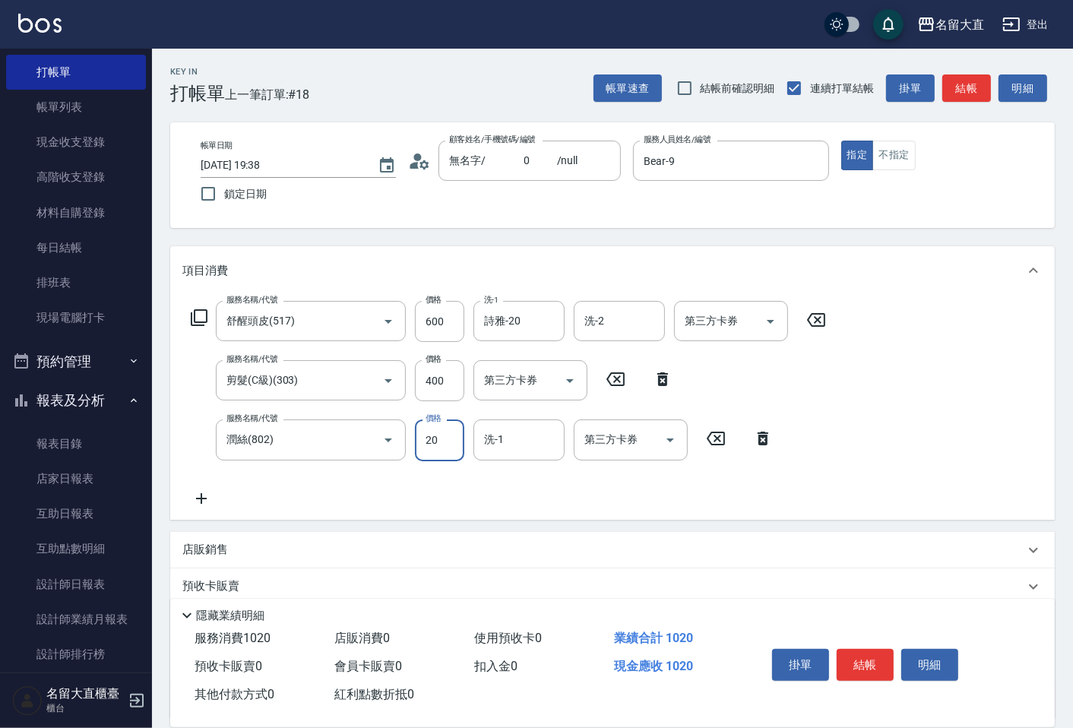
type input "20"
type input "詩雅-20"
click at [974, 91] on button "結帳" at bounding box center [966, 88] width 49 height 28
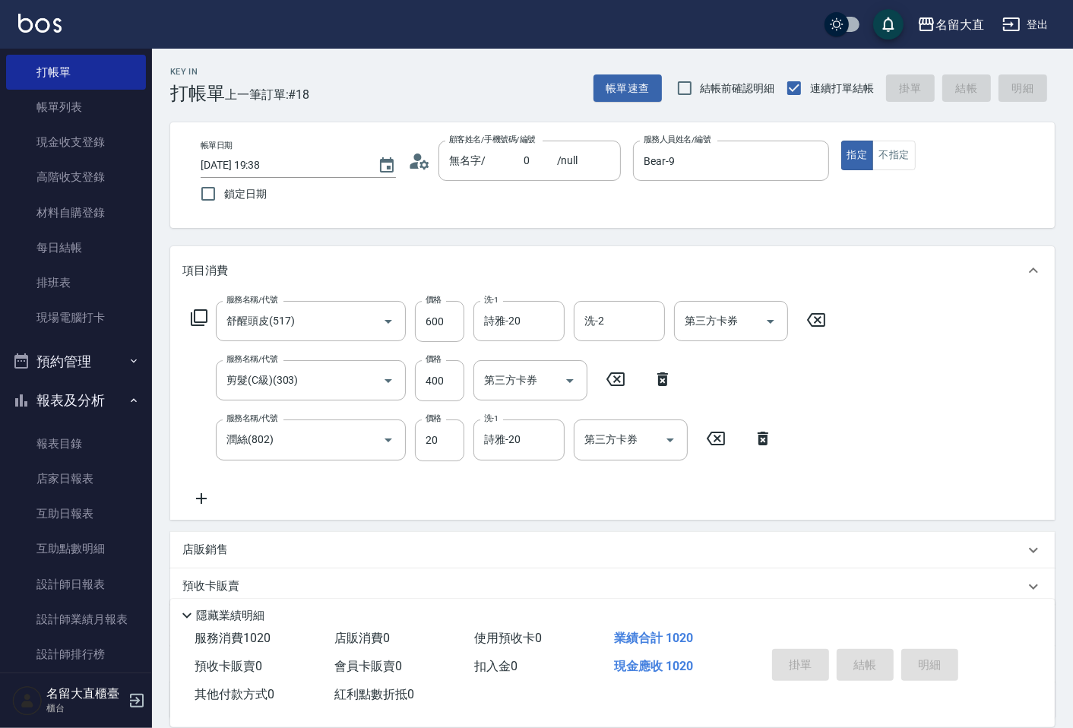
type input "[DATE] 19:39"
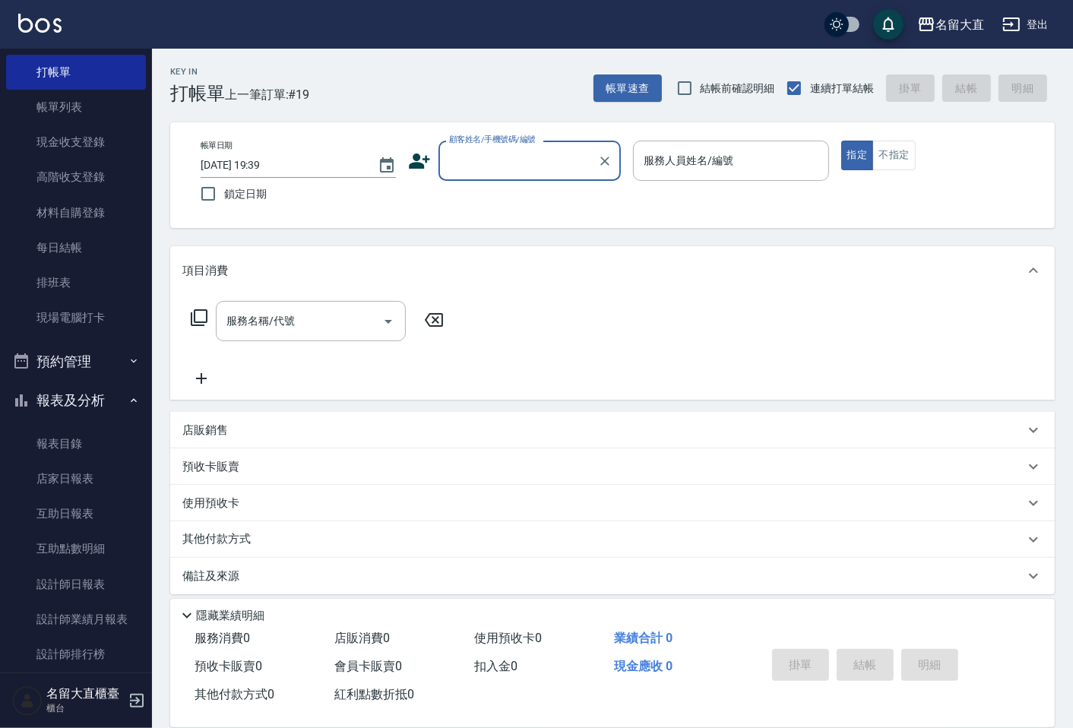
click at [530, 165] on input "顧客姓名/手機號碼/編號" at bounding box center [518, 160] width 146 height 27
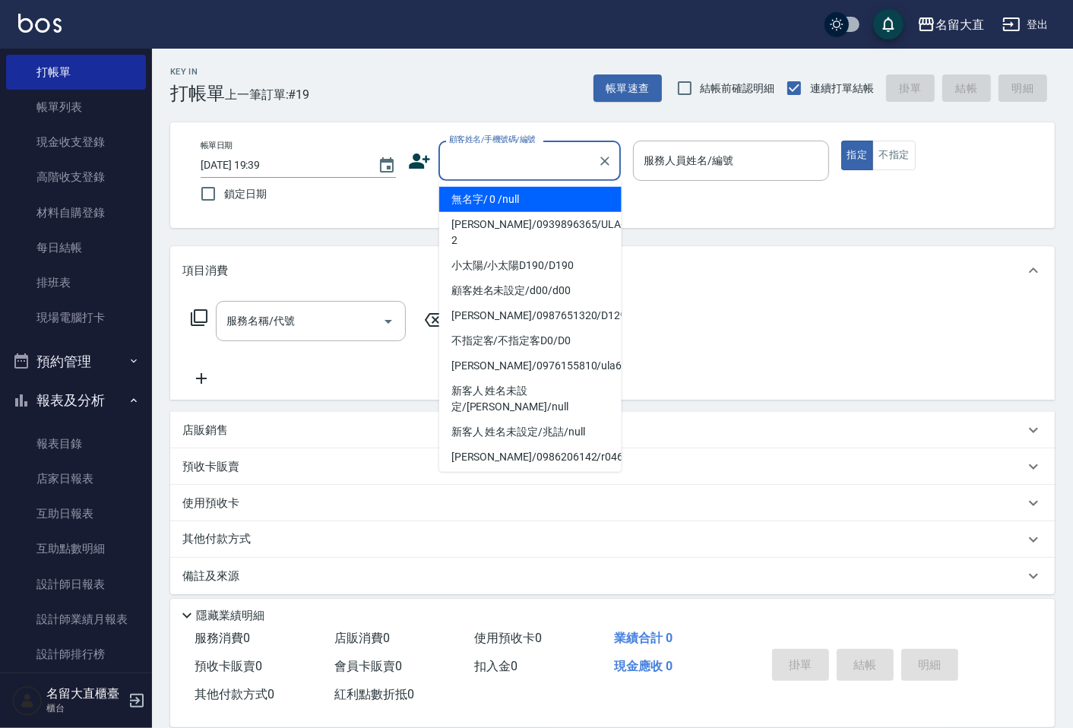
click at [519, 187] on li "無名字/ 0 /null" at bounding box center [530, 199] width 182 height 25
type input "無名字/ 0 /null"
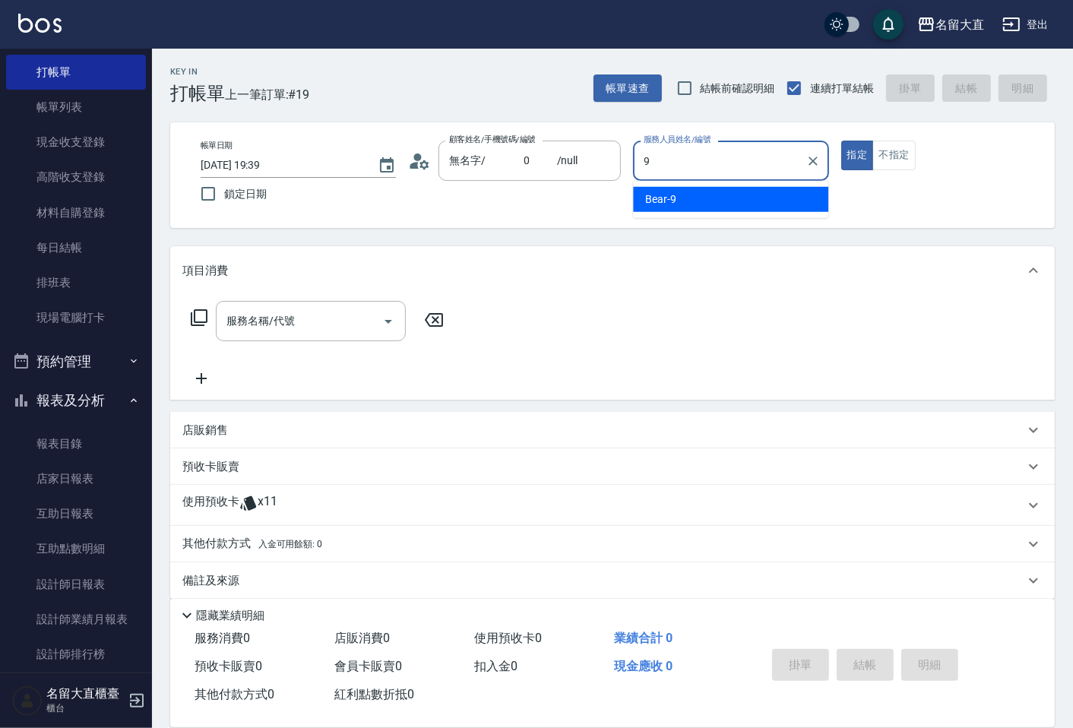
type input "Bear-9"
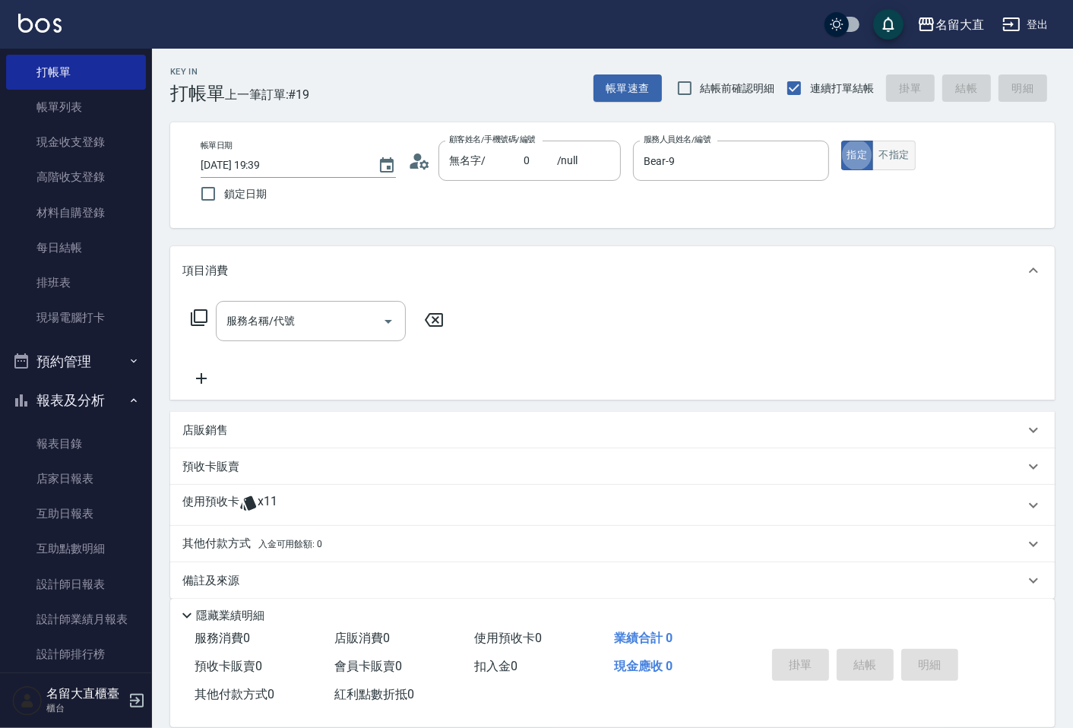
click at [885, 152] on button "不指定" at bounding box center [893, 156] width 43 height 30
click at [357, 302] on div "服務名稱/代號" at bounding box center [311, 321] width 190 height 40
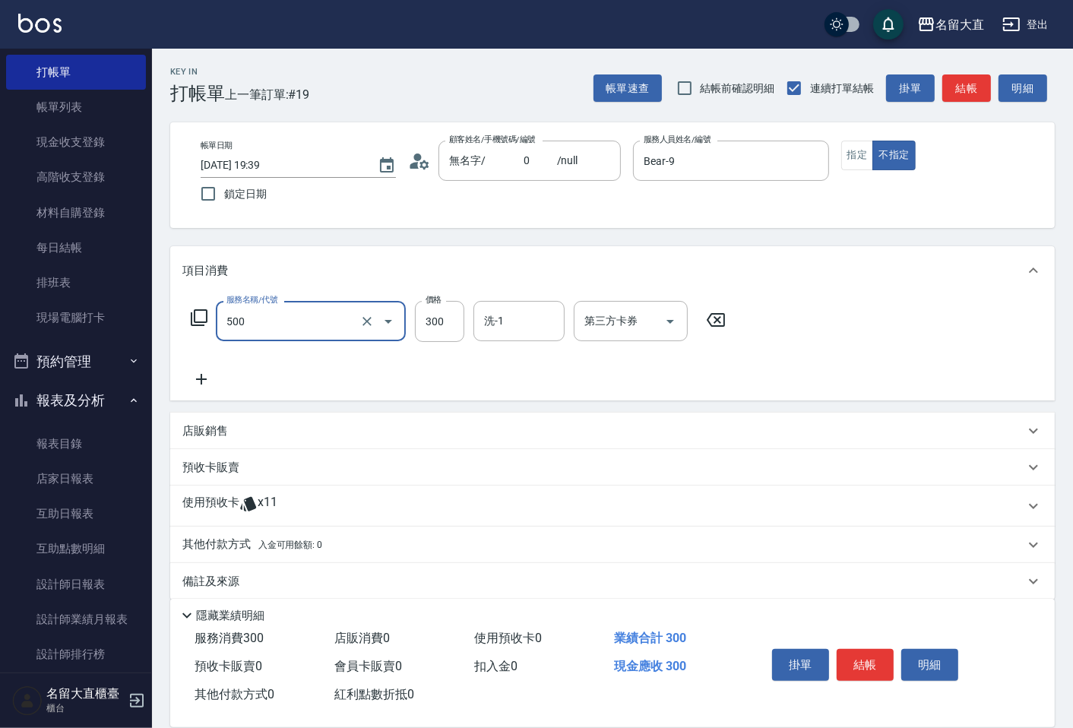
type input "洗髮(500)"
type input "2"
type input "欣柔-017"
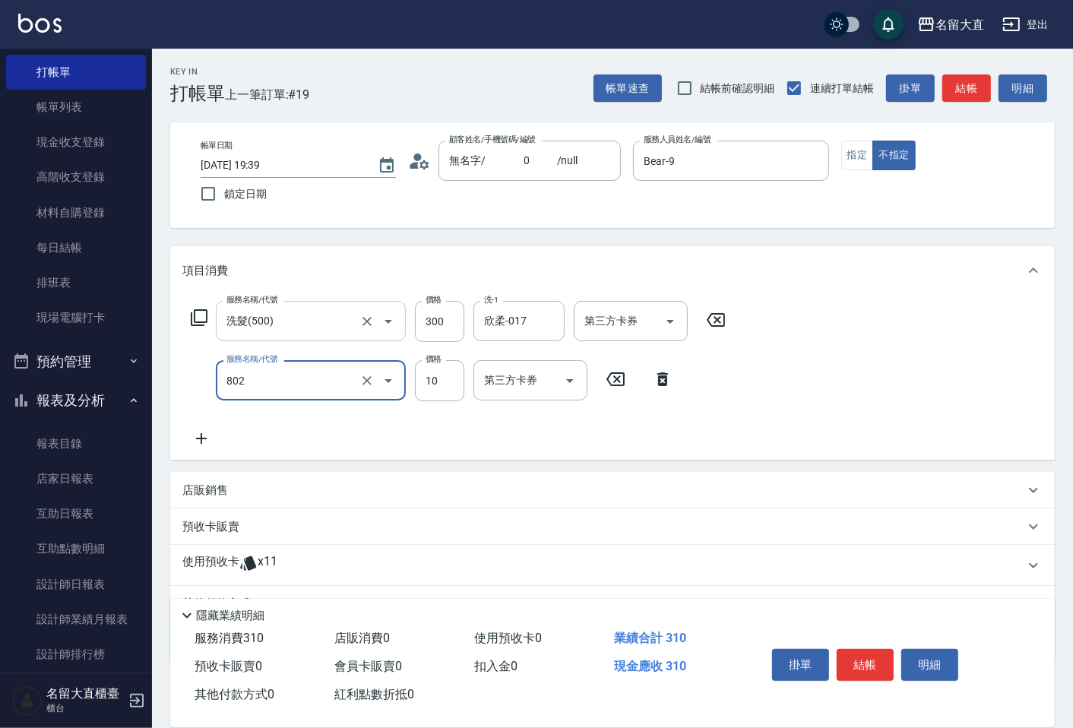
type input "潤絲(802)"
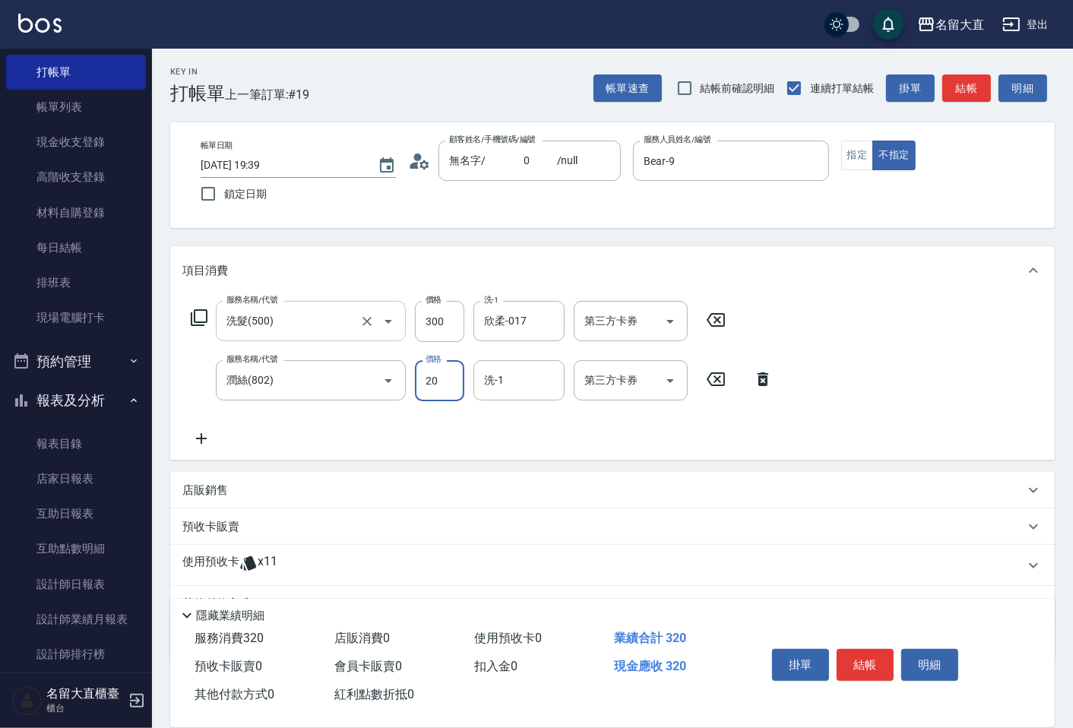
type input "20"
type input "欣柔-017"
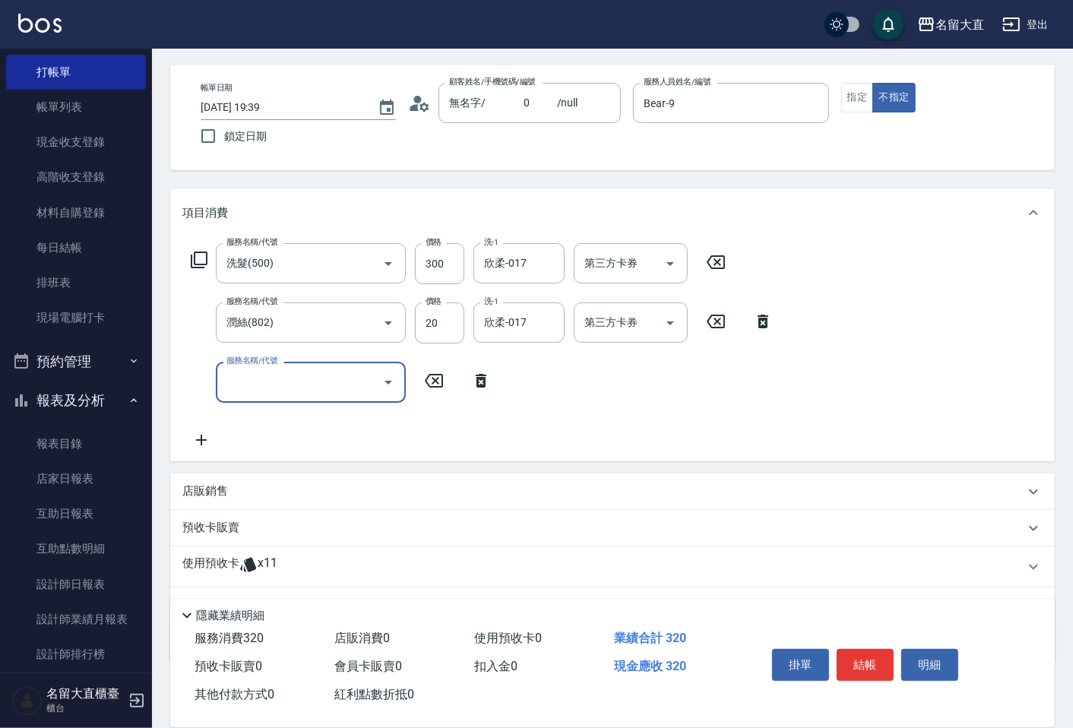
scroll to position [84, 0]
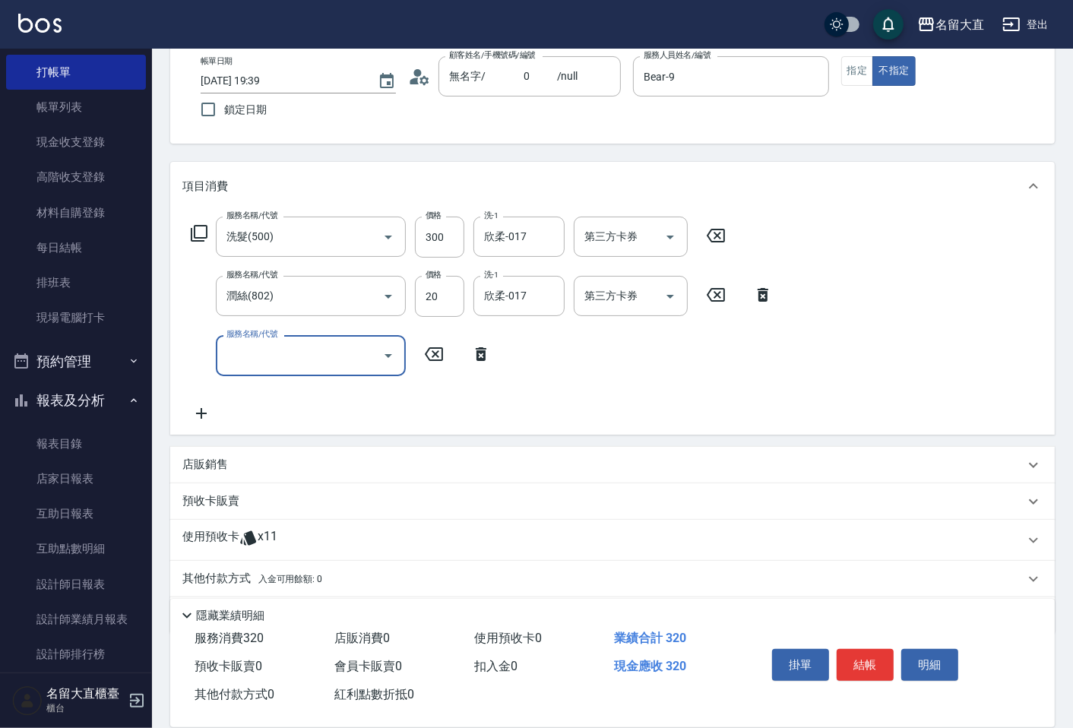
click at [263, 503] on div "預收卡販賣" at bounding box center [603, 501] width 842 height 16
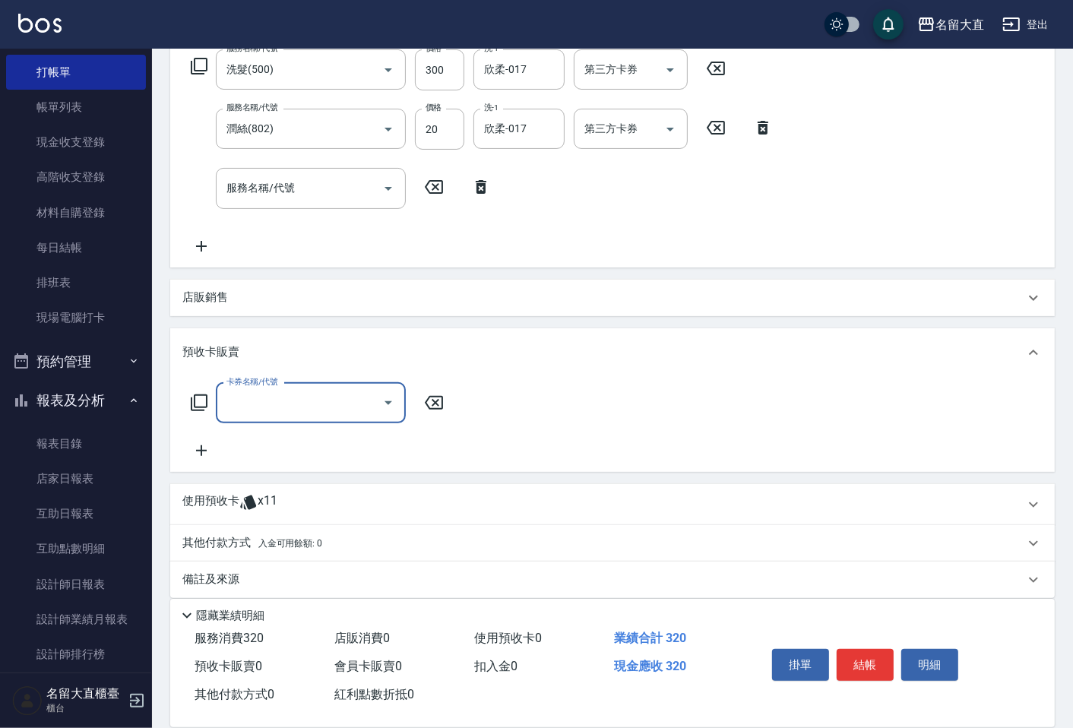
scroll to position [253, 0]
click at [295, 410] on input "卡券名稱/代號" at bounding box center [300, 401] width 154 height 27
click at [236, 536] on p "其他付款方式 入金可用餘額: 0" at bounding box center [252, 542] width 140 height 17
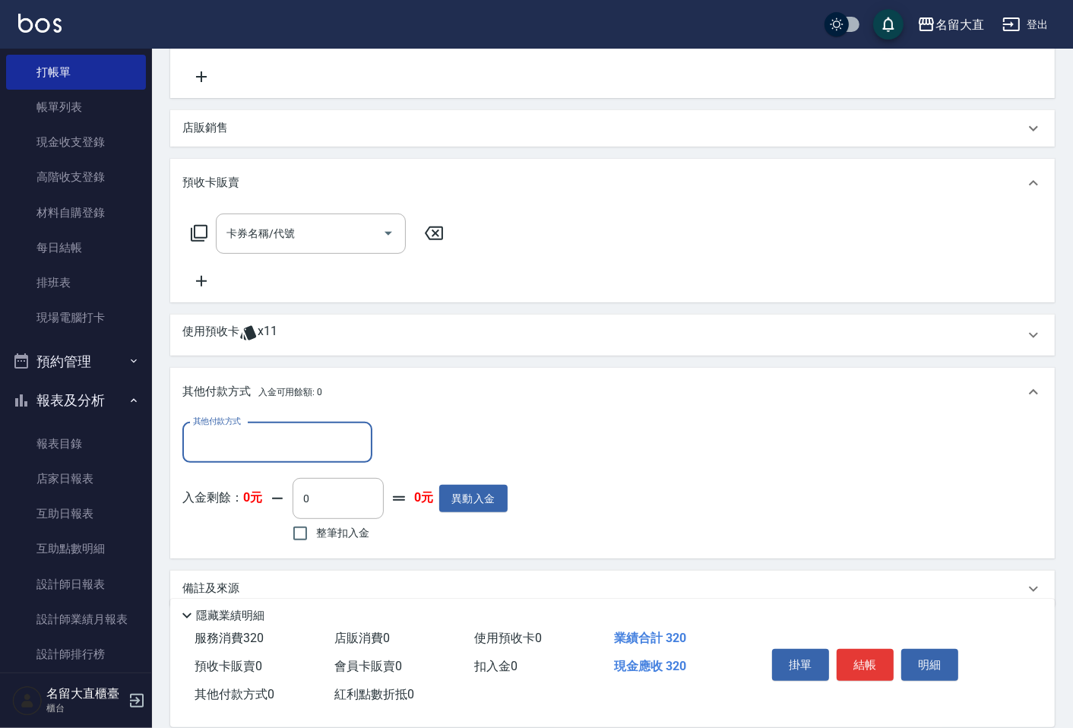
scroll to position [422, 0]
click at [257, 456] on div "其他付款方式" at bounding box center [277, 442] width 190 height 40
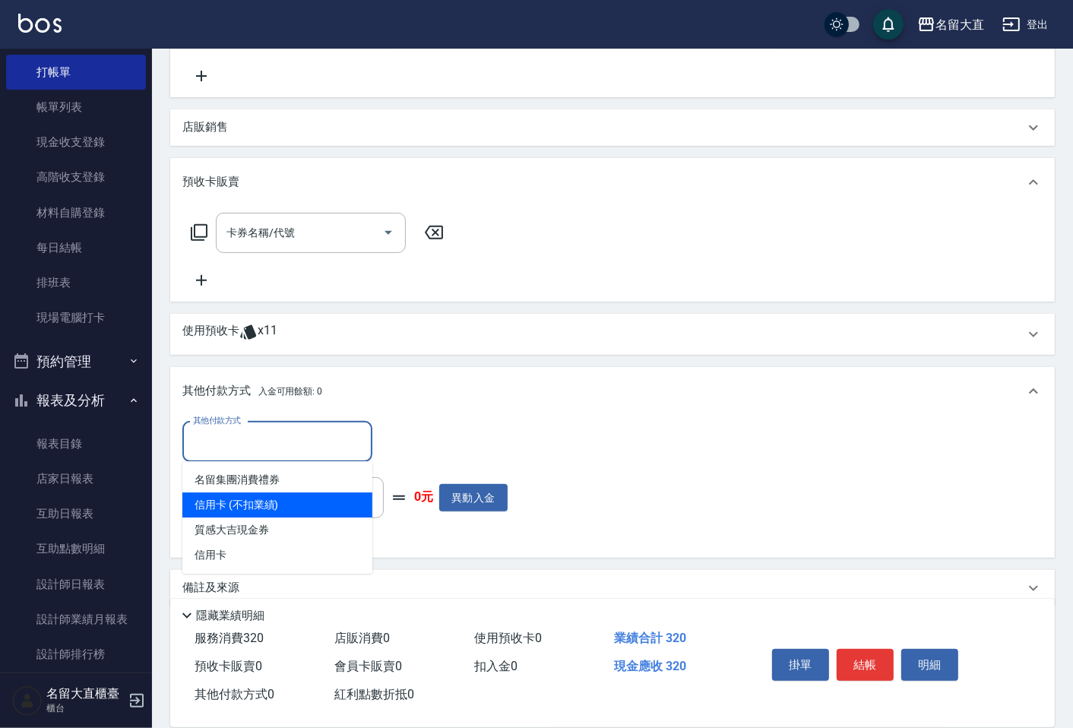
click at [244, 506] on span "信用卡 (不扣業績)" at bounding box center [277, 504] width 190 height 25
type input "信用卡 (不扣業績)"
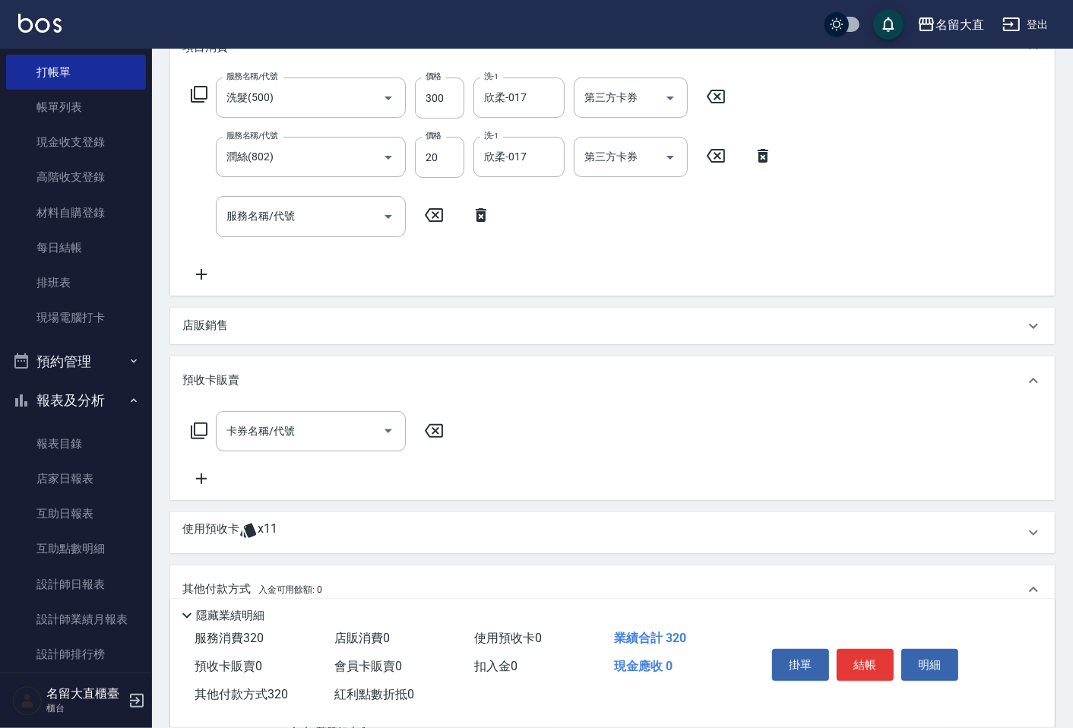
scroll to position [253, 0]
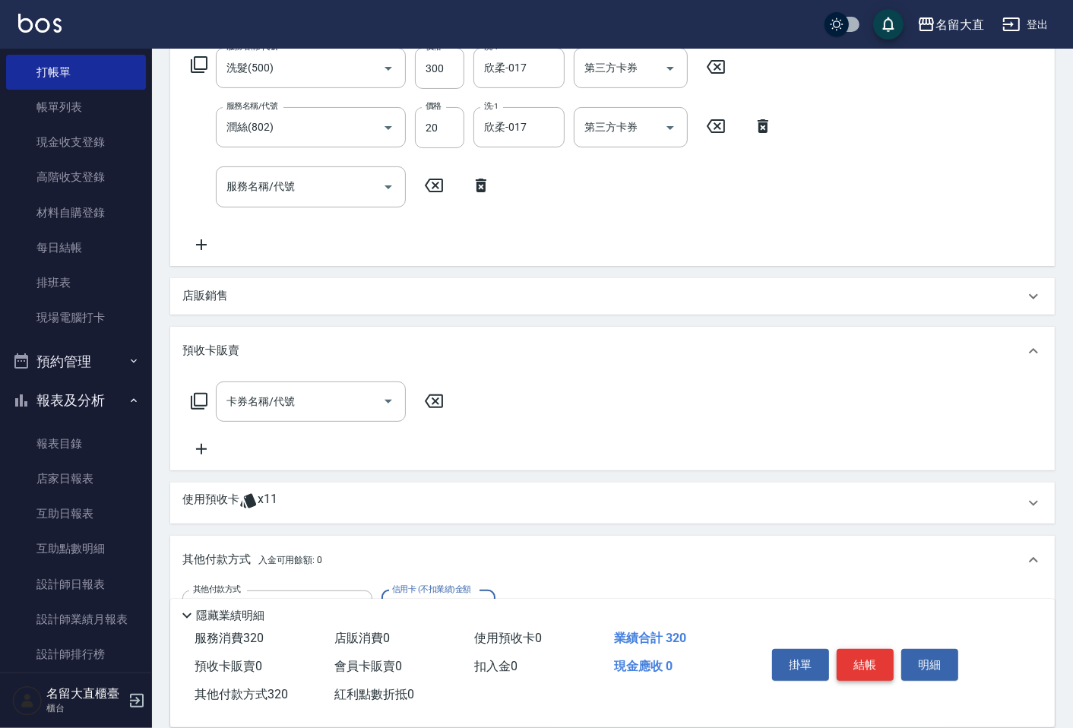
type input "320"
click at [869, 656] on button "結帳" at bounding box center [865, 665] width 57 height 32
type input "[DATE] 19:40"
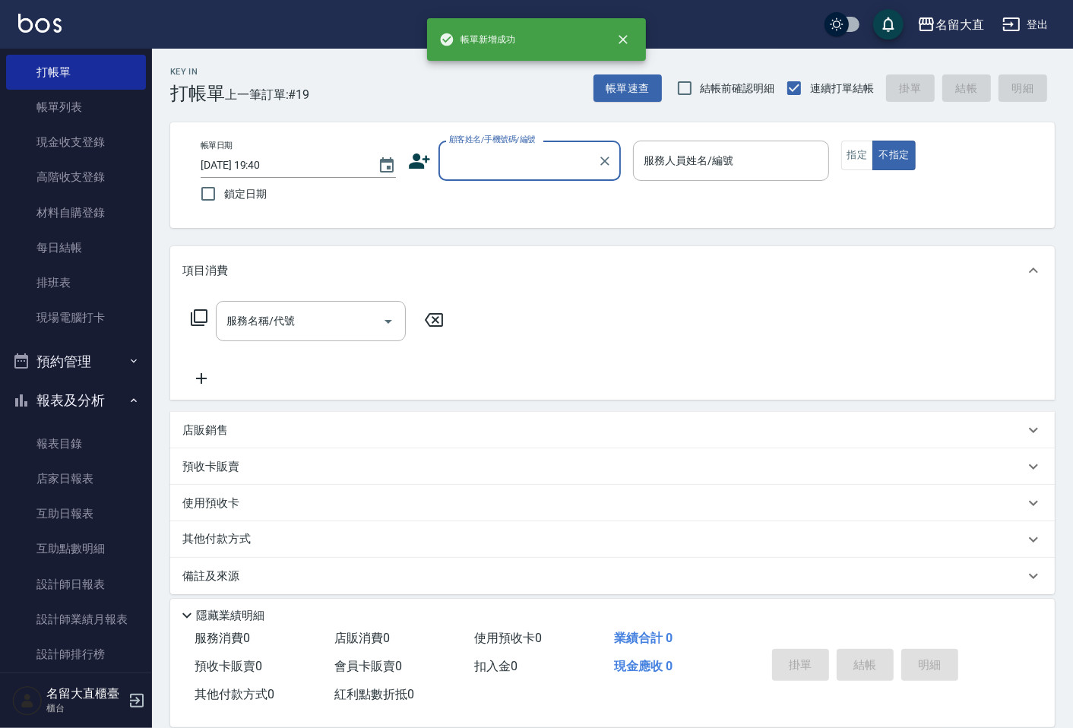
scroll to position [0, 0]
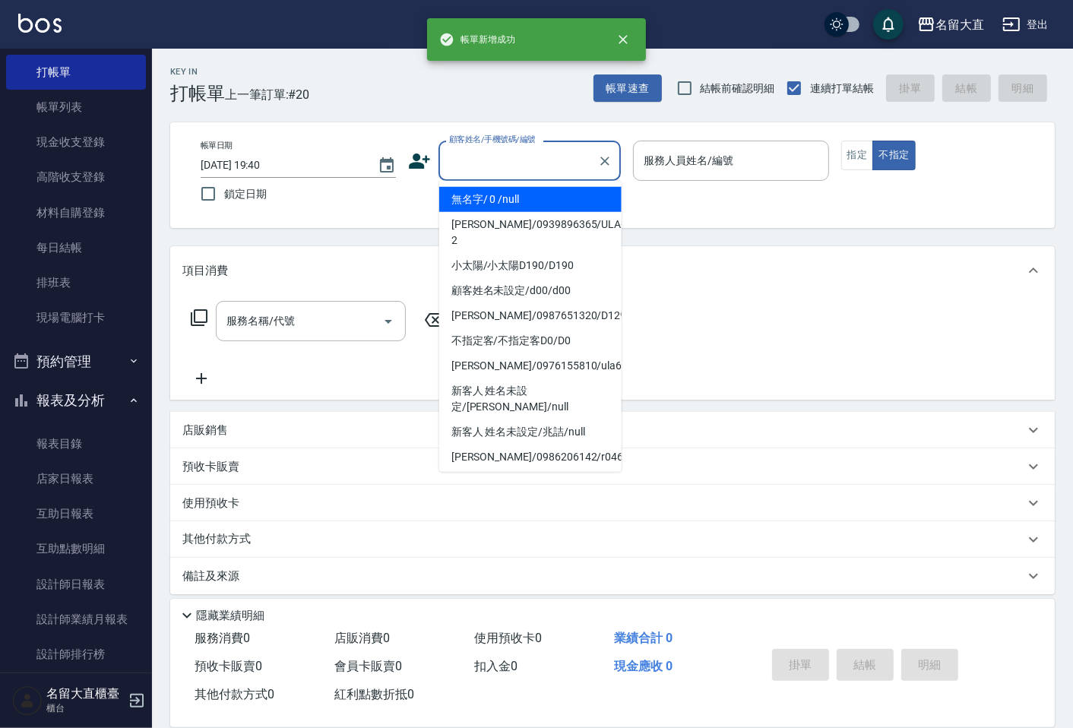
click at [487, 155] on input "顧客姓名/手機號碼/編號" at bounding box center [518, 160] width 146 height 27
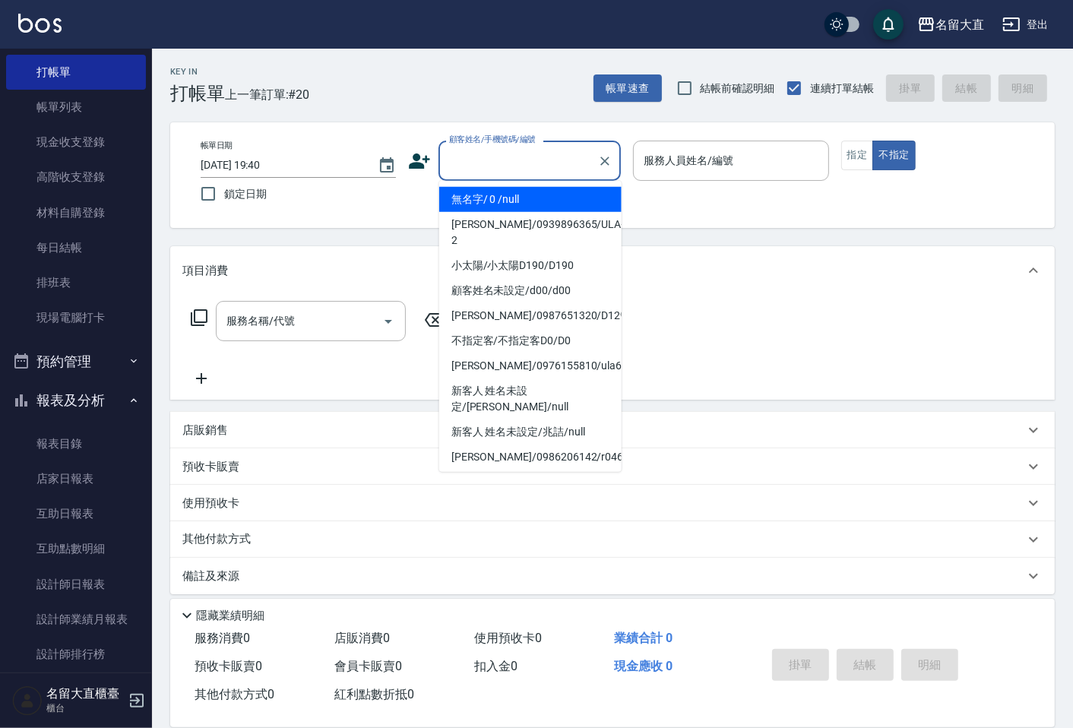
click at [498, 200] on li "無名字/ 0 /null" at bounding box center [530, 199] width 182 height 25
type input "無名字/ 0 /null"
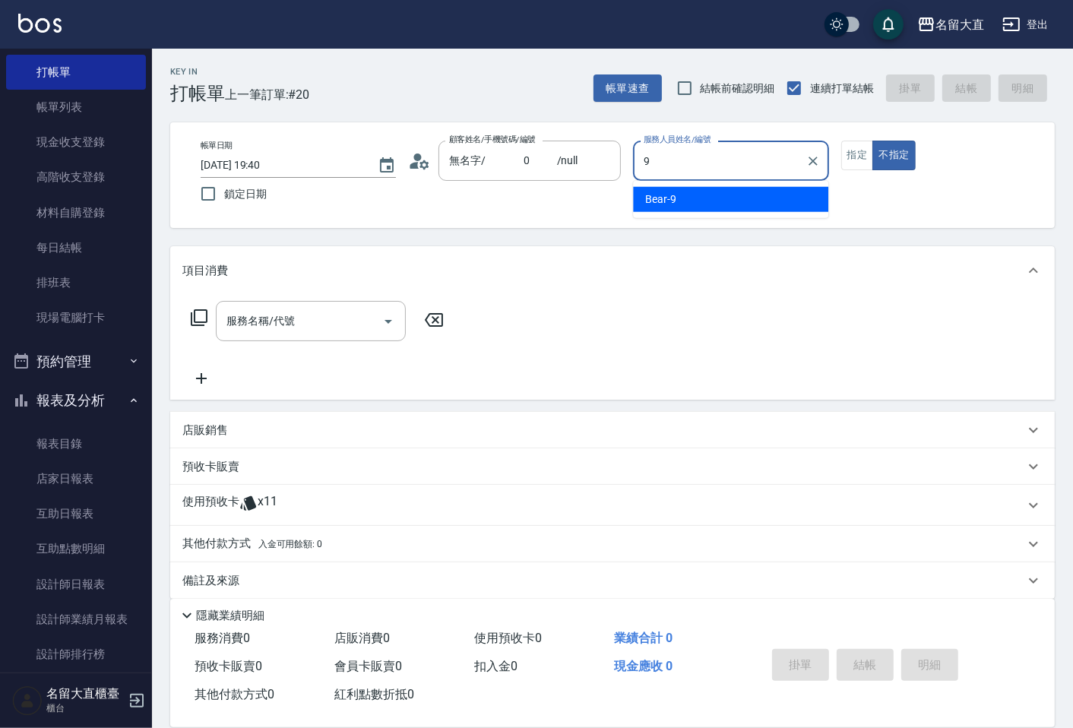
type input "Bear-9"
type button "false"
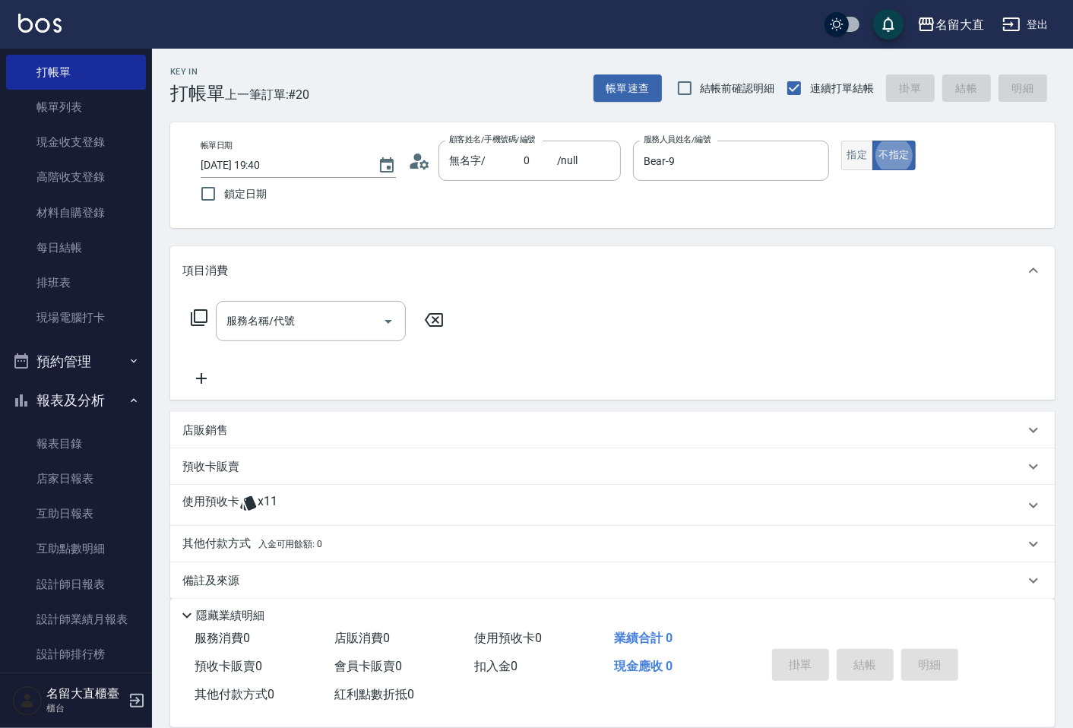
click at [849, 147] on button "指定" at bounding box center [857, 156] width 33 height 30
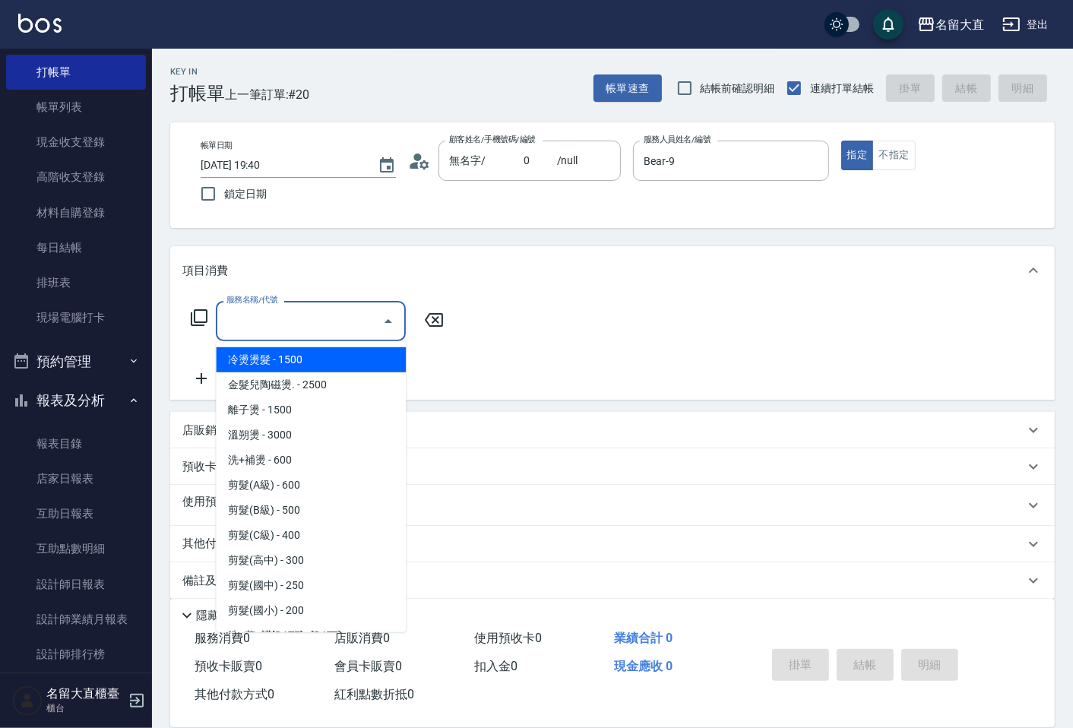
click at [331, 314] on input "服務名稱/代號" at bounding box center [300, 321] width 154 height 27
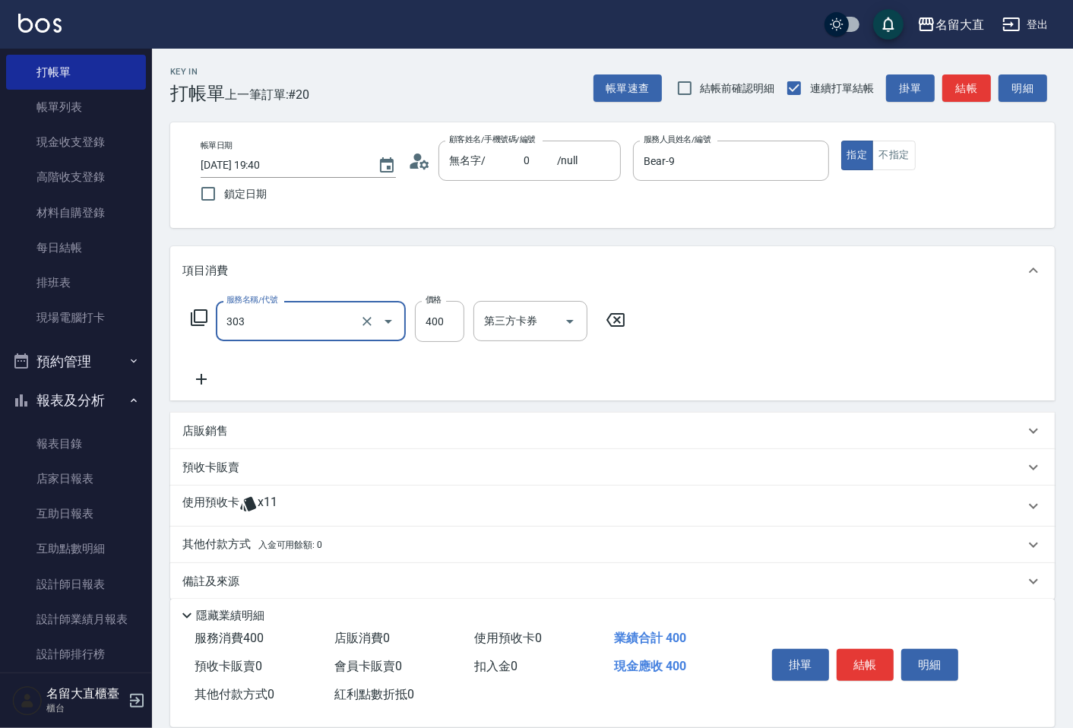
type input "剪髮(C級)(303)"
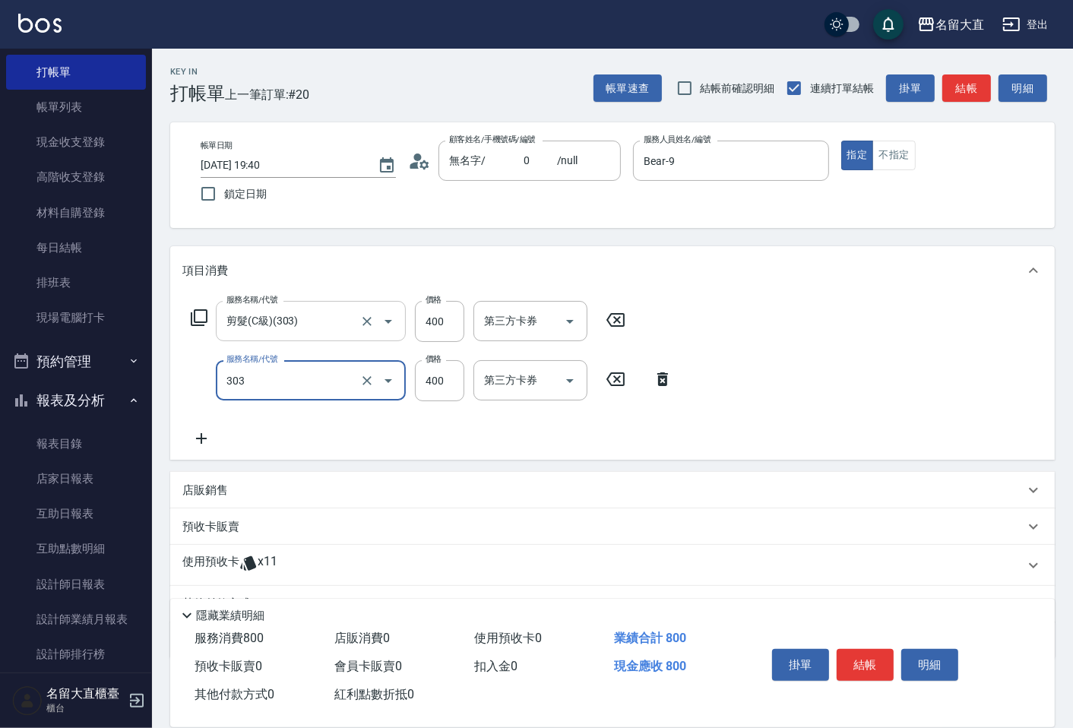
type input "剪髮(C級)(303)"
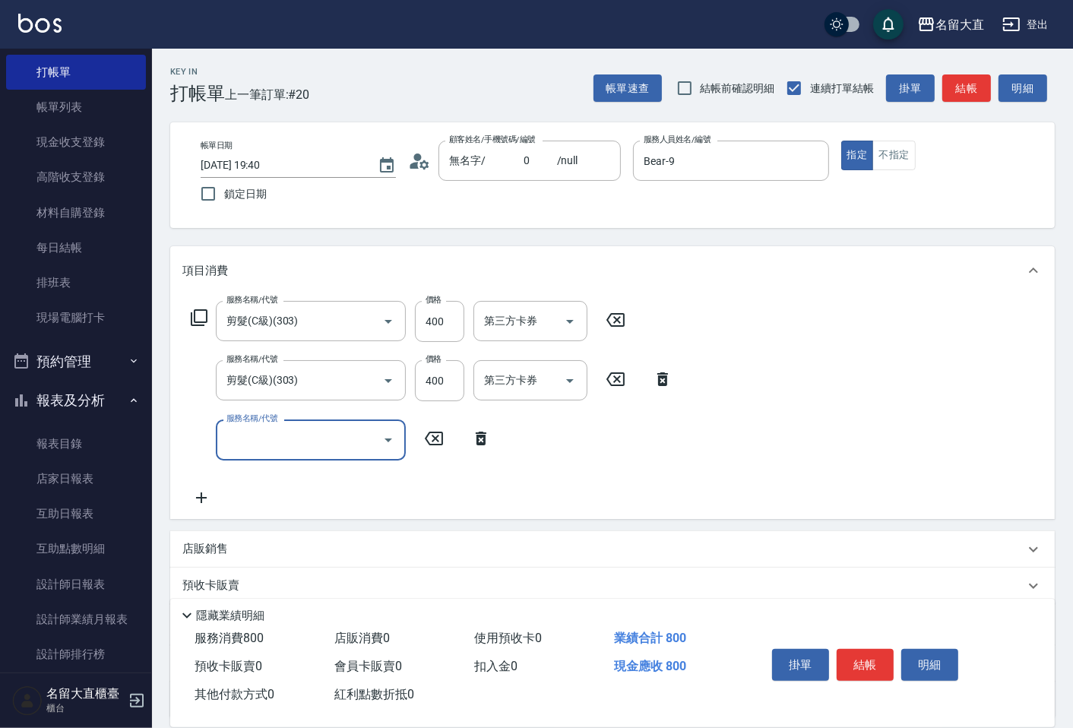
scroll to position [132, 0]
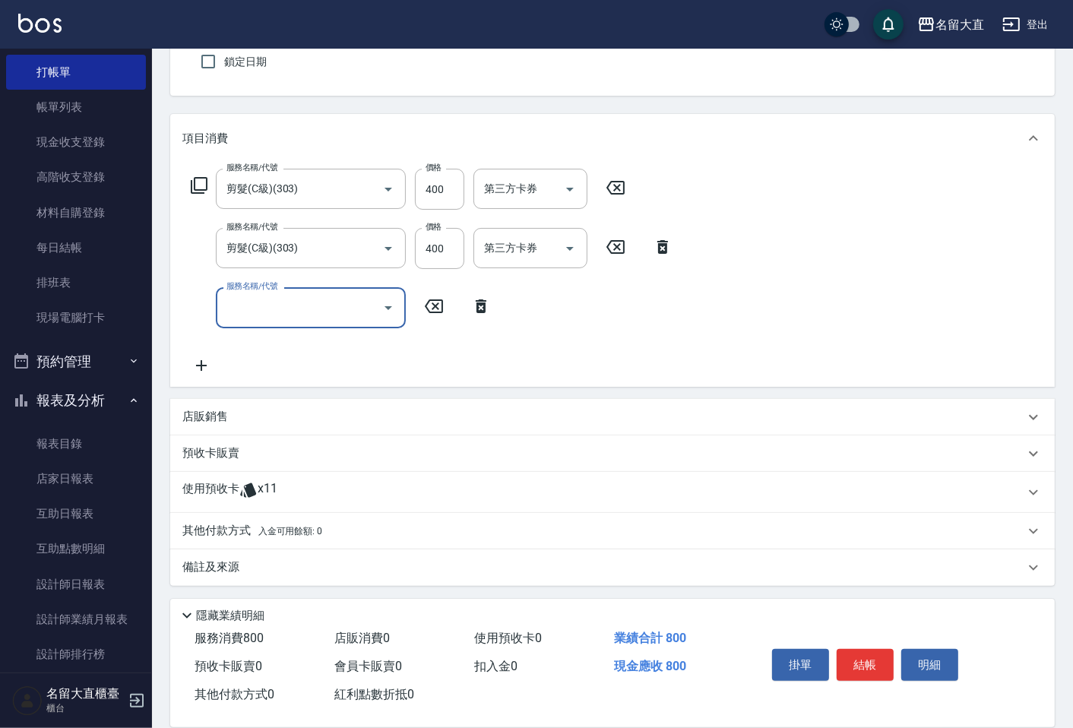
click at [236, 533] on p "其他付款方式 入金可用餘額: 0" at bounding box center [252, 531] width 140 height 17
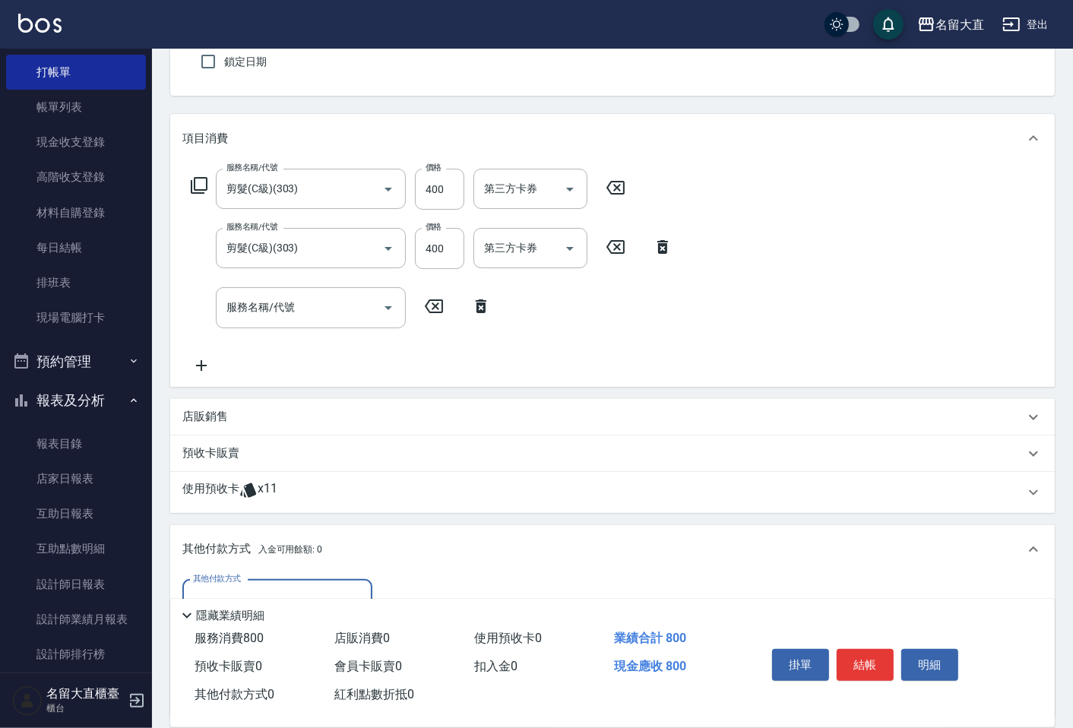
scroll to position [217, 0]
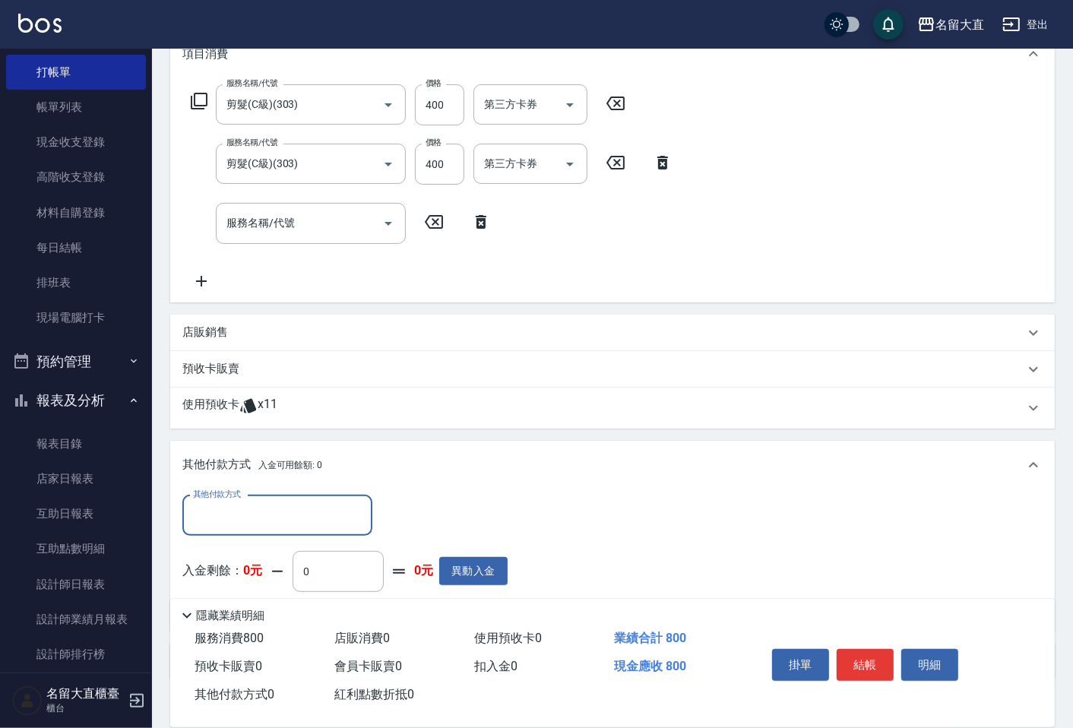
click at [245, 511] on input "其他付款方式" at bounding box center [277, 515] width 176 height 27
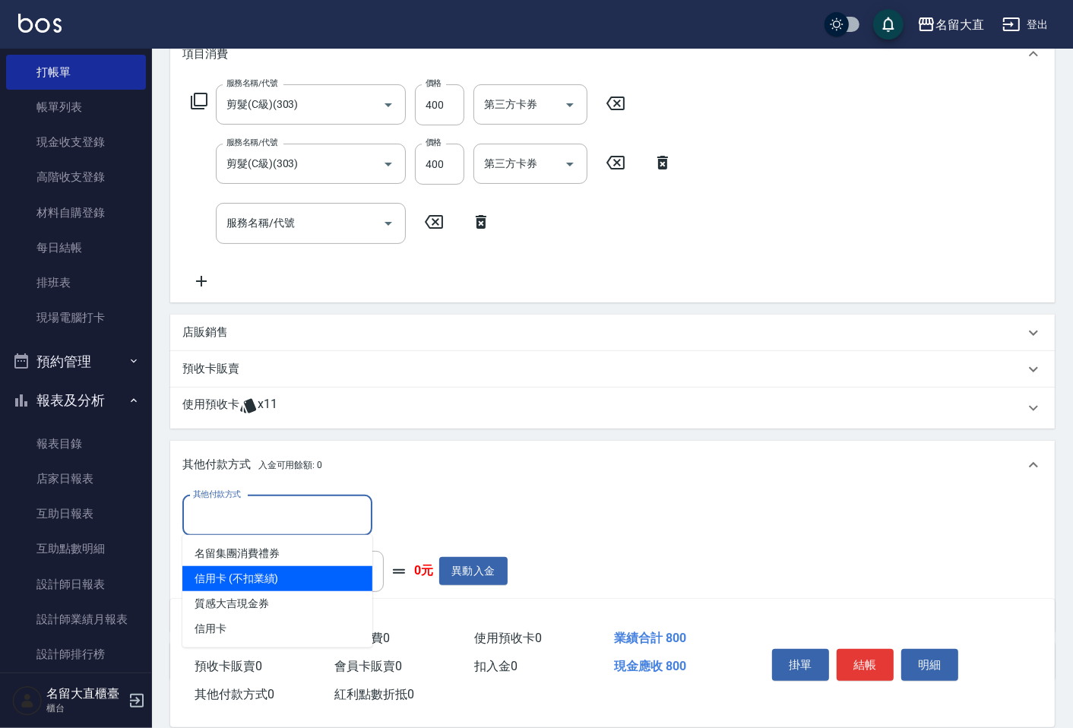
click at [249, 570] on span "信用卡 (不扣業績)" at bounding box center [277, 578] width 190 height 25
type input "信用卡 (不扣業績)"
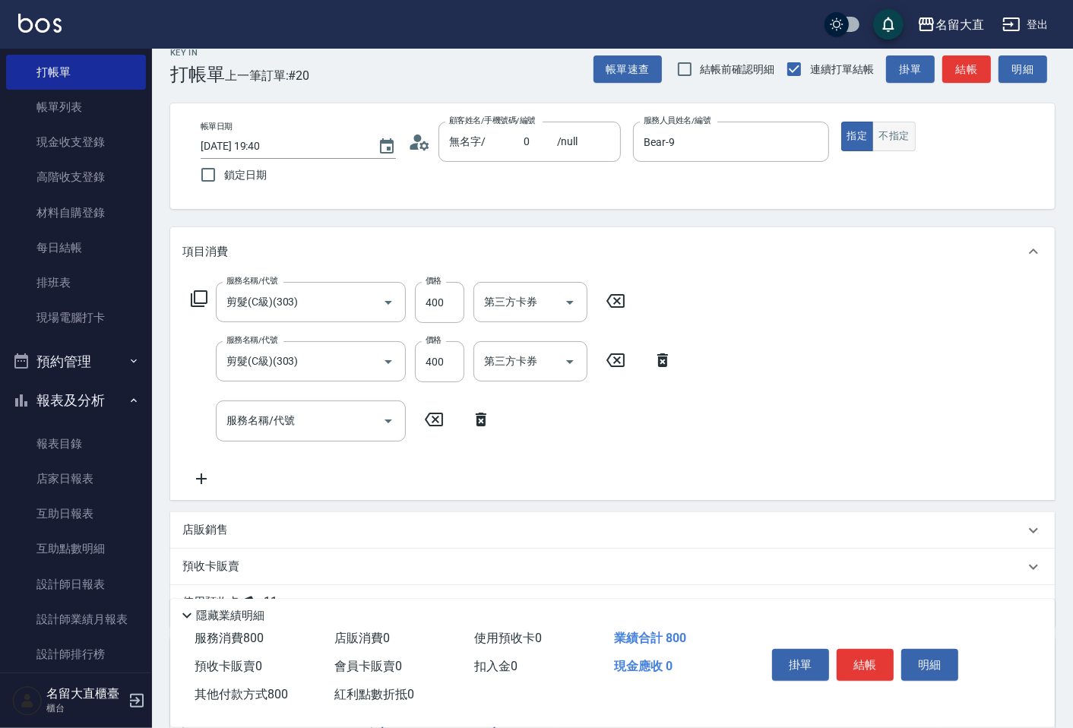
scroll to position [0, 0]
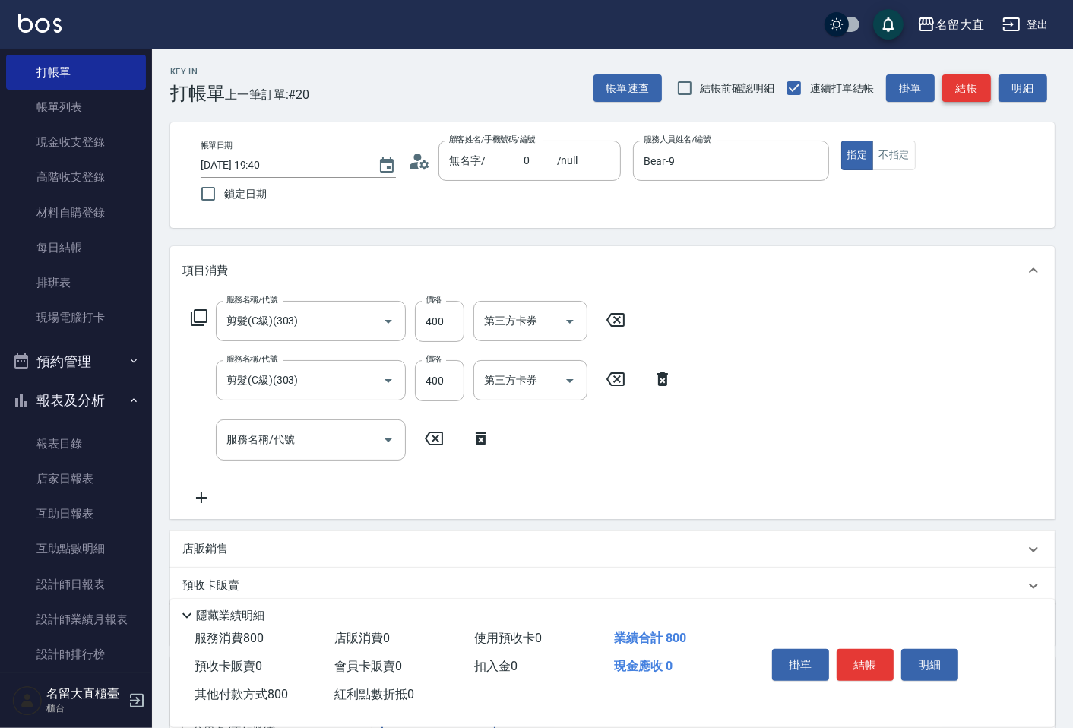
type input "800"
click at [951, 87] on button "結帳" at bounding box center [966, 88] width 49 height 28
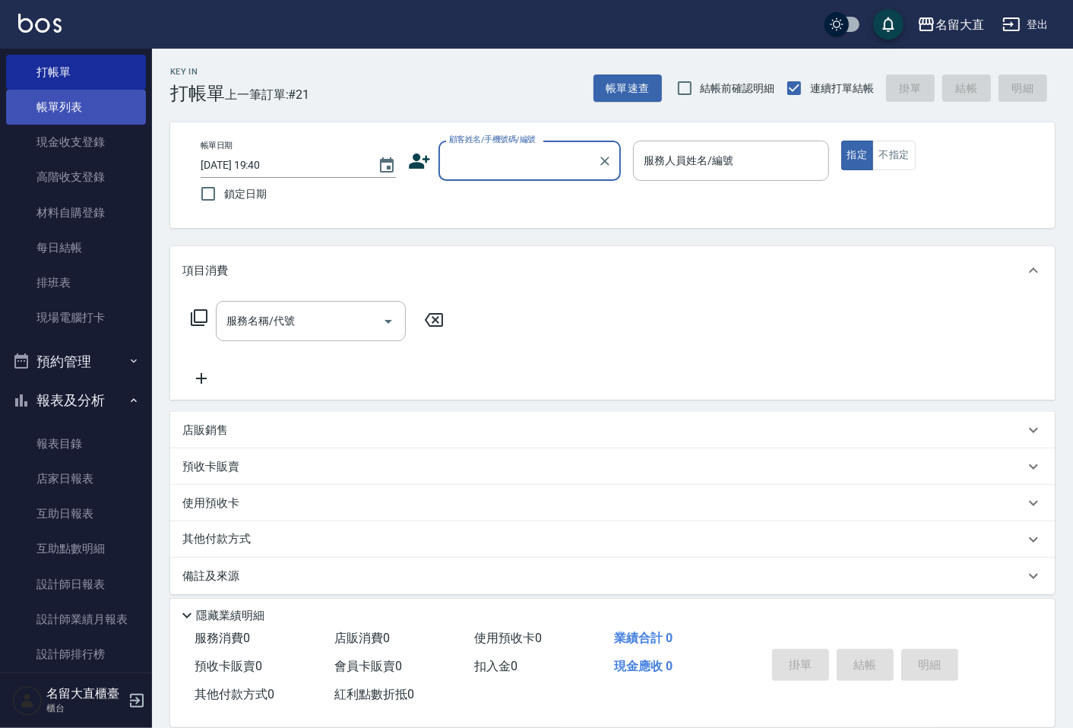
click at [54, 110] on link "帳單列表" at bounding box center [76, 107] width 140 height 35
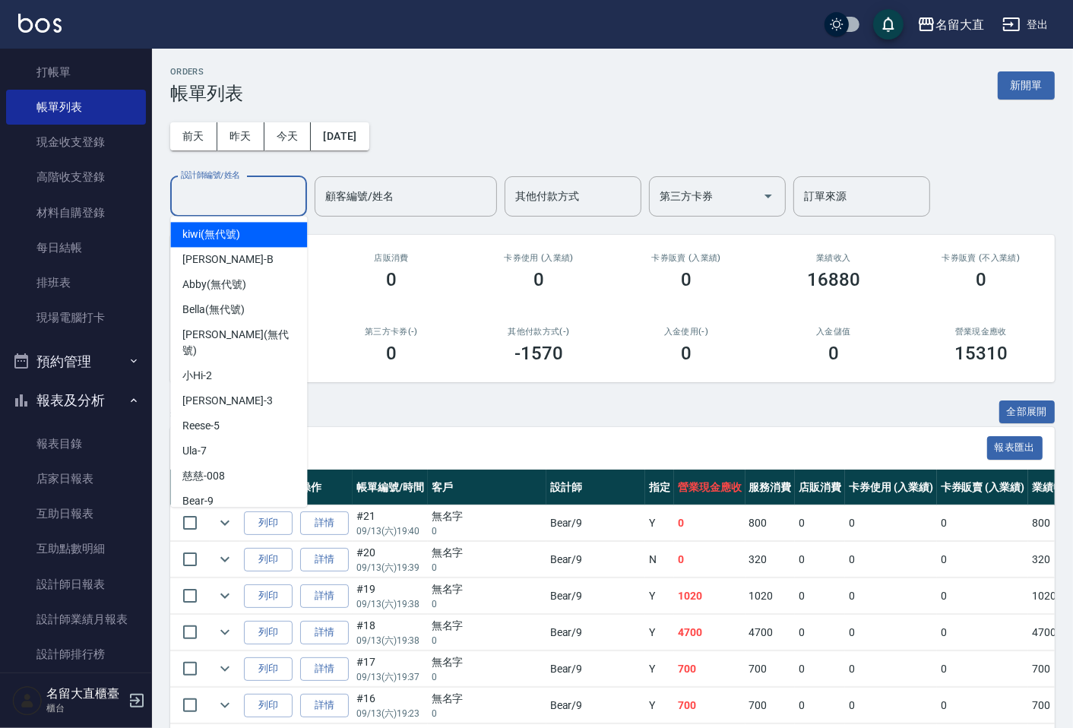
click at [236, 192] on input "設計師編號/姓名" at bounding box center [238, 196] width 123 height 27
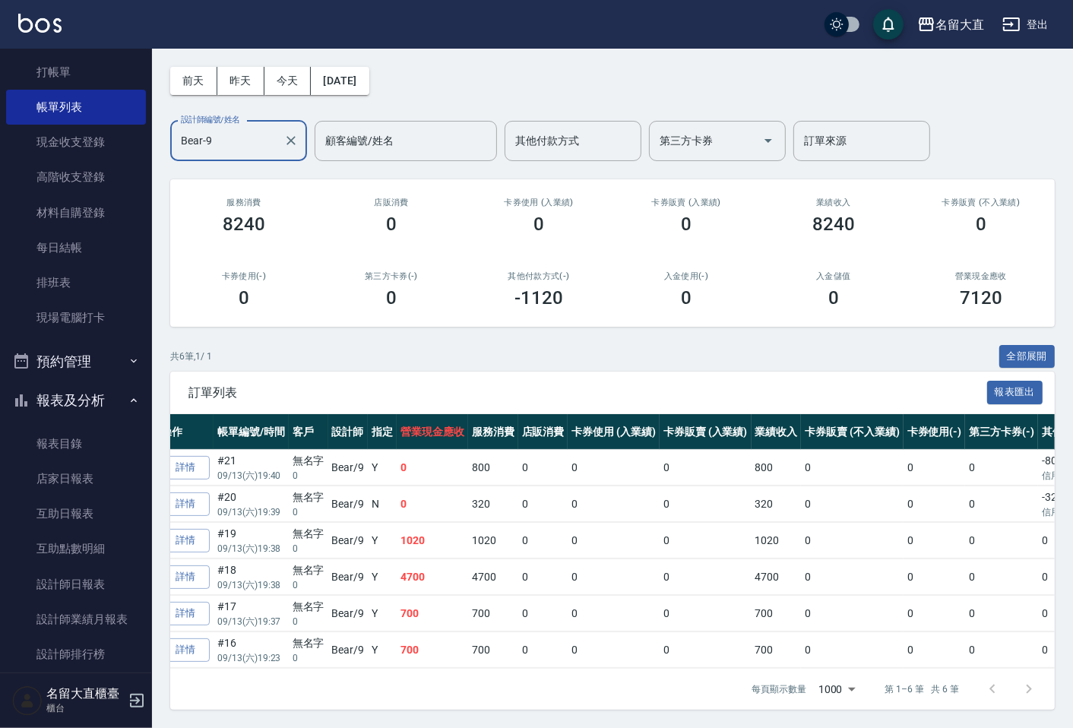
scroll to position [0, 134]
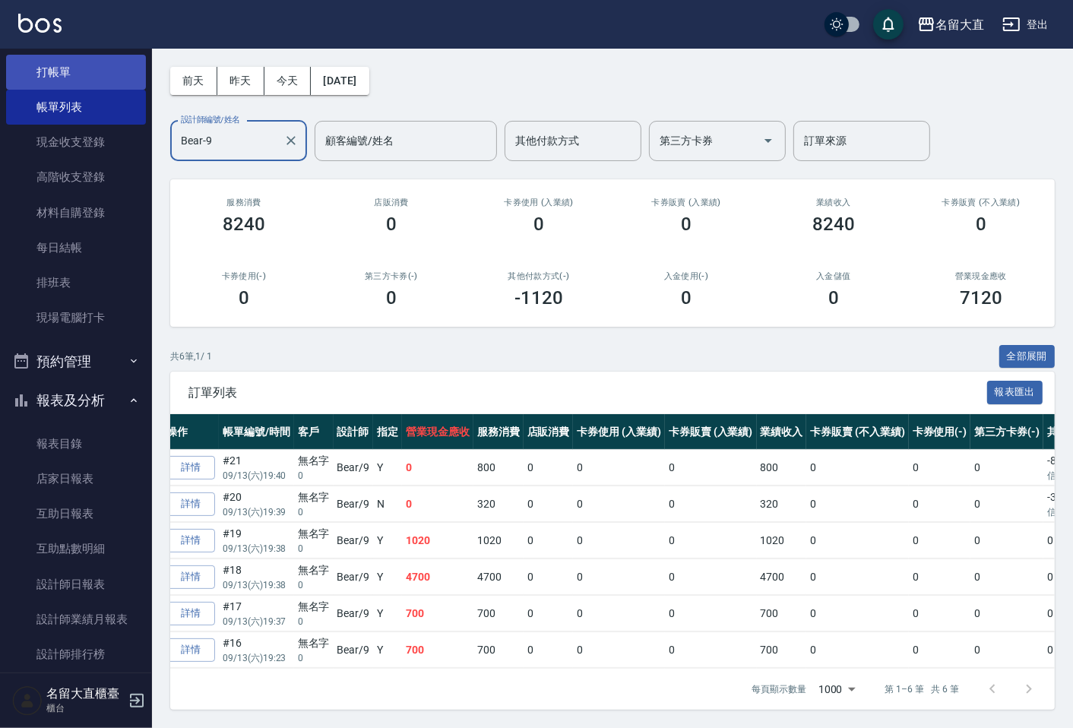
type input "Bear-9"
click at [59, 64] on link "打帳單" at bounding box center [76, 72] width 140 height 35
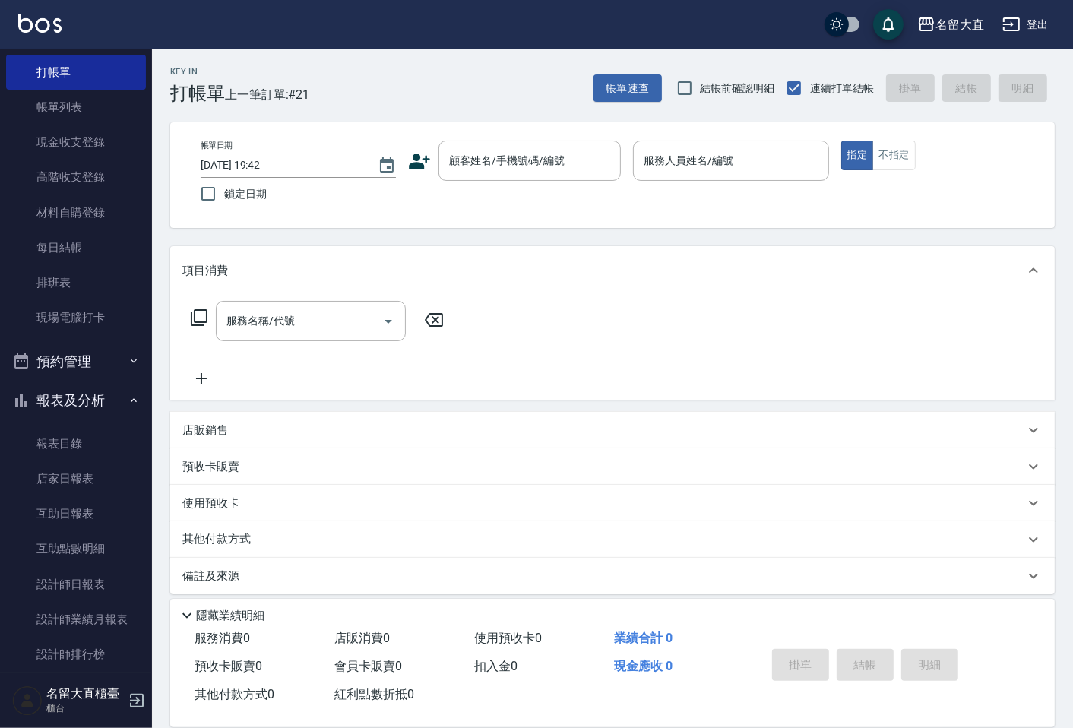
drag, startPoint x: 466, startPoint y: 122, endPoint x: 484, endPoint y: 142, distance: 27.5
click at [466, 122] on div "帳單日期 [DATE] 19:42 鎖定日期 顧客姓名/手機號碼/編號 顧客姓名/手機號碼/編號 服務人員姓名/編號 服務人員姓名/編號 指定 不指定" at bounding box center [612, 175] width 885 height 106
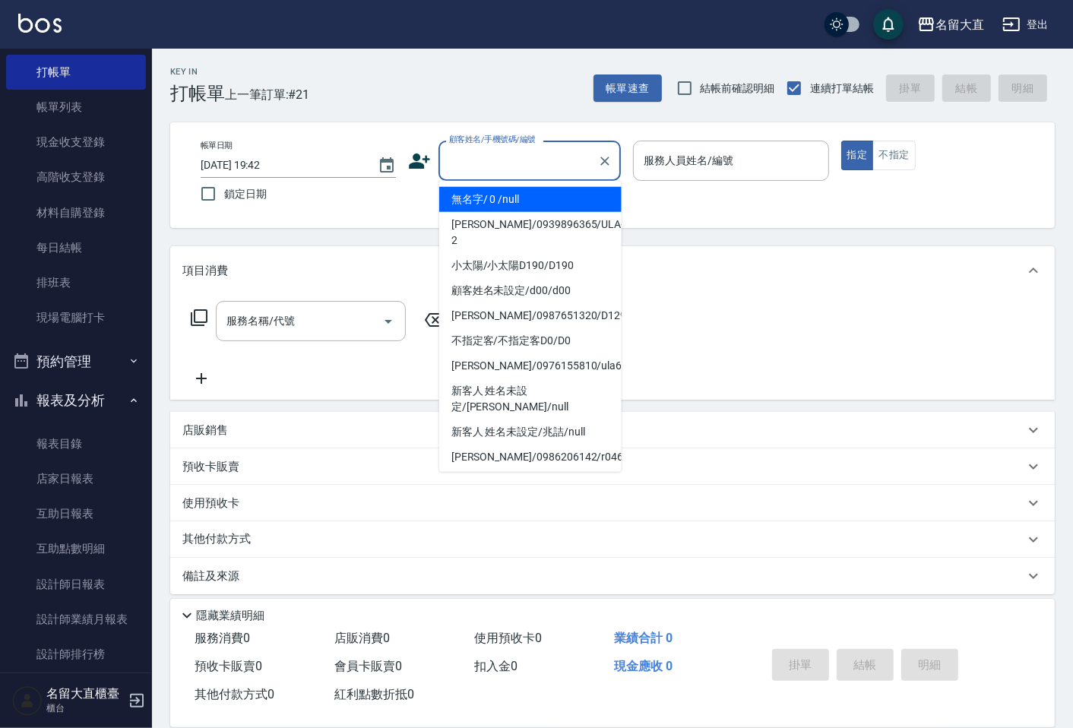
click at [500, 169] on input "顧客姓名/手機號碼/編號" at bounding box center [518, 160] width 146 height 27
drag, startPoint x: 481, startPoint y: 199, endPoint x: 505, endPoint y: 180, distance: 30.9
click at [483, 199] on li "無名字/ 0 /null" at bounding box center [530, 199] width 182 height 25
type input "無名字/ 0 /null"
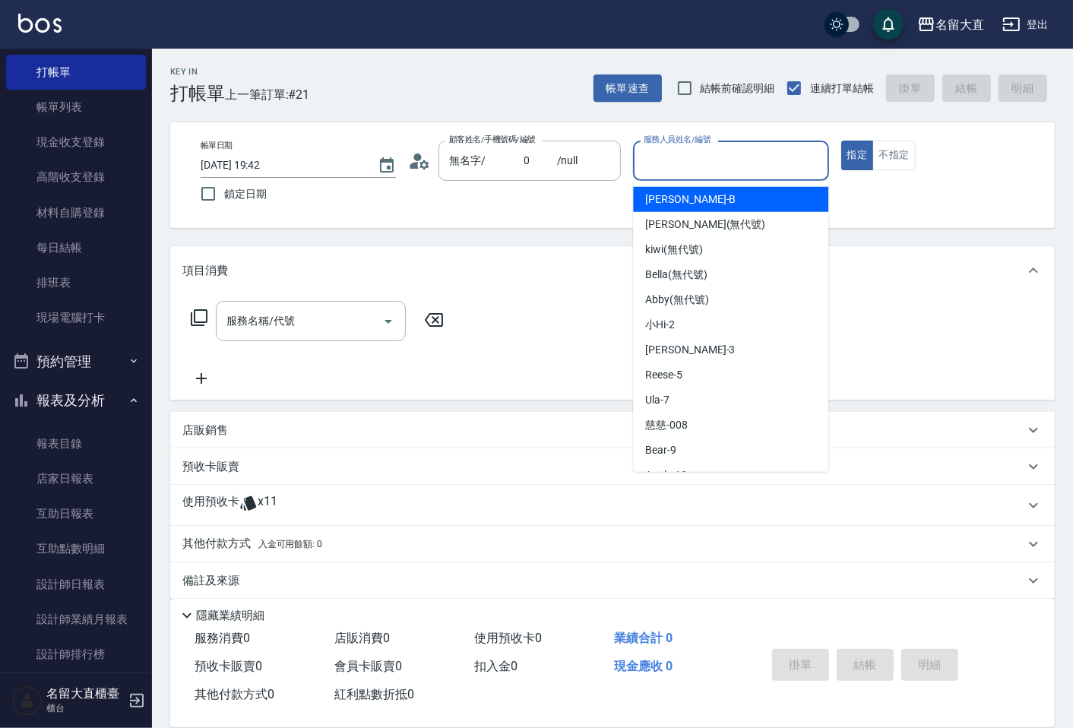
click at [657, 157] on input "服務人員姓名/編號" at bounding box center [731, 160] width 182 height 27
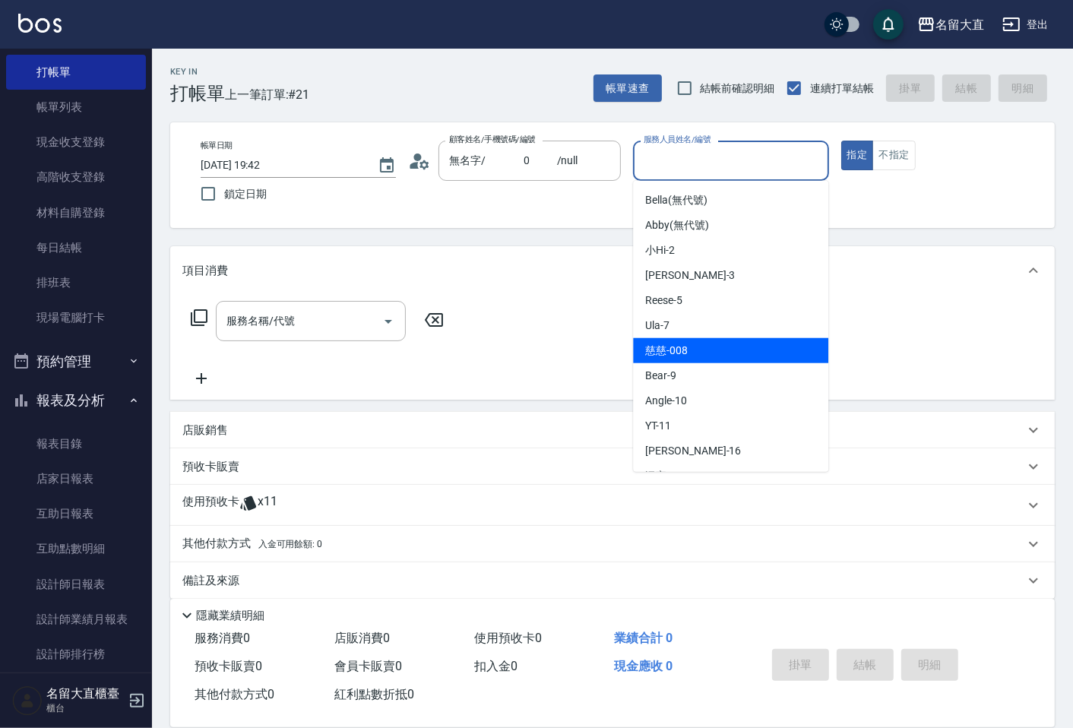
scroll to position [169, 0]
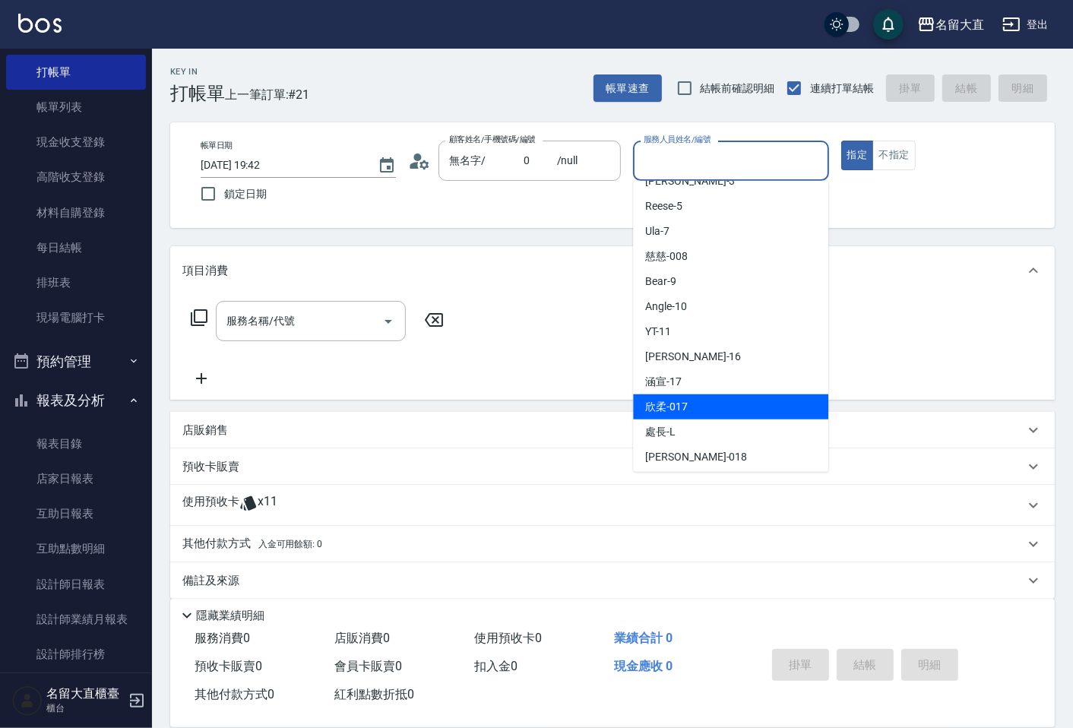
click at [687, 399] on span "欣柔 -017" at bounding box center [666, 407] width 43 height 16
type input "欣柔-017"
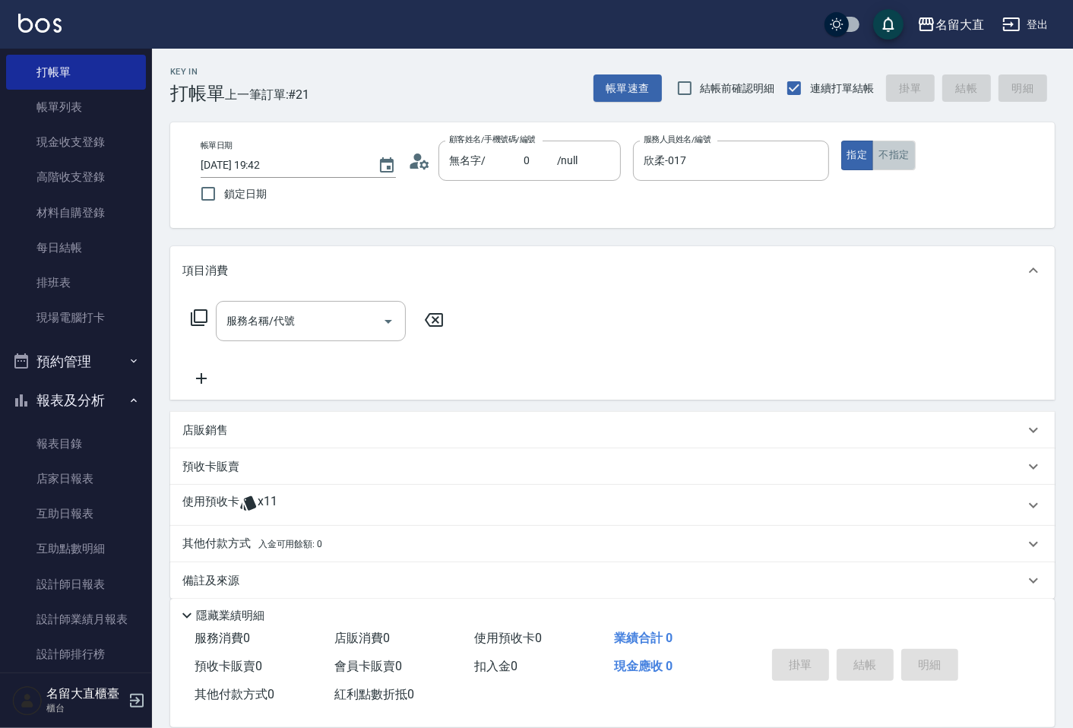
click at [905, 141] on button "不指定" at bounding box center [893, 156] width 43 height 30
click at [328, 317] on input "服務名稱/代號" at bounding box center [300, 321] width 154 height 27
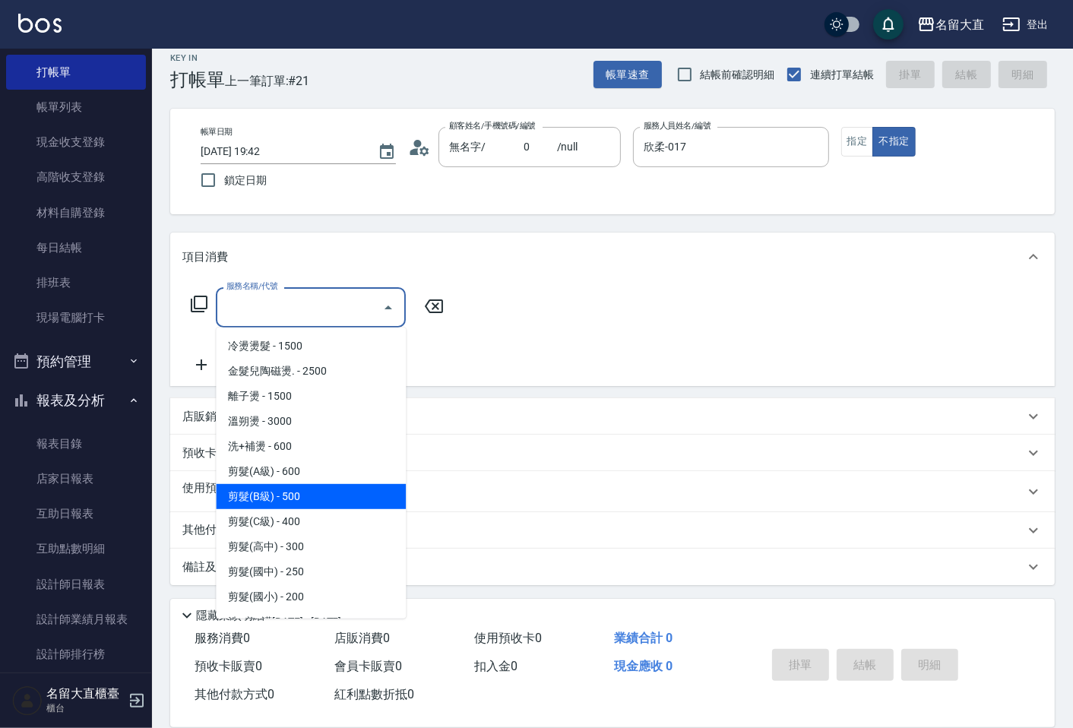
scroll to position [84, 0]
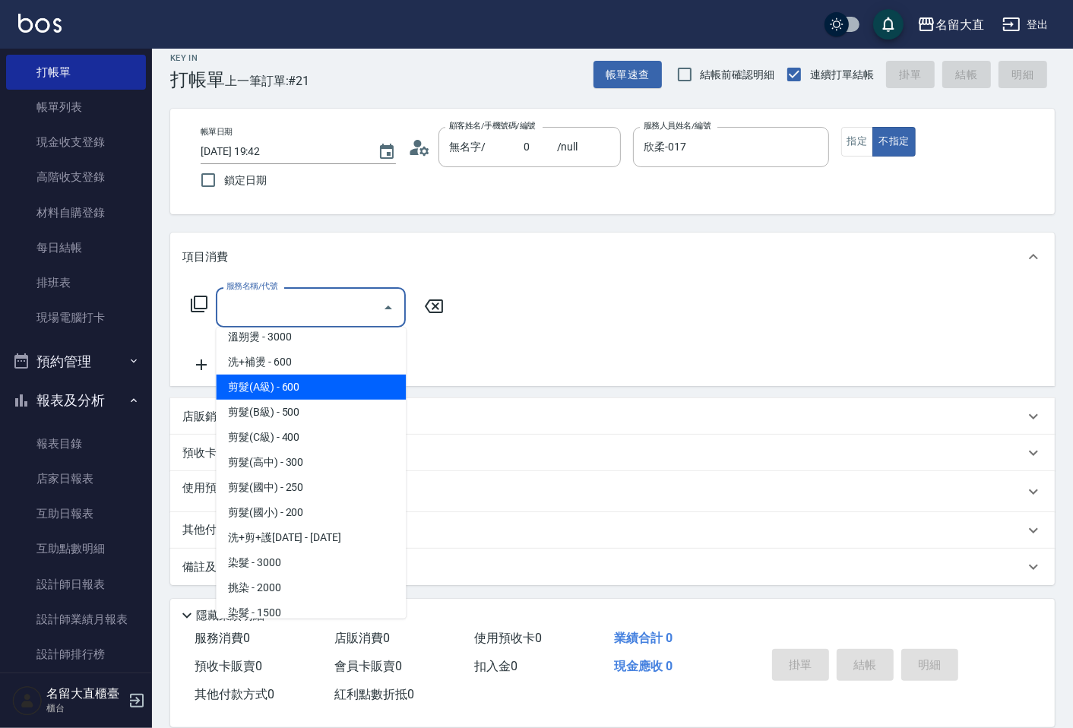
click at [274, 385] on span "剪髮(A級) - 600" at bounding box center [311, 387] width 190 height 25
type input "剪髮(A級)(301)"
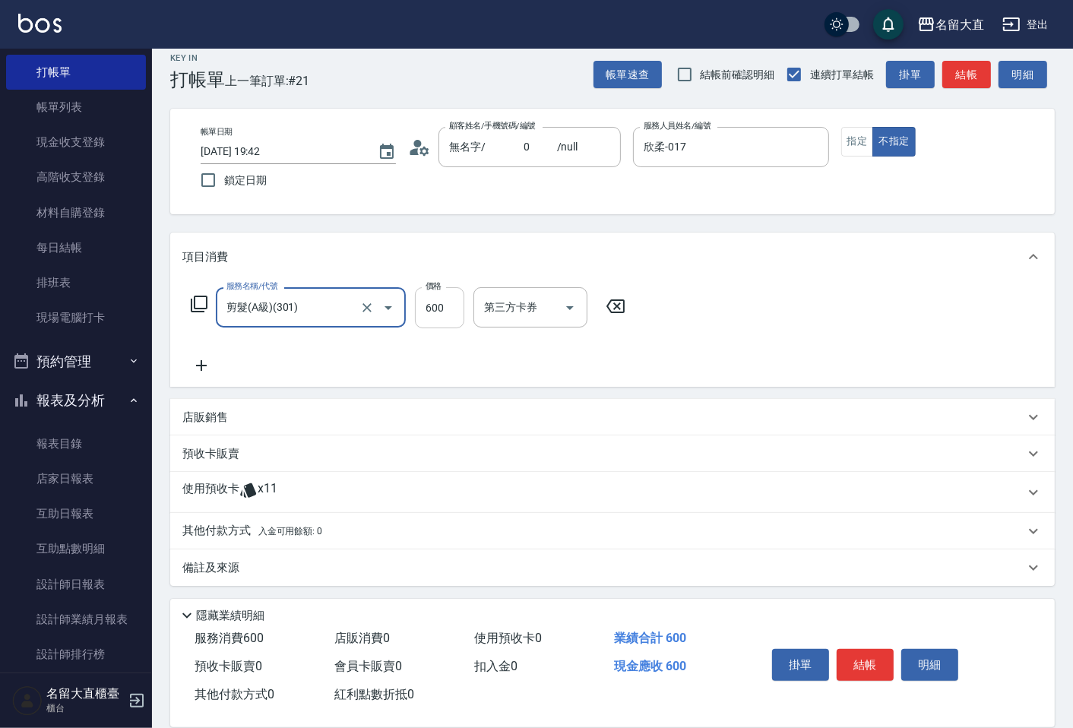
click at [437, 320] on input "600" at bounding box center [439, 307] width 49 height 41
type input "150"
click at [206, 365] on icon at bounding box center [201, 365] width 11 height 11
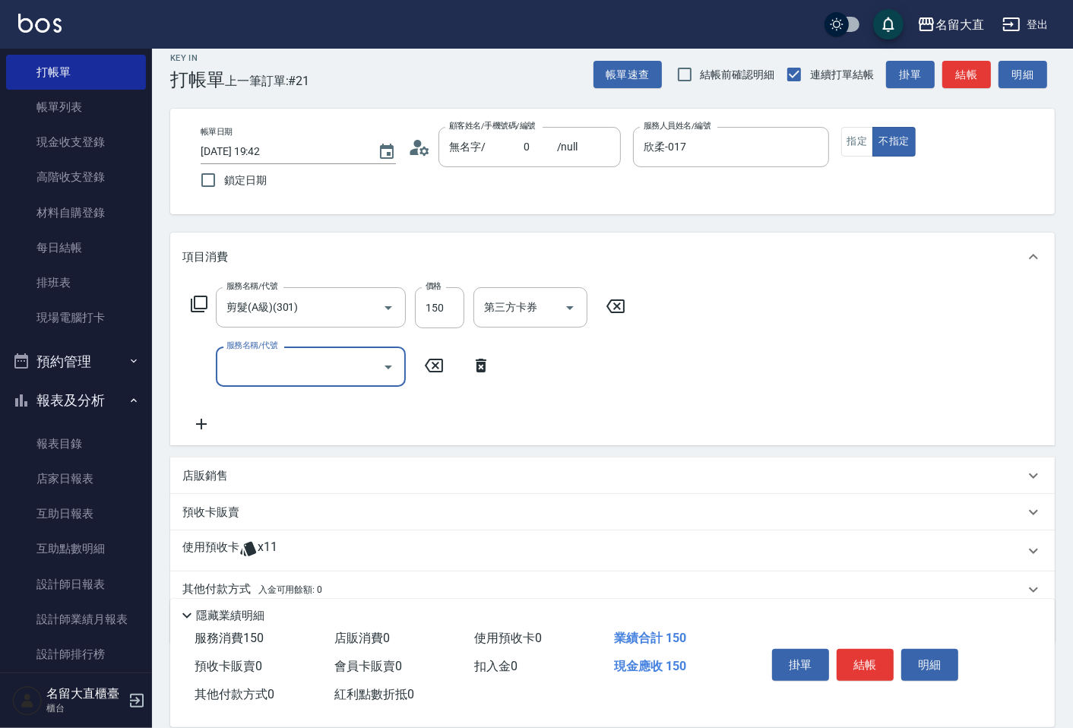
click at [261, 358] on input "服務名稱/代號" at bounding box center [300, 366] width 154 height 27
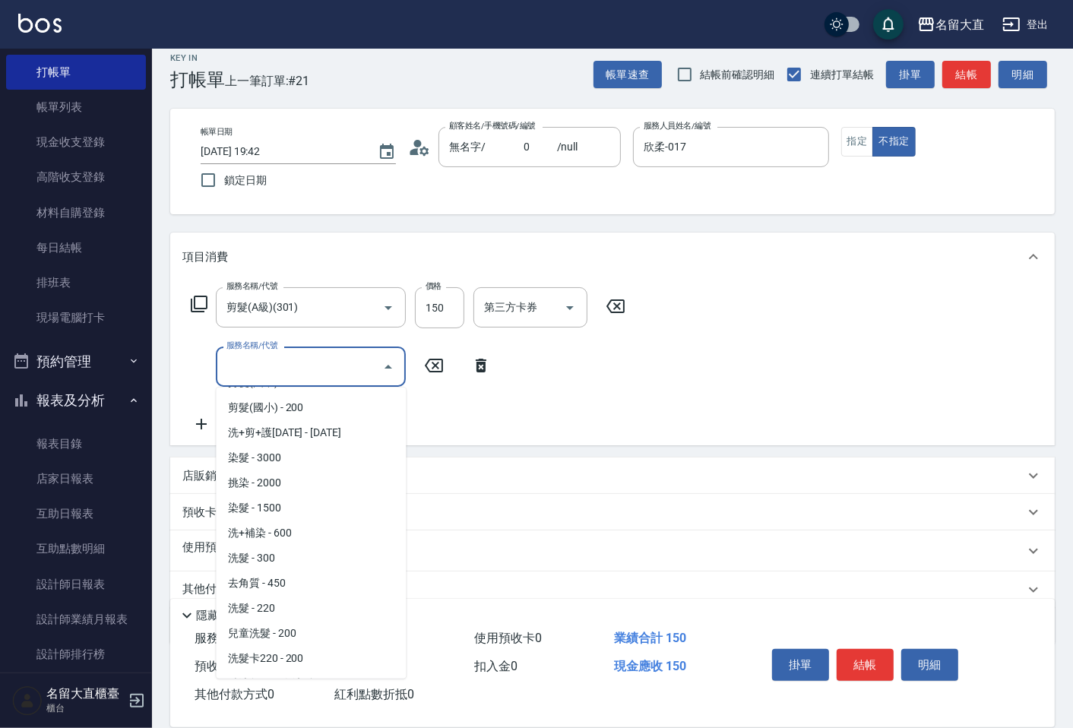
scroll to position [253, 0]
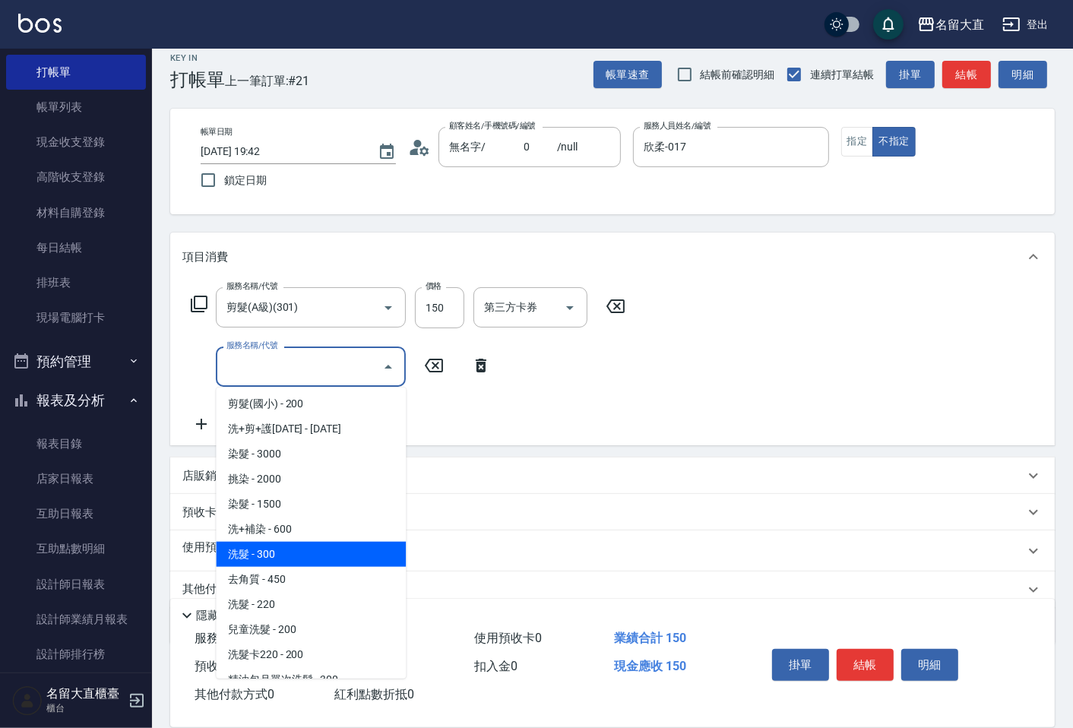
click at [272, 553] on span "洗髮 - 300" at bounding box center [311, 554] width 190 height 25
type input "洗髮(500)"
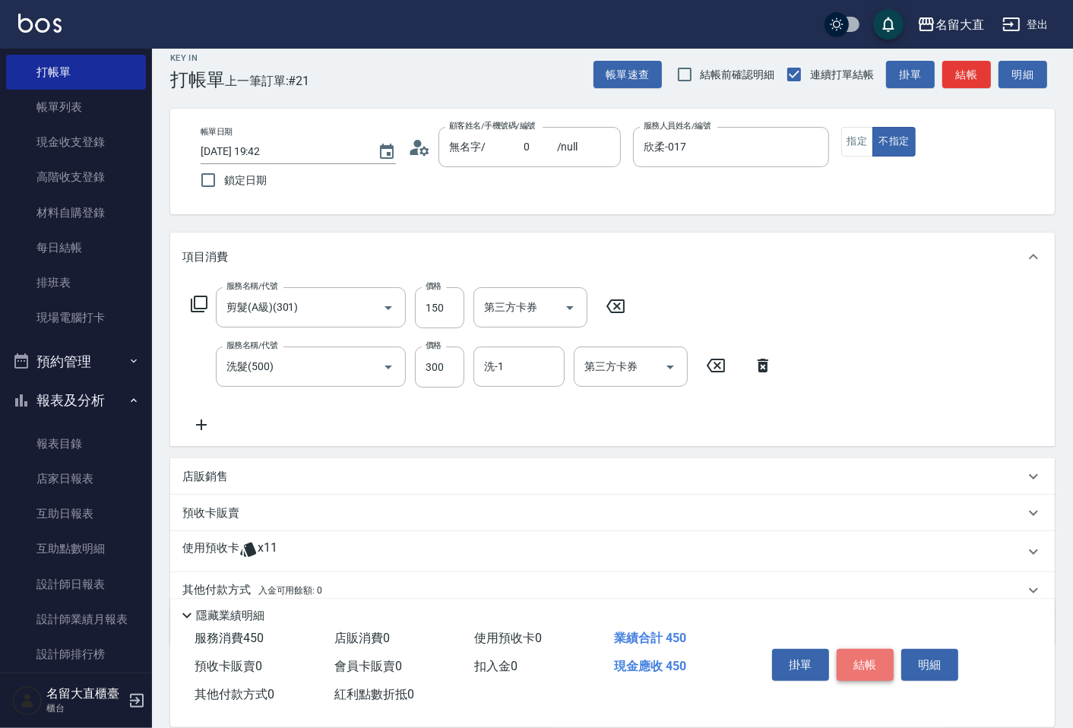
click at [857, 662] on button "結帳" at bounding box center [865, 665] width 57 height 32
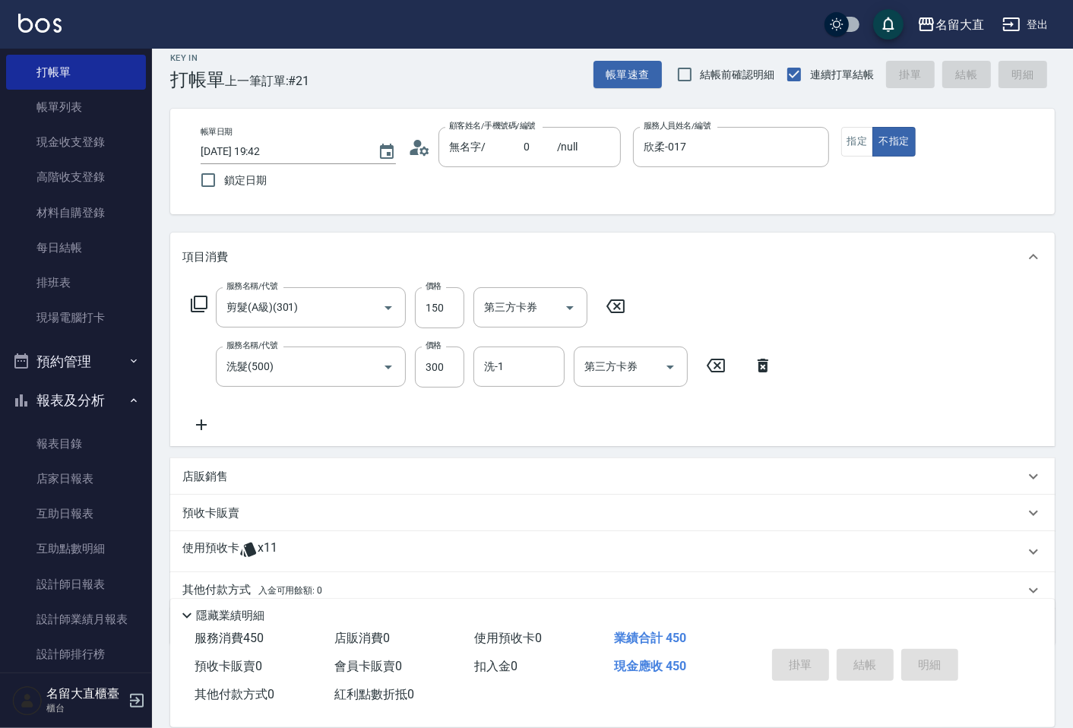
type input "[DATE] 19:44"
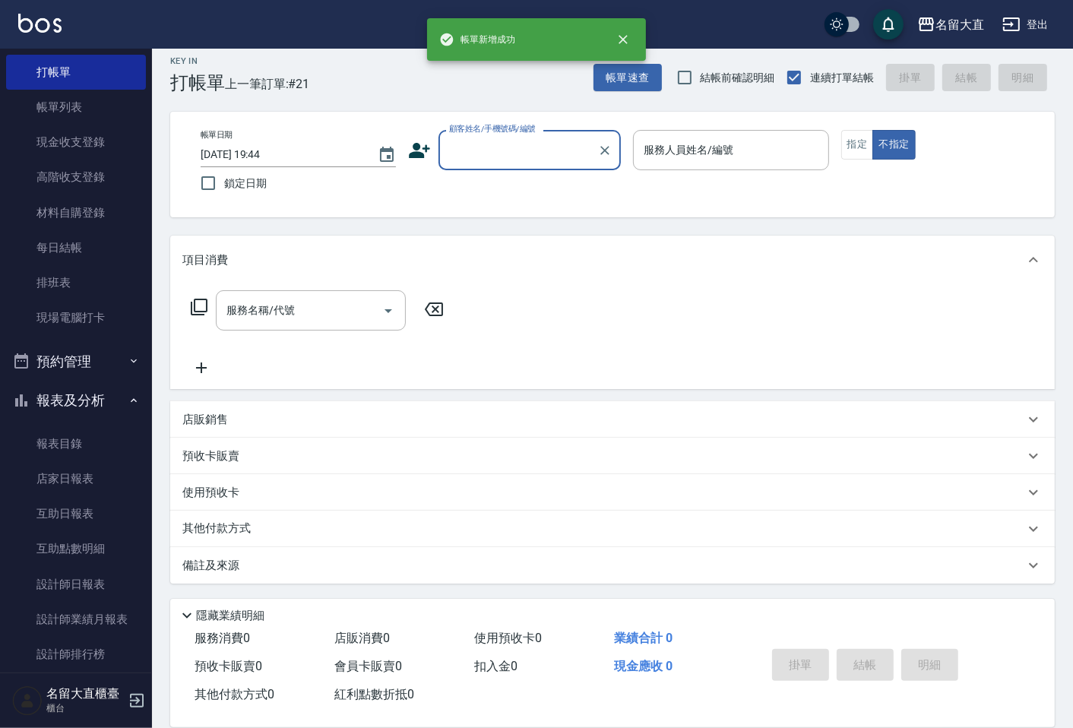
scroll to position [10, 0]
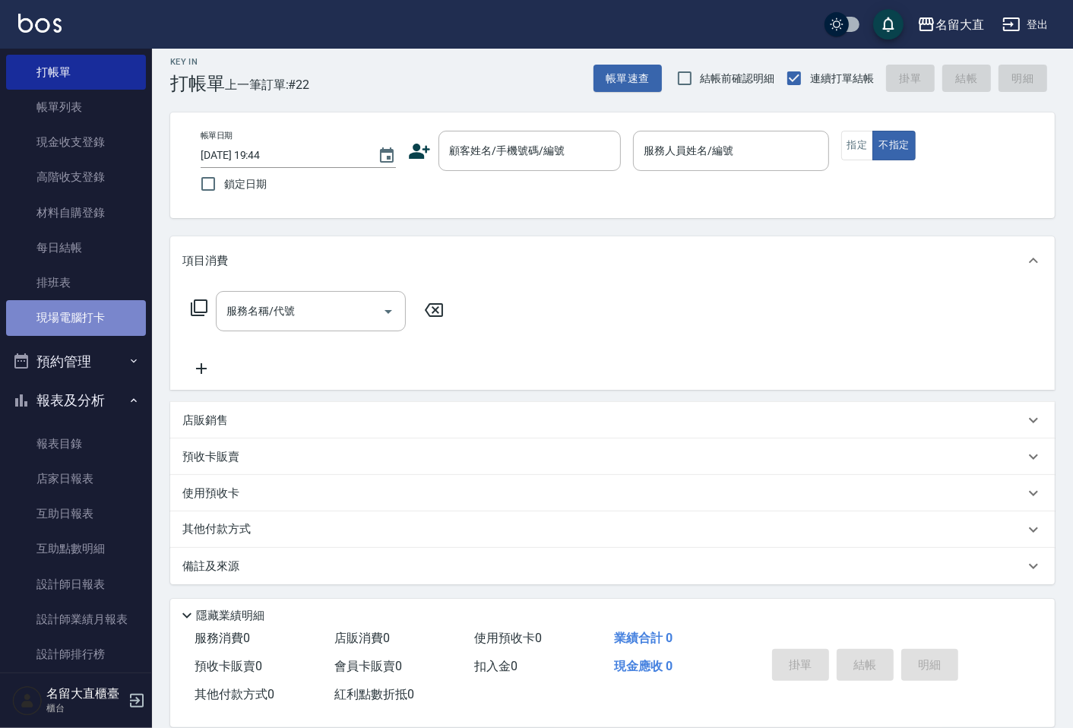
click at [87, 316] on link "現場電腦打卡" at bounding box center [76, 317] width 140 height 35
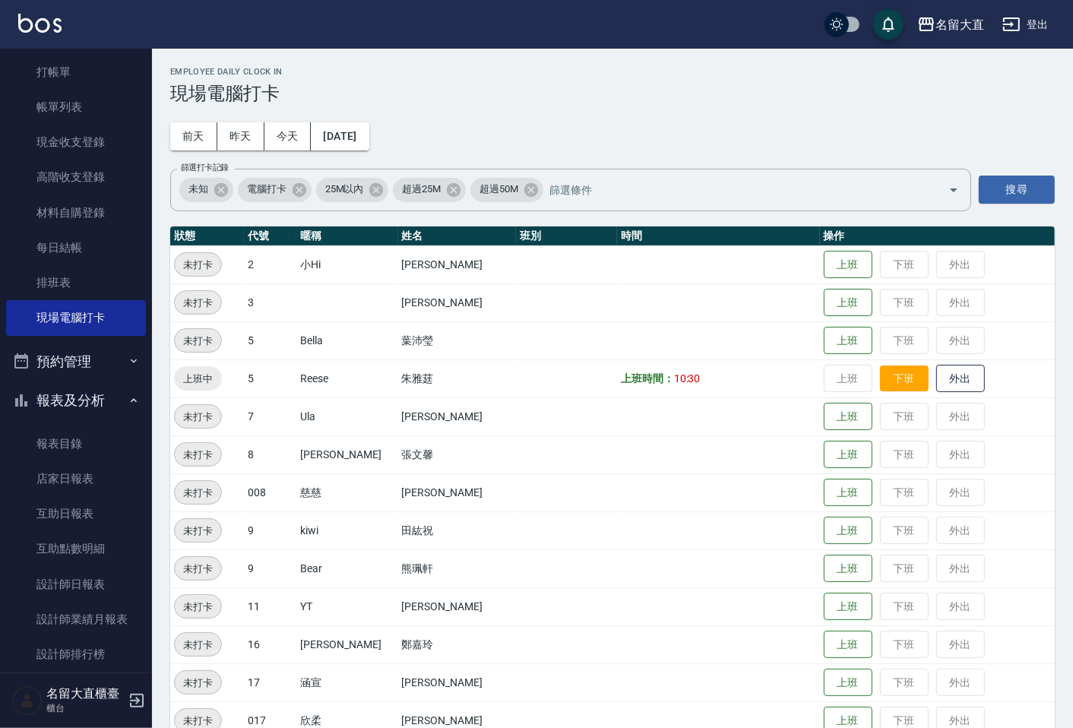
click at [880, 385] on button "下班" at bounding box center [904, 379] width 49 height 27
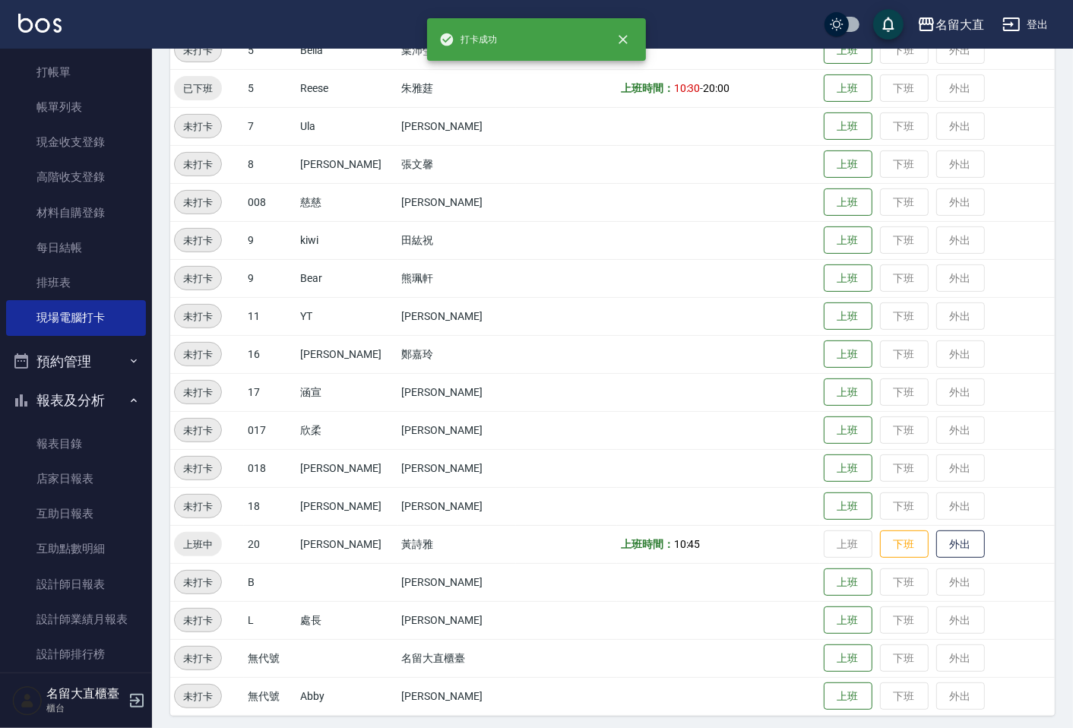
scroll to position [295, 0]
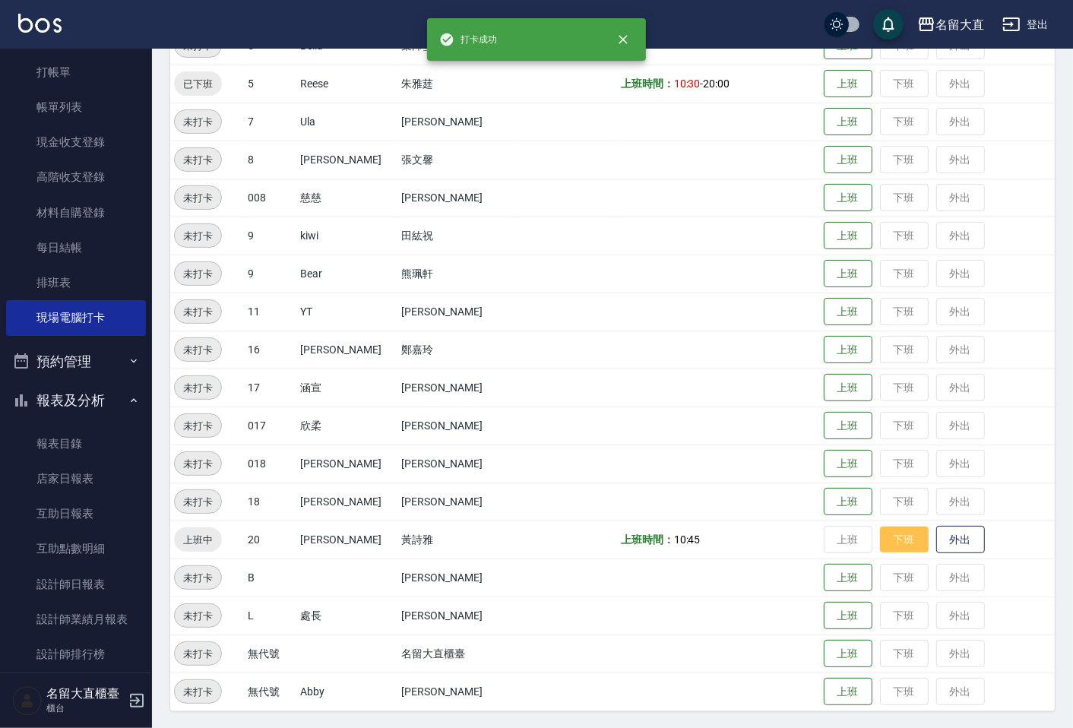
click at [894, 542] on button "下班" at bounding box center [904, 540] width 49 height 27
